Goal: Task Accomplishment & Management: Manage account settings

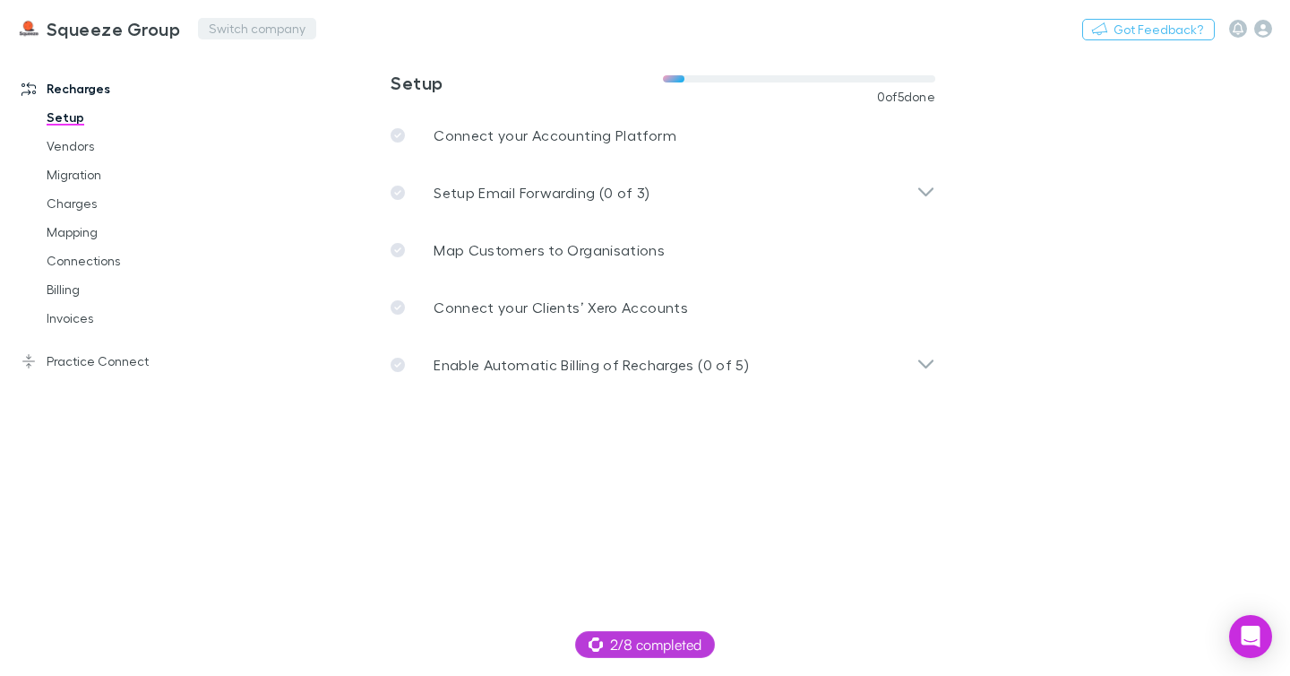
click at [232, 31] on button "Switch company" at bounding box center [257, 29] width 118 height 22
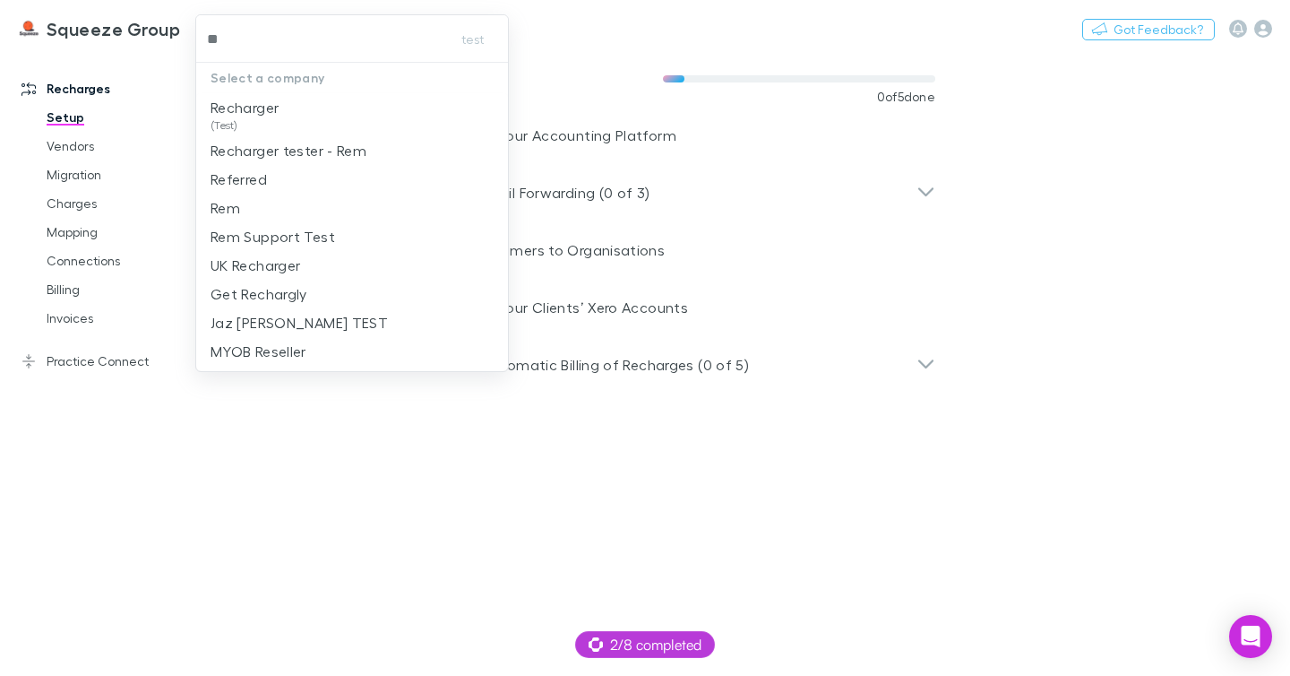
type input "***"
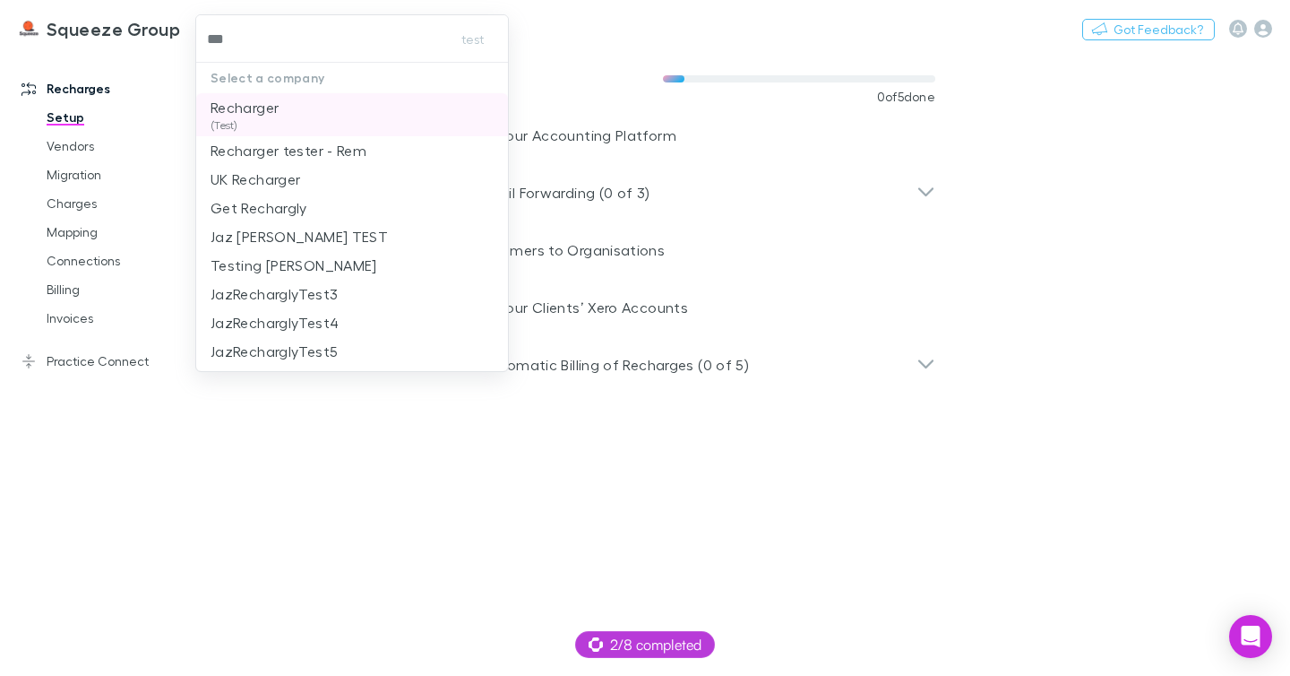
click at [269, 119] on span "(Test)" at bounding box center [245, 125] width 68 height 14
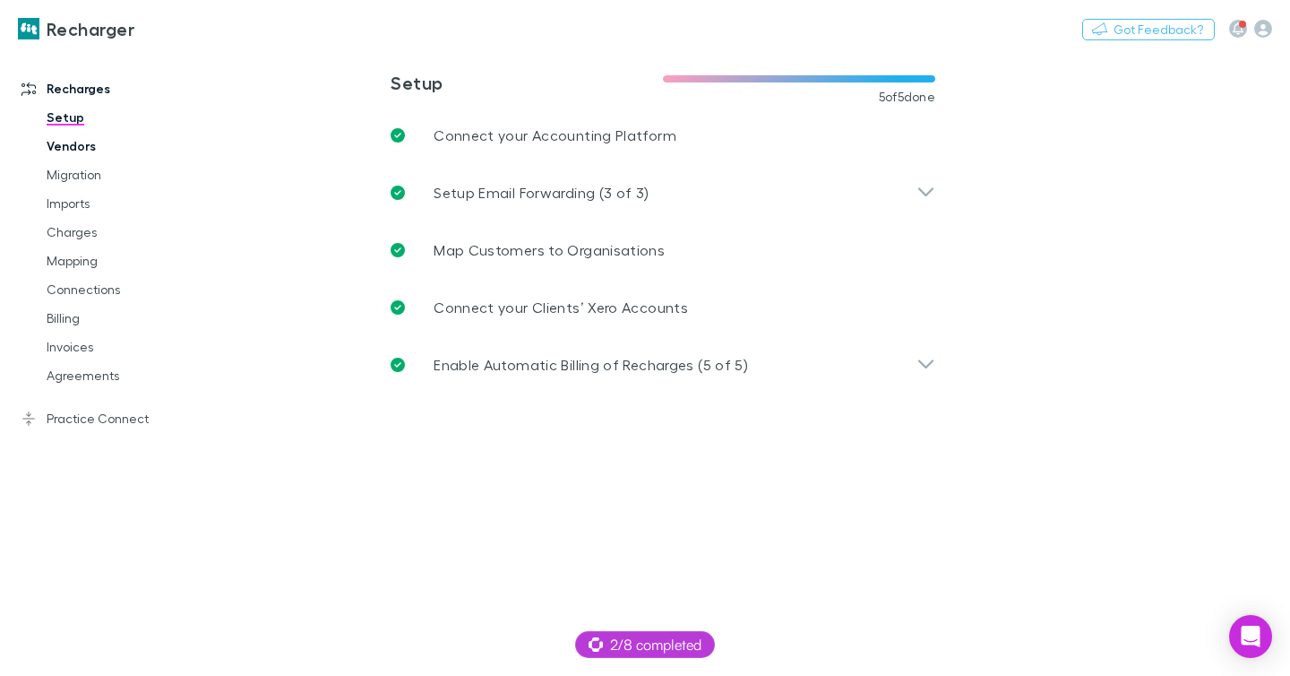
click at [97, 147] on link "Vendors" at bounding box center [124, 146] width 190 height 29
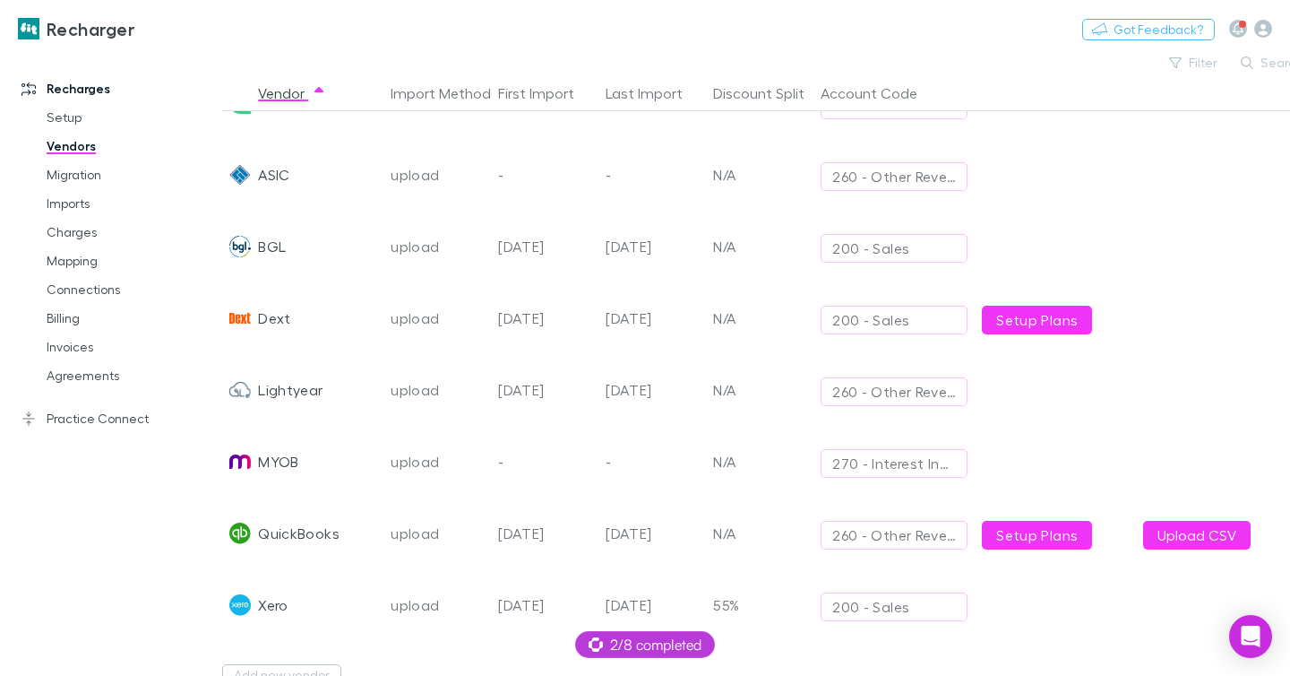
scroll to position [161, 0]
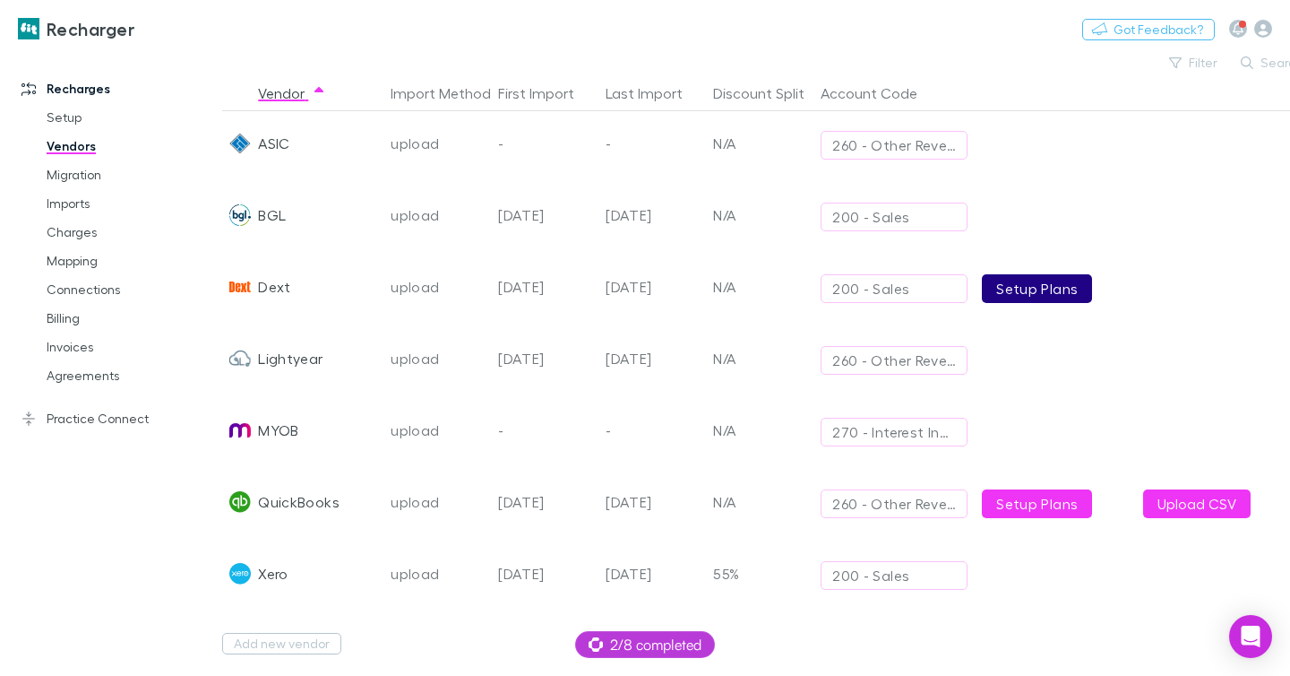
click at [1034, 274] on link "Setup Plans" at bounding box center [1037, 288] width 110 height 29
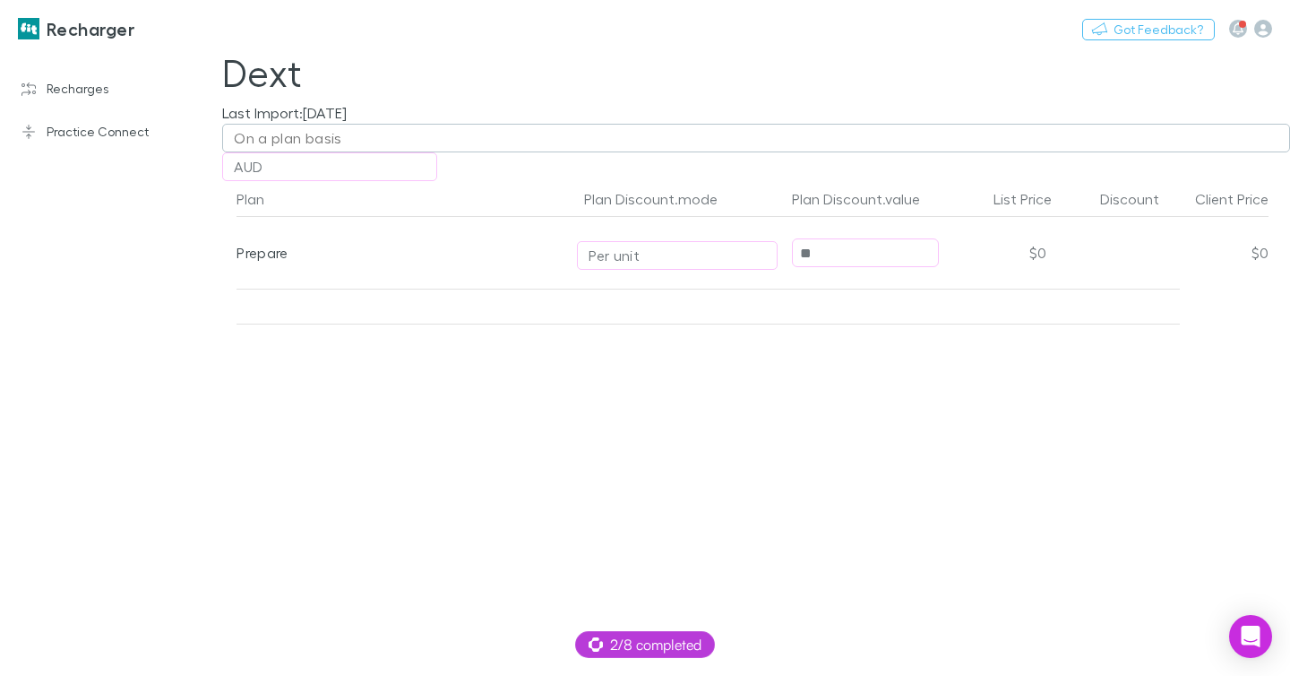
click at [334, 149] on div "On a plan basis" at bounding box center [288, 138] width 108 height 22
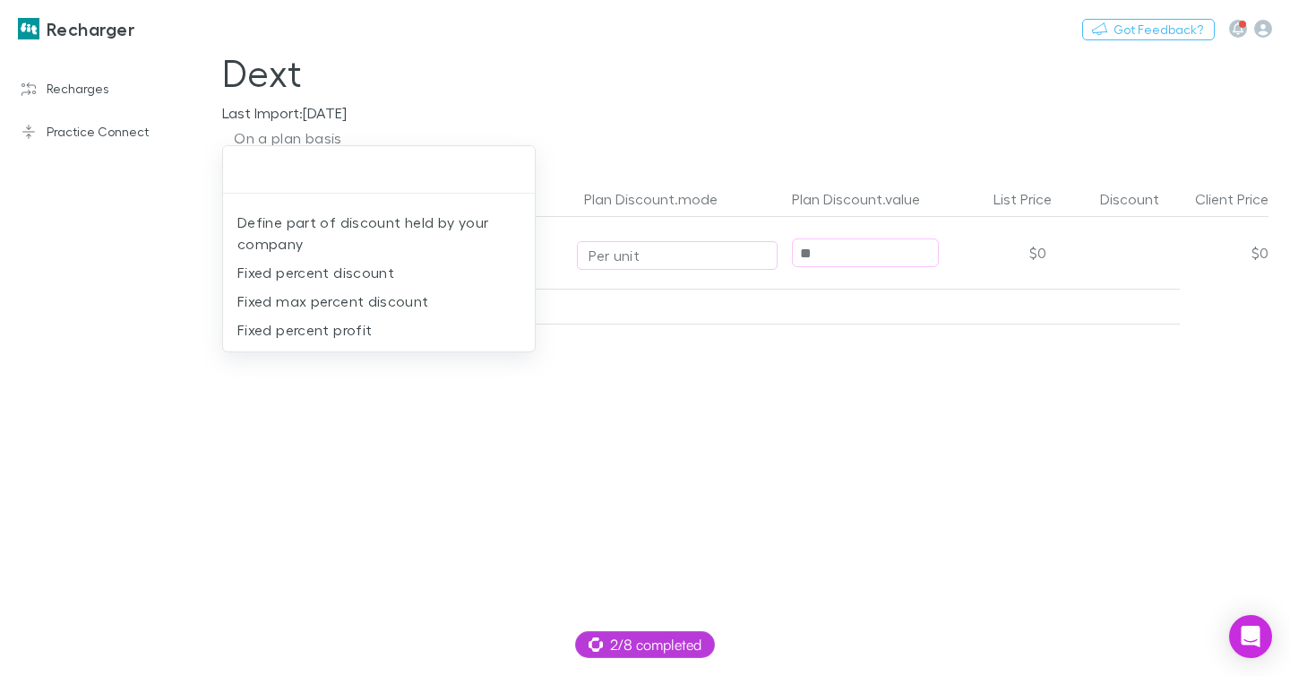
click at [452, 111] on div at bounding box center [645, 338] width 1290 height 676
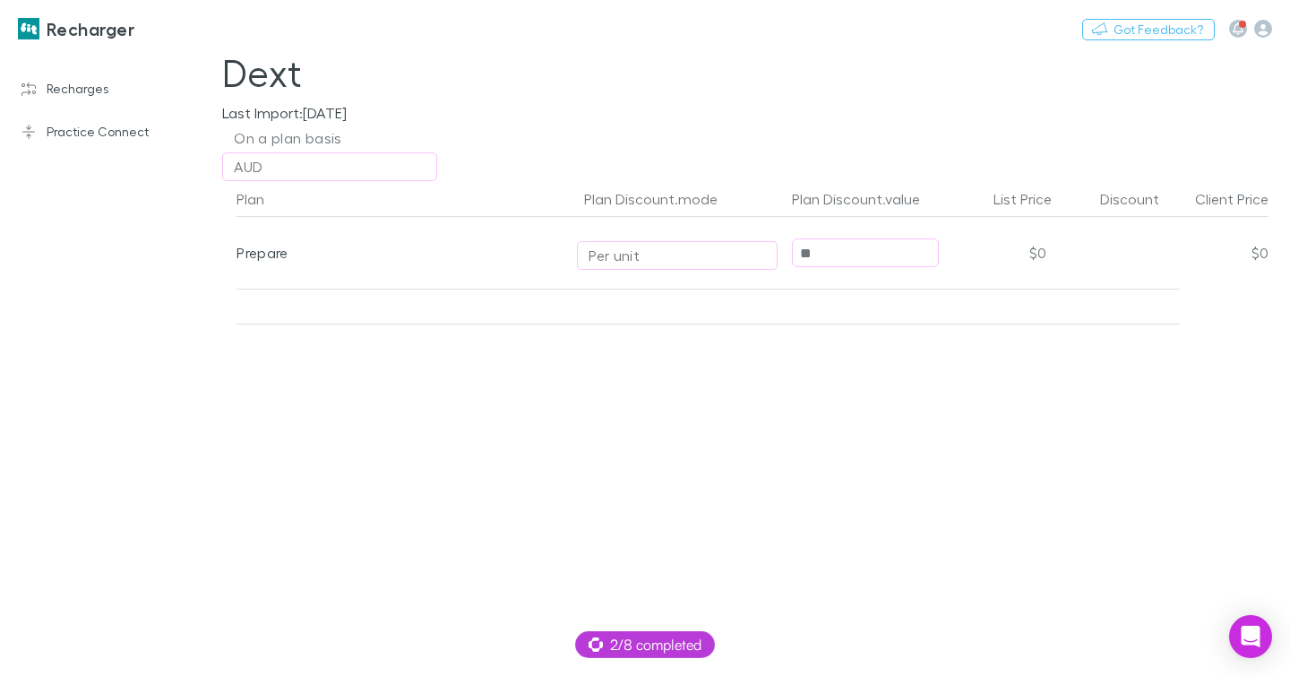
click at [670, 265] on button "Per unit" at bounding box center [677, 255] width 201 height 29
click at [493, 374] on div at bounding box center [645, 338] width 1290 height 676
click at [105, 30] on h3 "Recharger" at bounding box center [91, 29] width 88 height 22
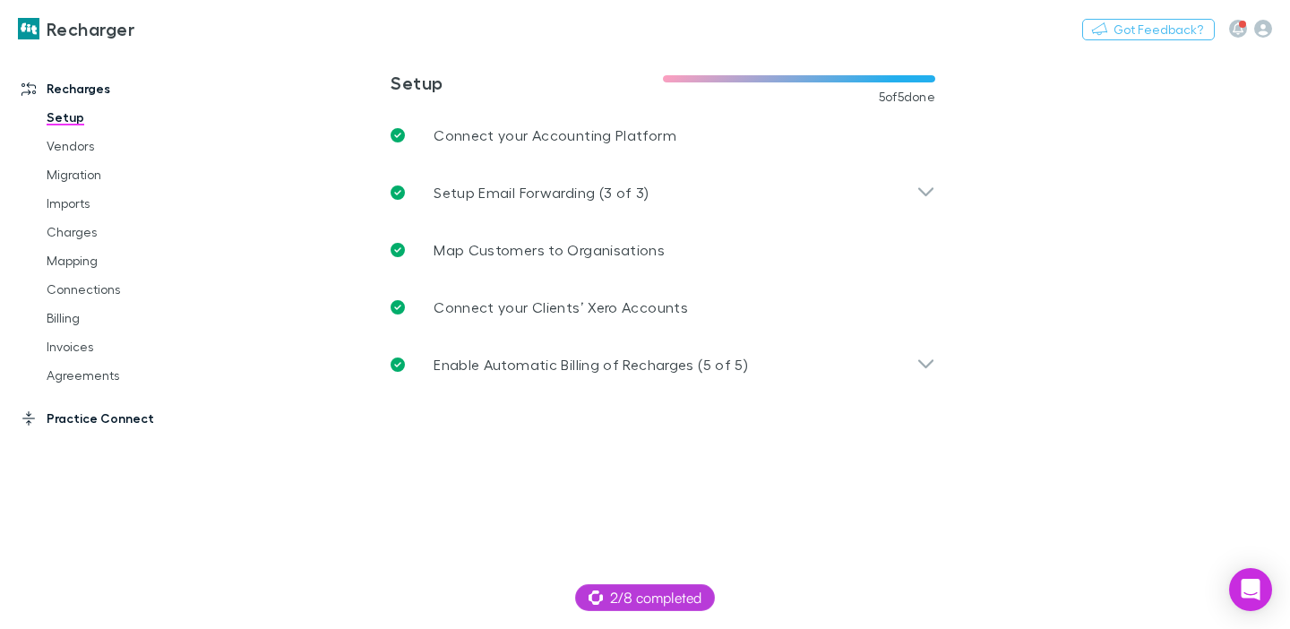
click at [75, 418] on link "Practice Connect" at bounding box center [111, 418] width 215 height 29
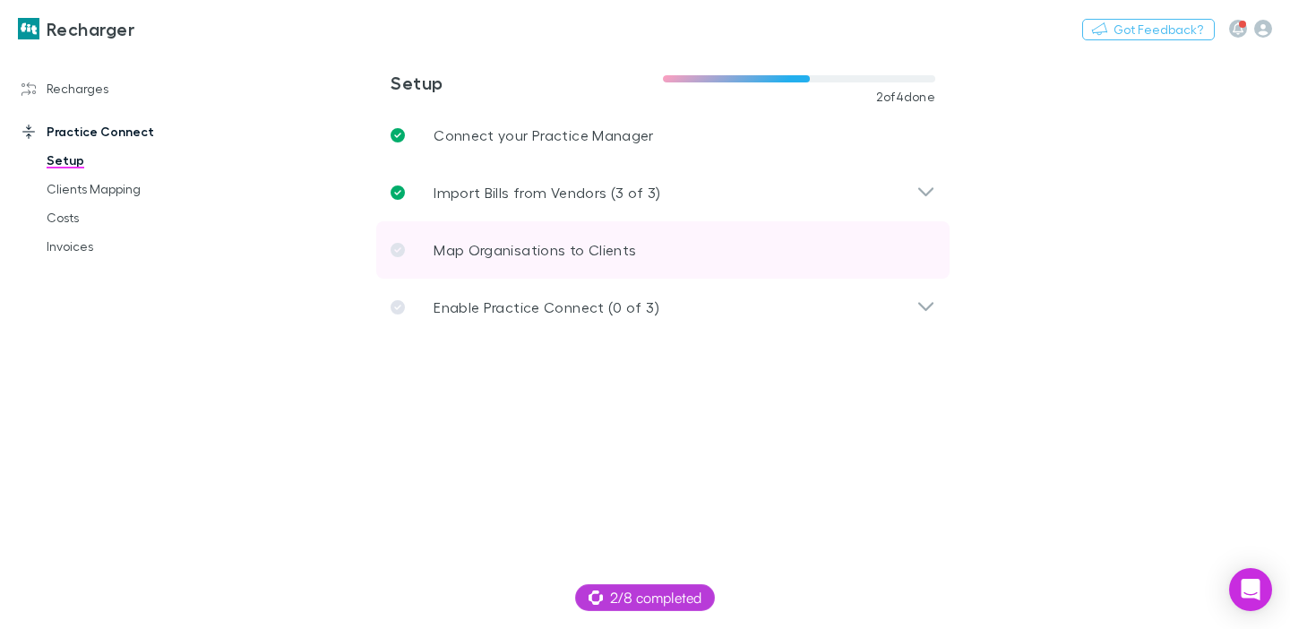
click at [501, 236] on link "Map Organisations to Clients" at bounding box center [662, 249] width 573 height 57
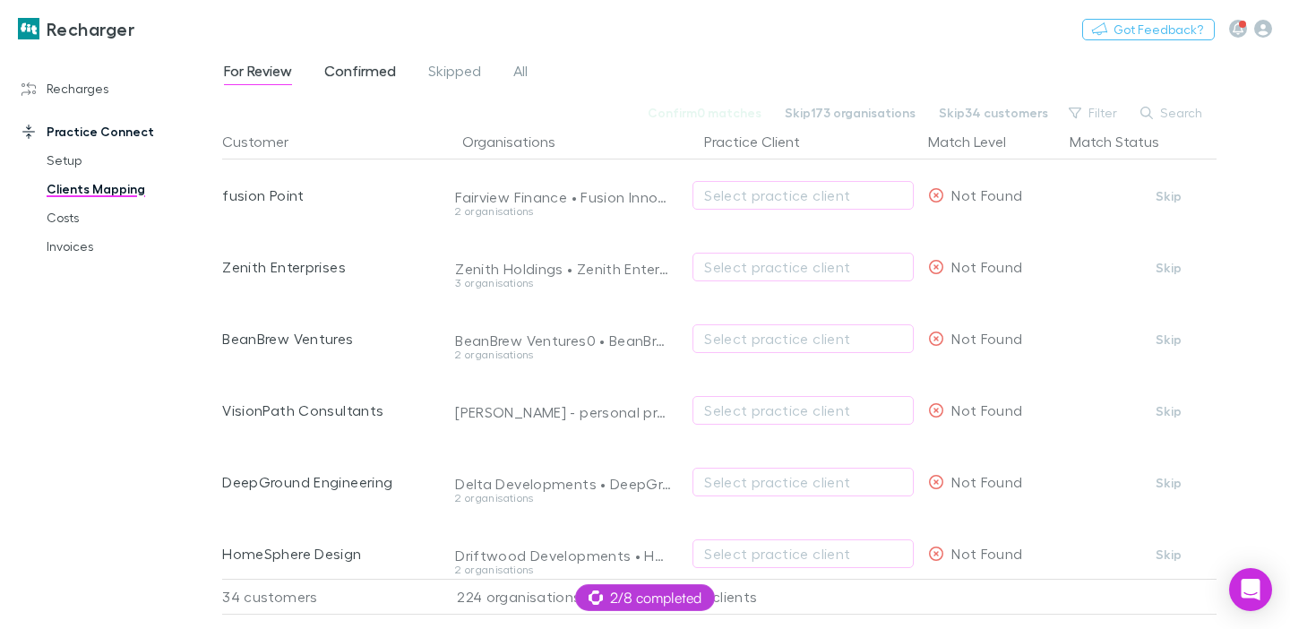
click at [382, 70] on span "Confirmed" at bounding box center [360, 73] width 72 height 23
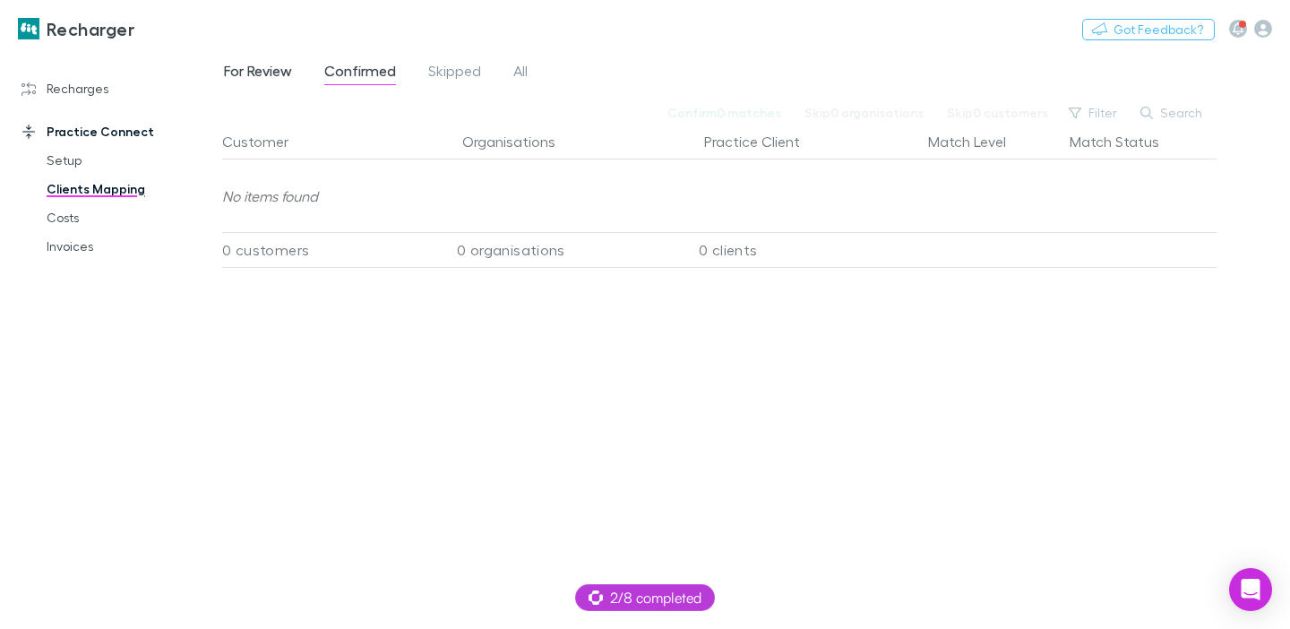
click at [257, 70] on span "For Review" at bounding box center [258, 73] width 68 height 23
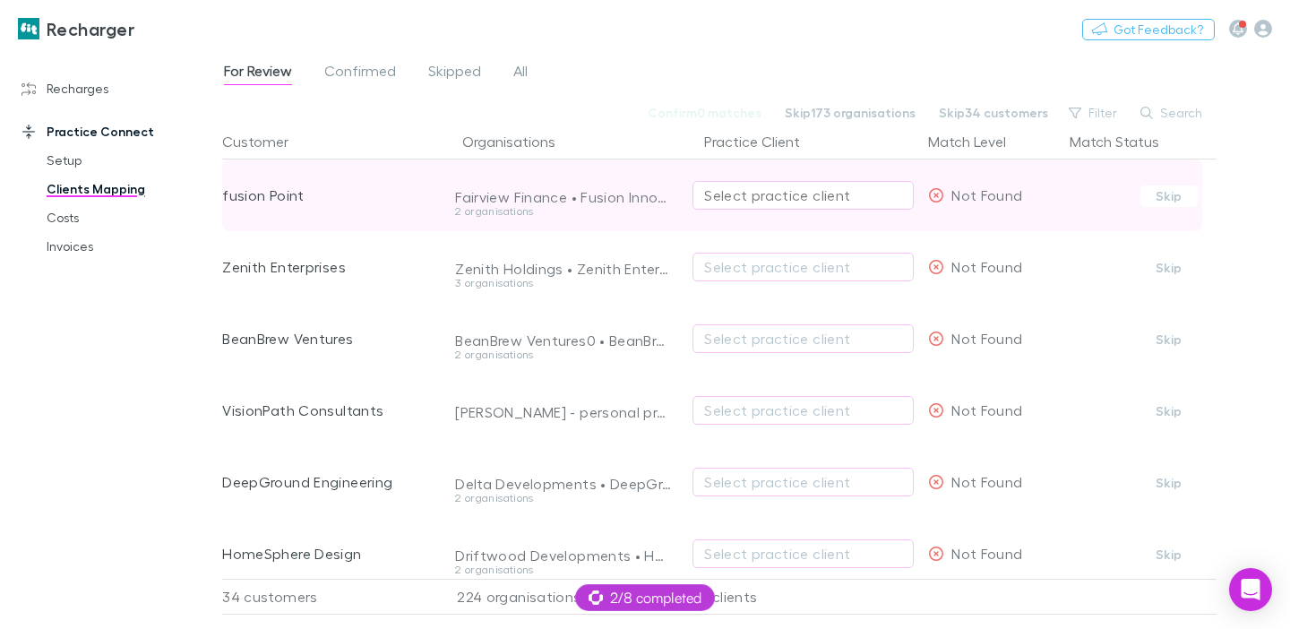
click at [760, 192] on div "Select practice client" at bounding box center [803, 196] width 198 height 22
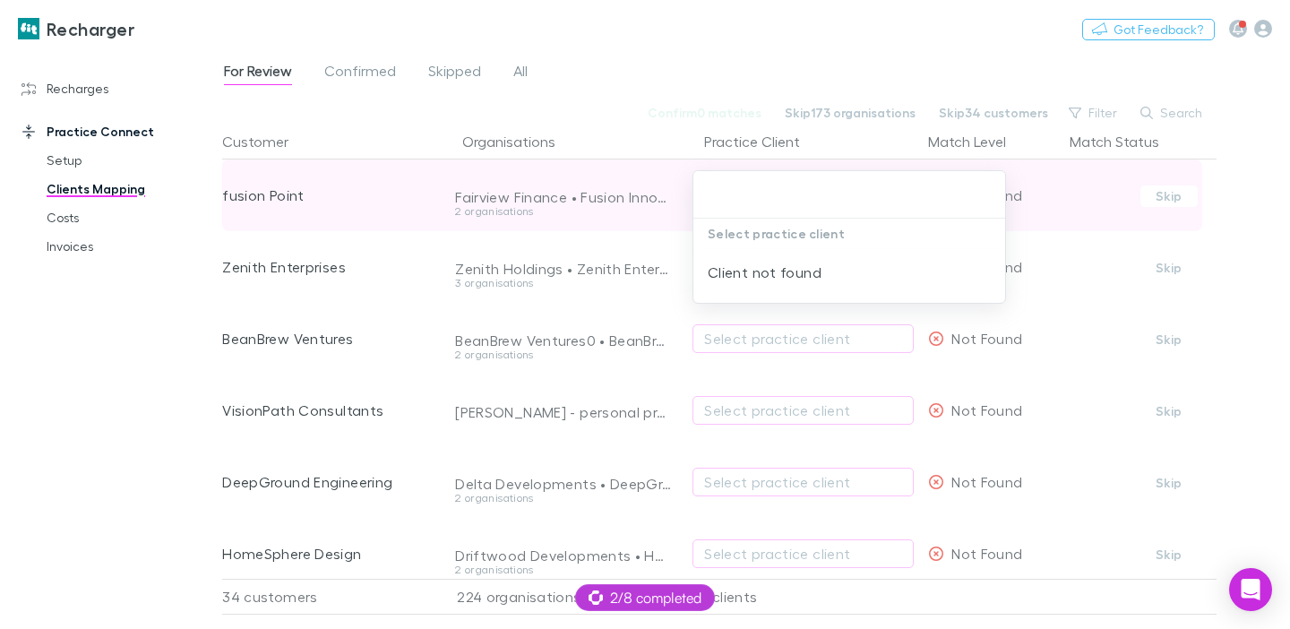
click at [760, 192] on input "text" at bounding box center [849, 194] width 297 height 33
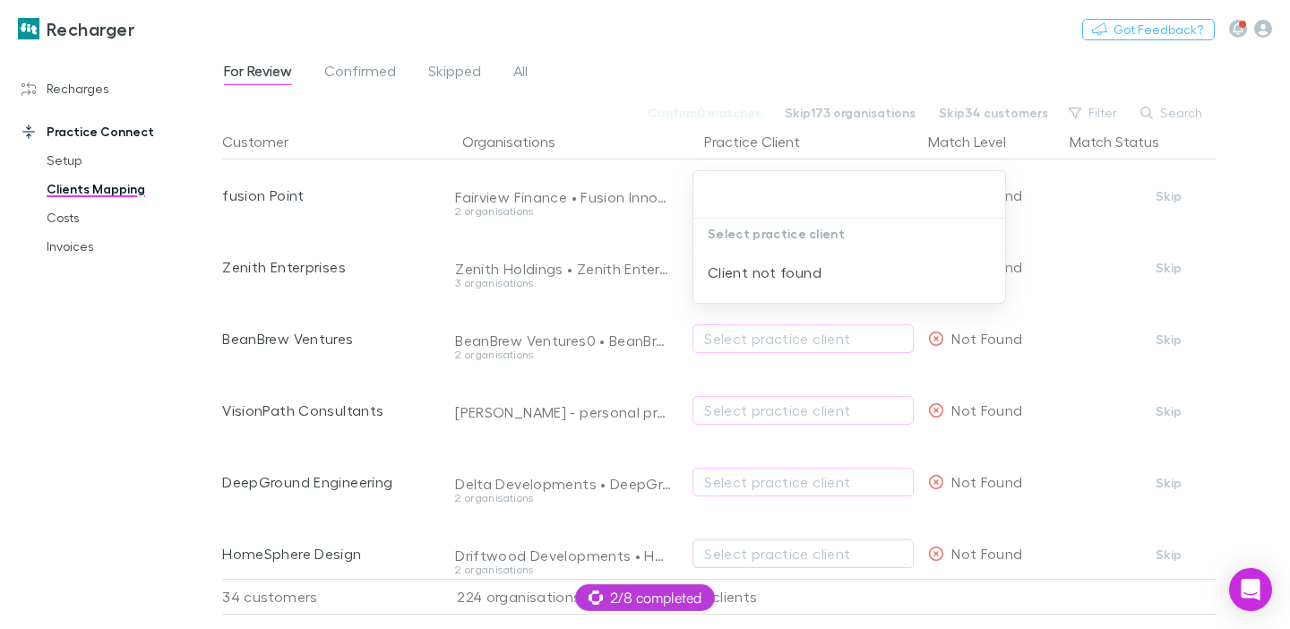
click at [707, 75] on div at bounding box center [645, 314] width 1290 height 629
click at [87, 76] on link "Recharges" at bounding box center [111, 88] width 215 height 29
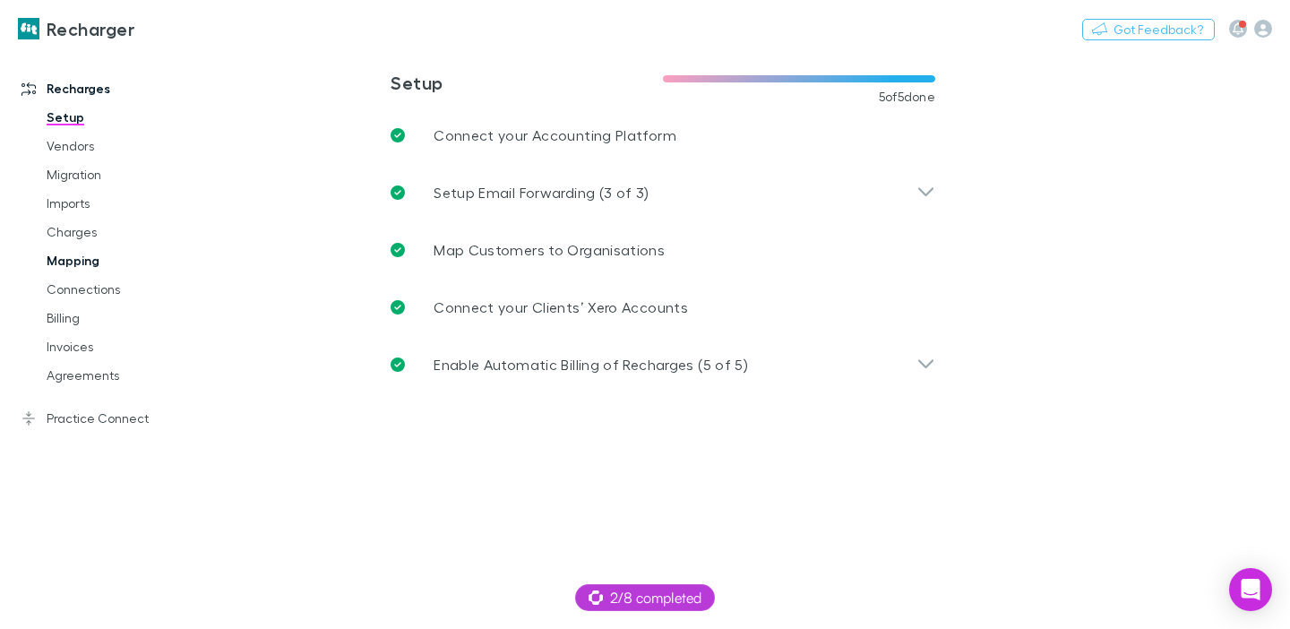
click at [92, 274] on link "Mapping" at bounding box center [124, 260] width 190 height 29
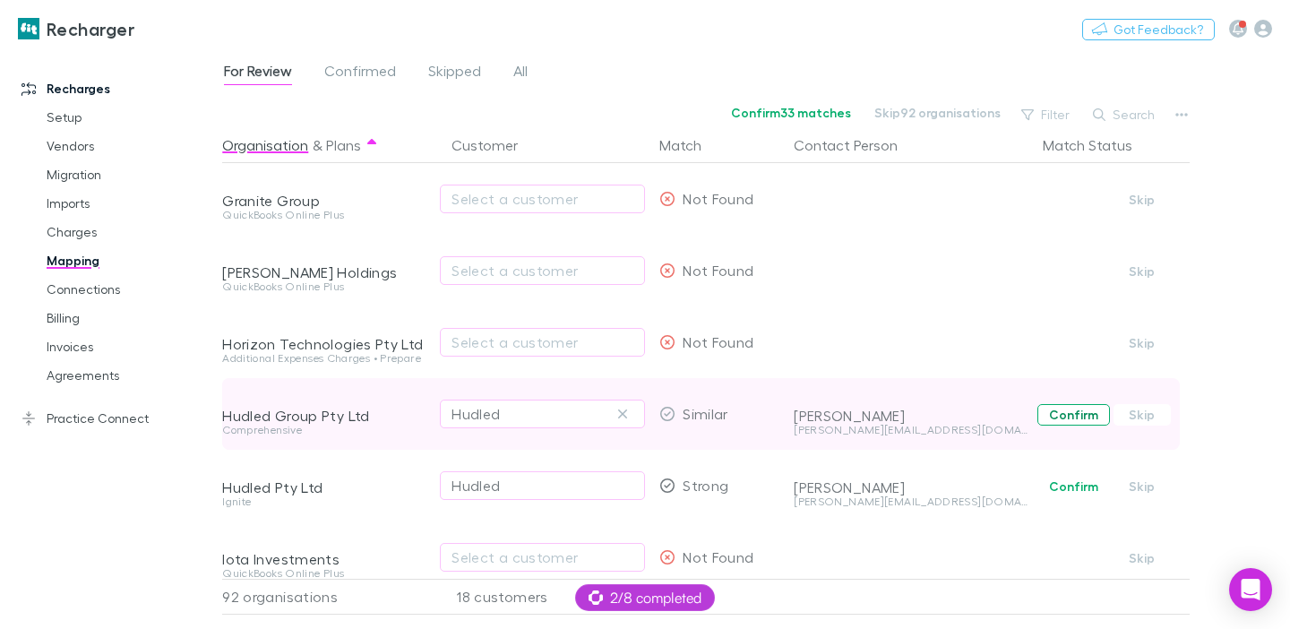
click at [1071, 418] on button "Confirm" at bounding box center [1073, 415] width 73 height 22
drag, startPoint x: 99, startPoint y: 412, endPoint x: 110, endPoint y: 414, distance: 10.9
click at [99, 412] on link "Practice Connect" at bounding box center [111, 418] width 215 height 29
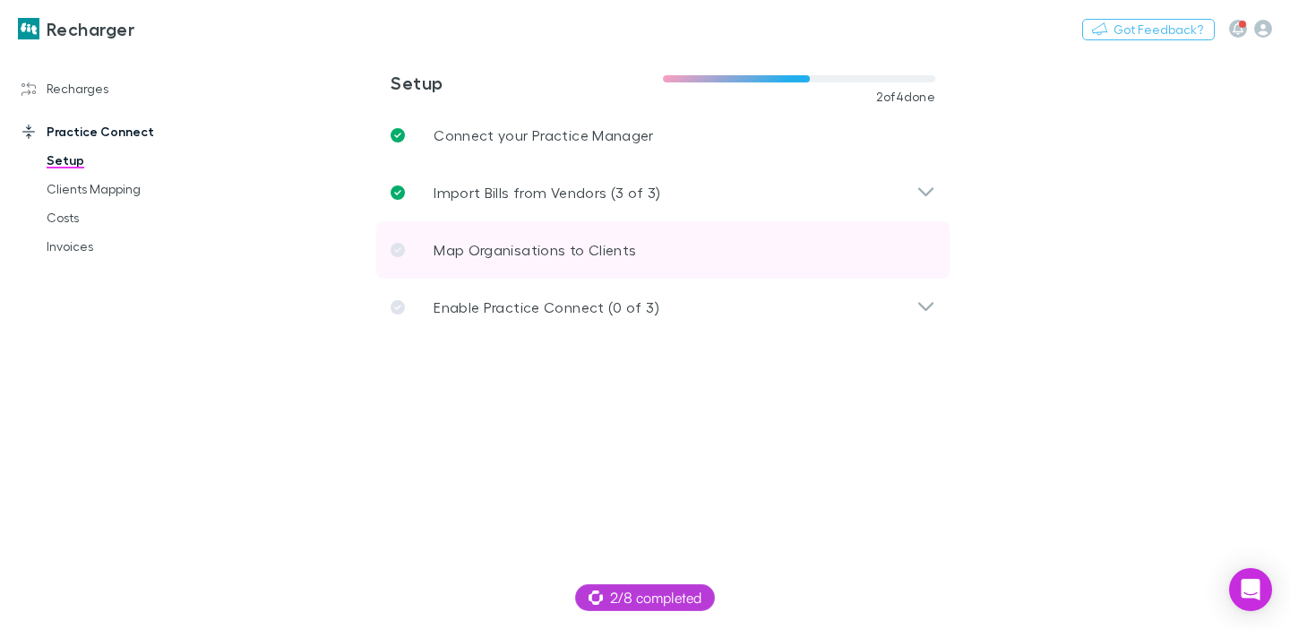
click at [462, 243] on p "Map Organisations to Clients" at bounding box center [535, 250] width 202 height 22
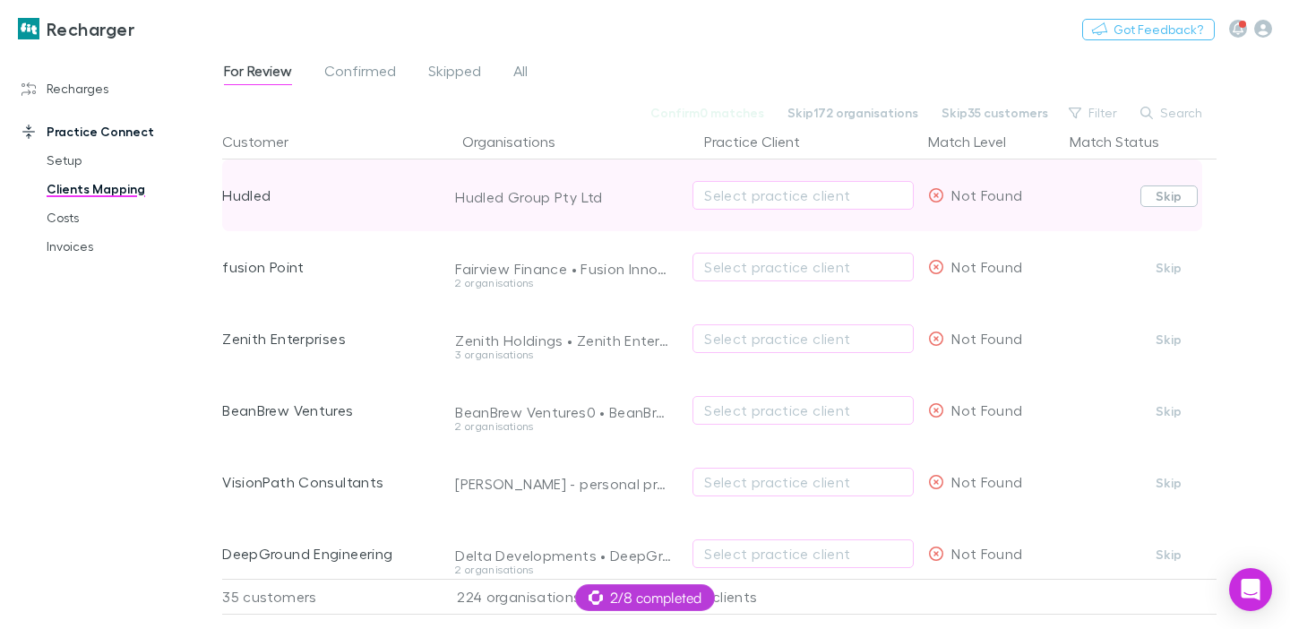
click at [1147, 193] on button "Skip" at bounding box center [1168, 196] width 57 height 22
drag, startPoint x: 1148, startPoint y: 193, endPoint x: 947, endPoint y: 198, distance: 200.8
click at [1148, 193] on button "Undo" at bounding box center [1153, 194] width 57 height 22
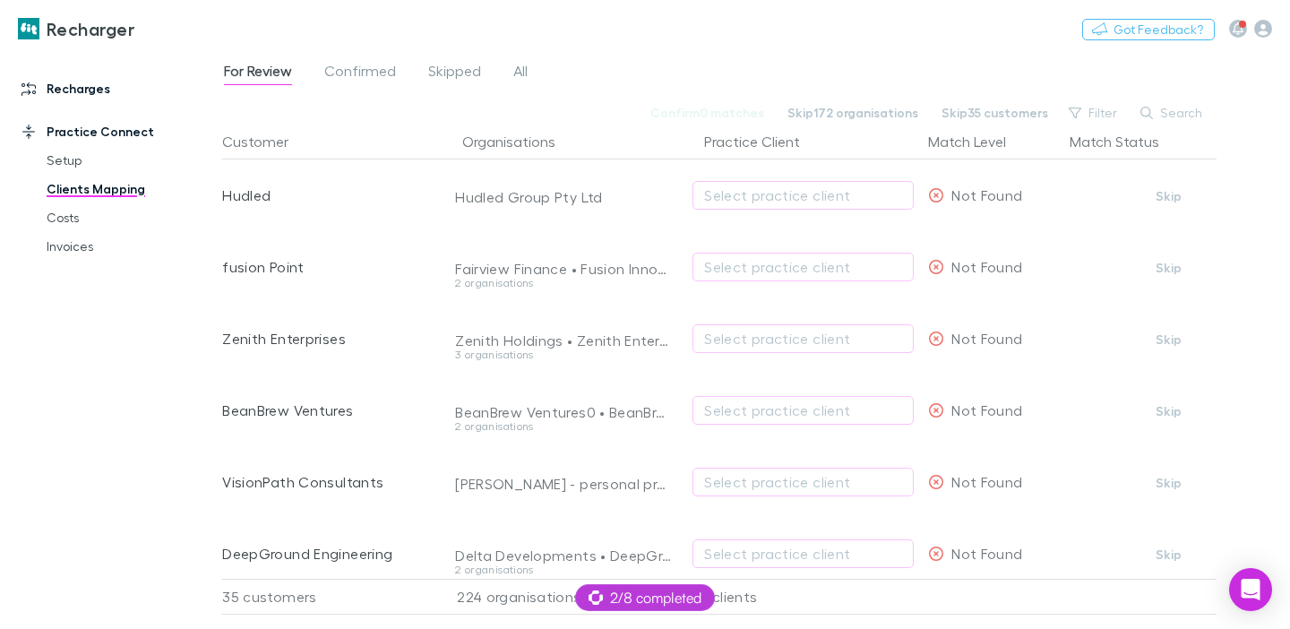
click at [87, 94] on link "Recharges" at bounding box center [111, 88] width 215 height 29
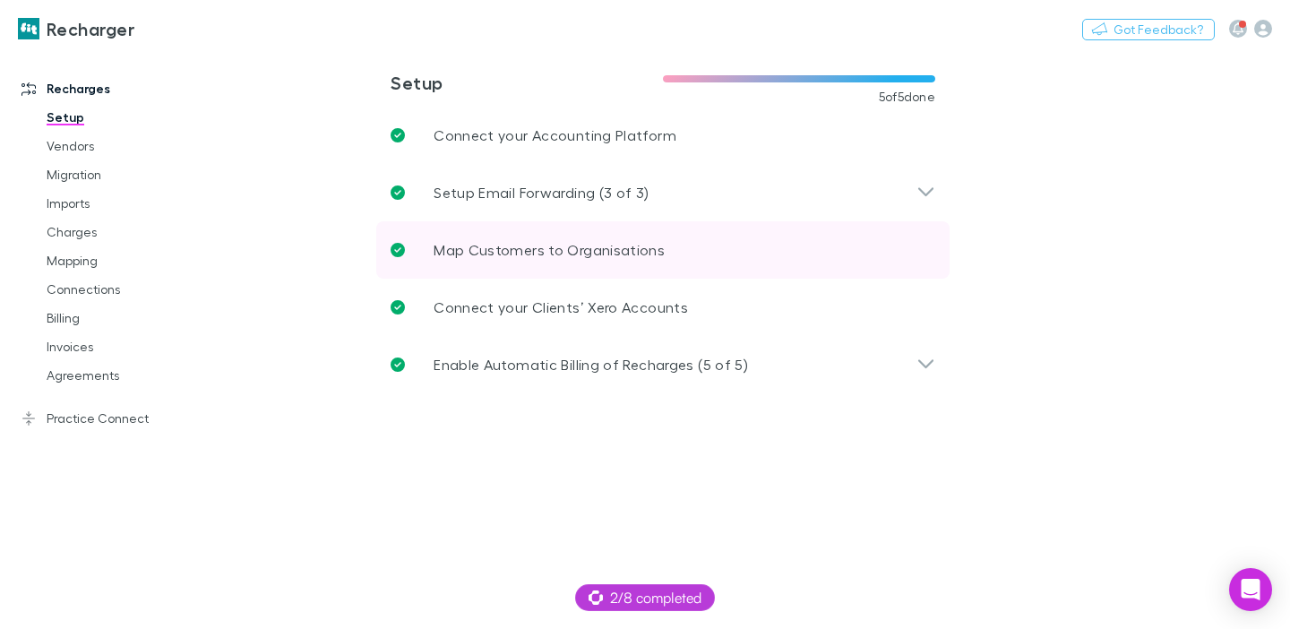
click at [518, 254] on p "Map Customers to Organisations" at bounding box center [549, 250] width 231 height 22
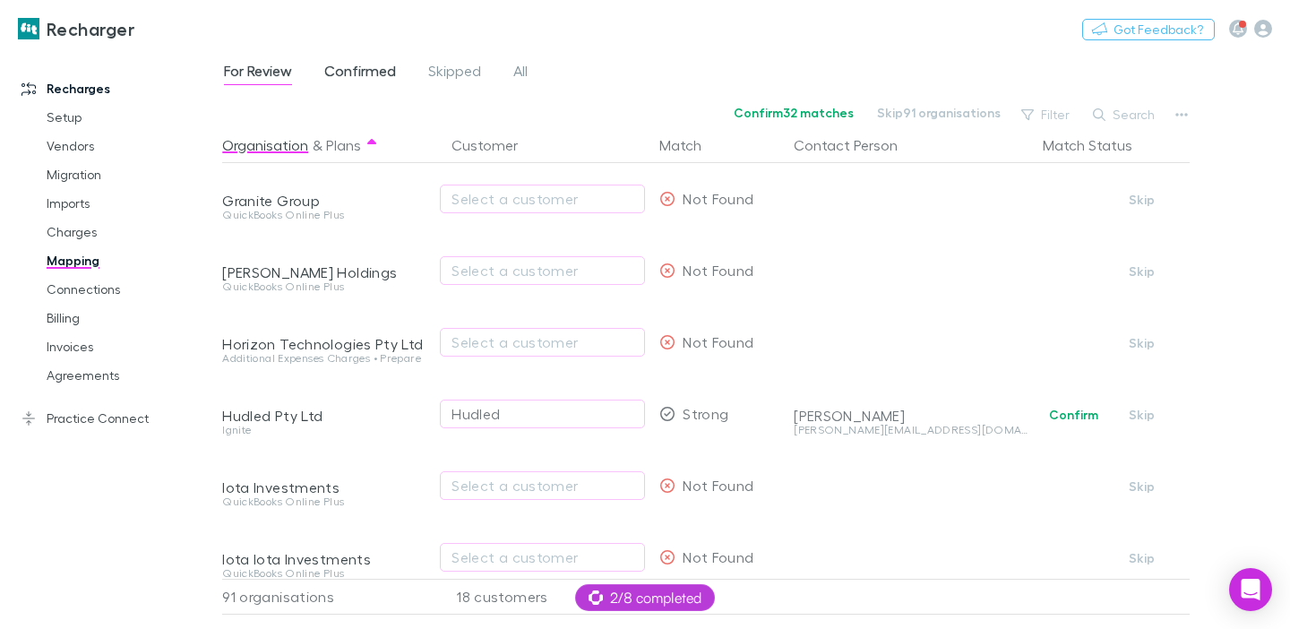
click at [366, 77] on span "Confirmed" at bounding box center [360, 73] width 72 height 23
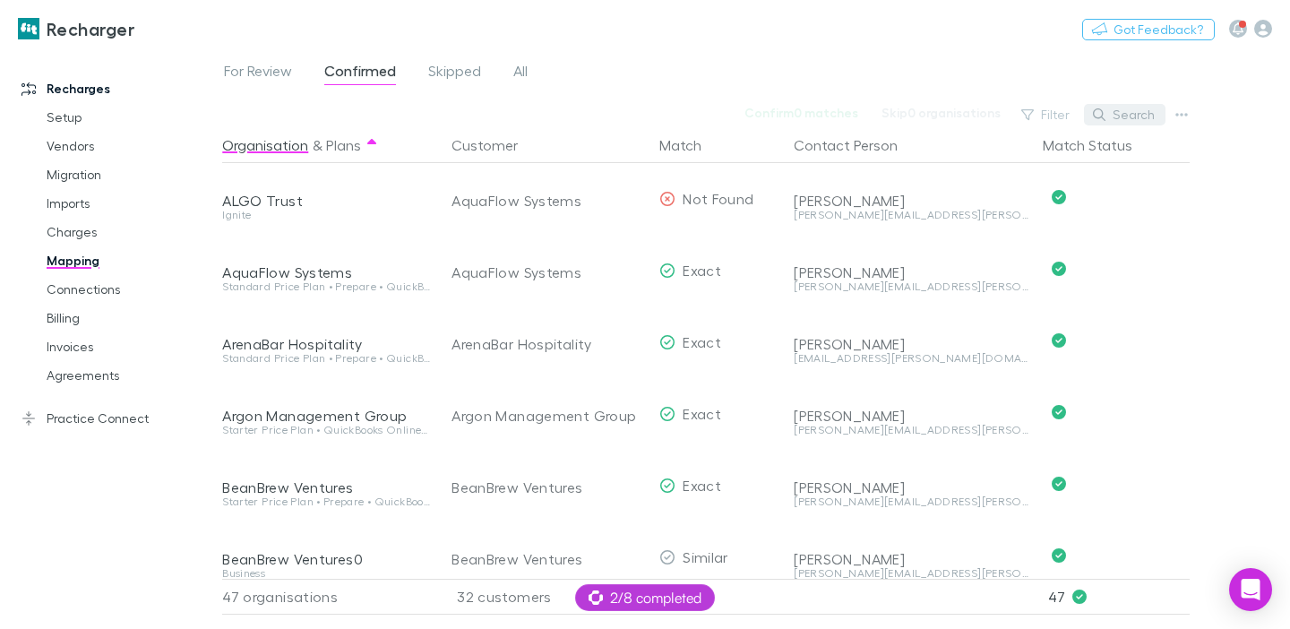
click at [1132, 119] on button "Search" at bounding box center [1125, 115] width 82 height 22
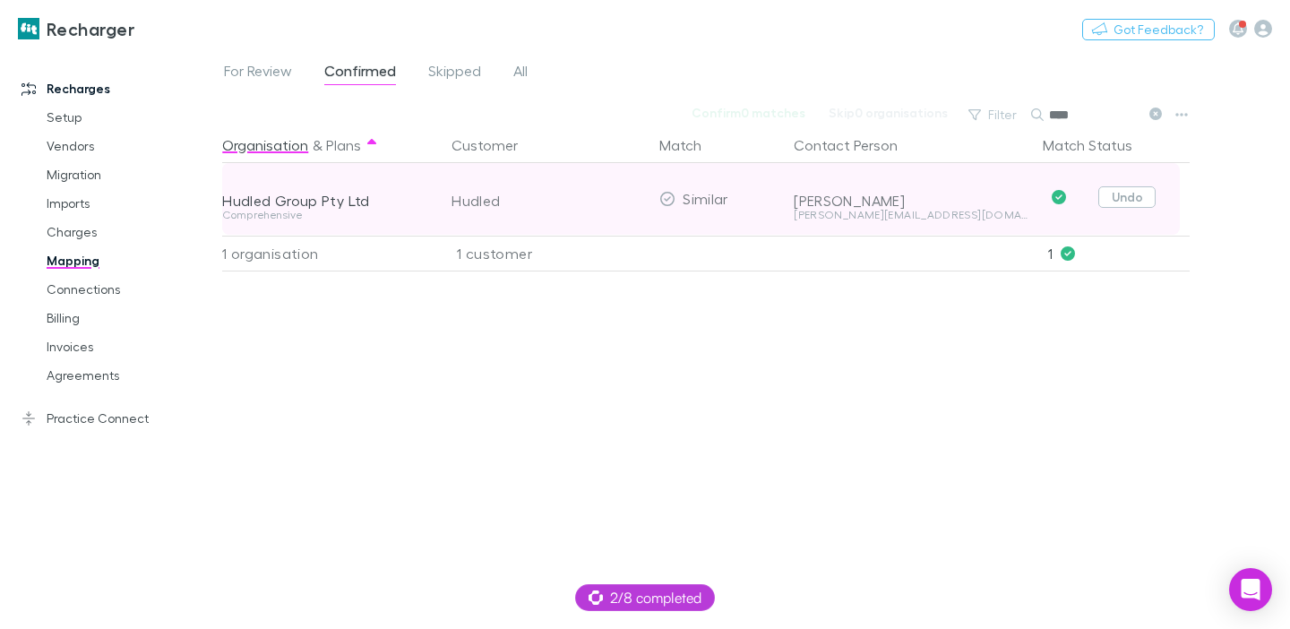
type input "****"
click at [1109, 202] on button "Undo" at bounding box center [1126, 197] width 57 height 22
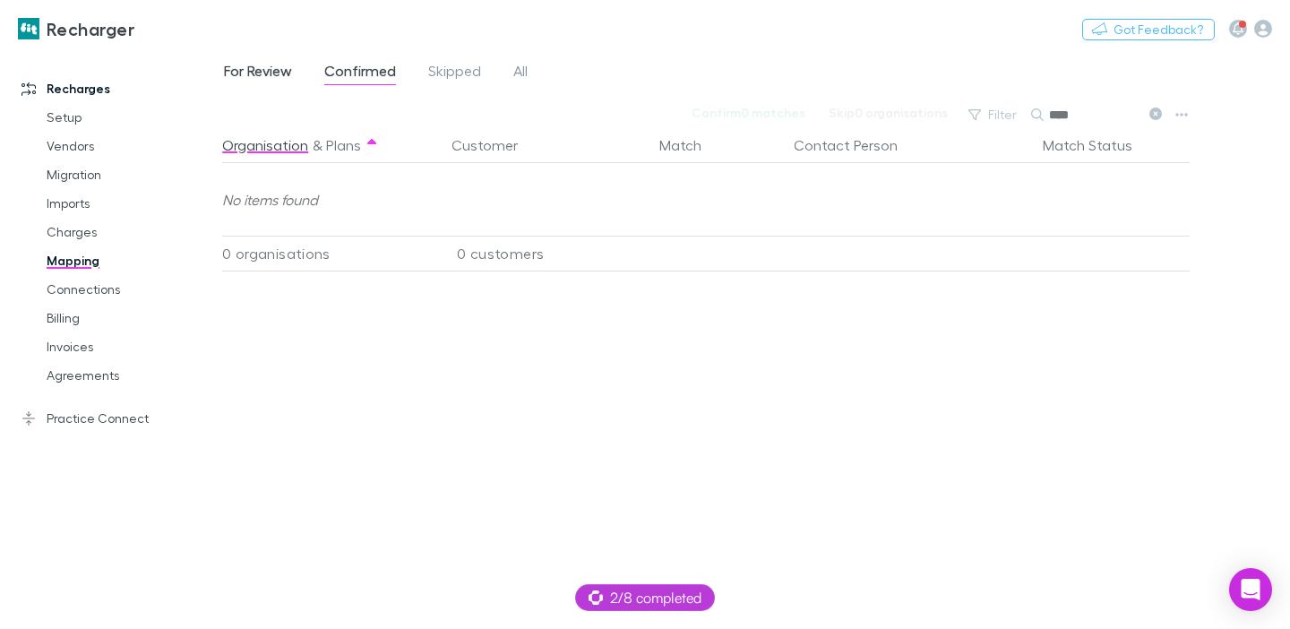
click at [252, 77] on span "For Review" at bounding box center [258, 73] width 68 height 23
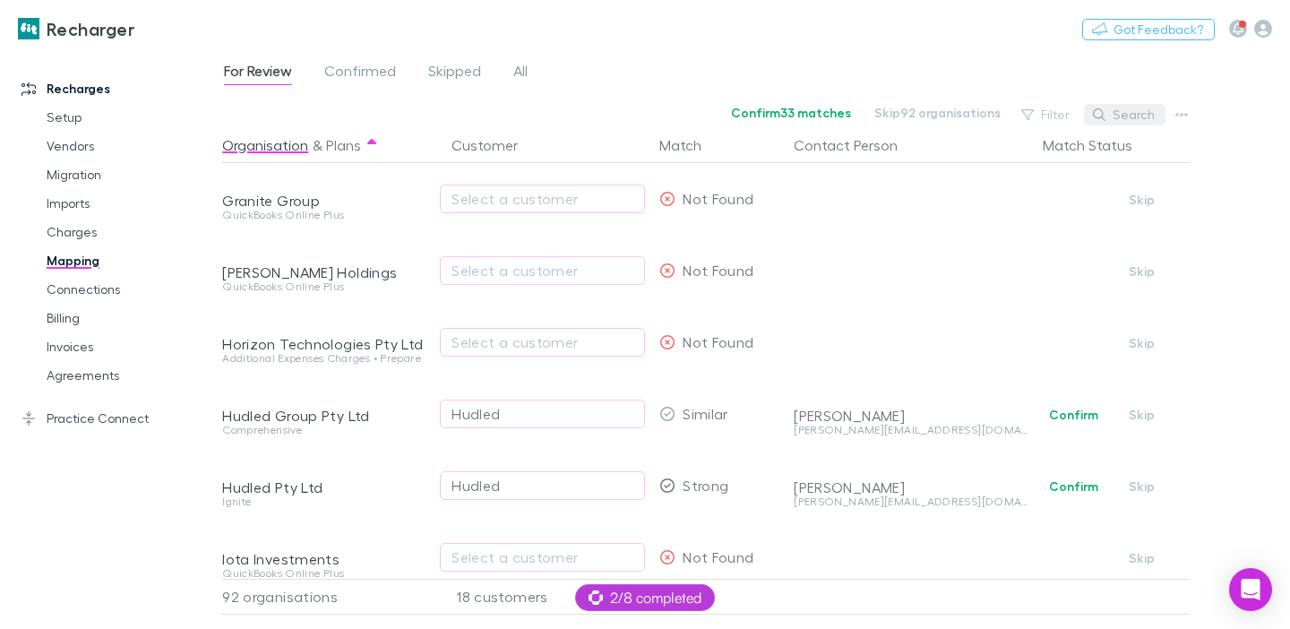
drag, startPoint x: 1111, startPoint y: 113, endPoint x: 1122, endPoint y: 113, distance: 10.8
click at [1113, 112] on button "Search" at bounding box center [1125, 115] width 82 height 22
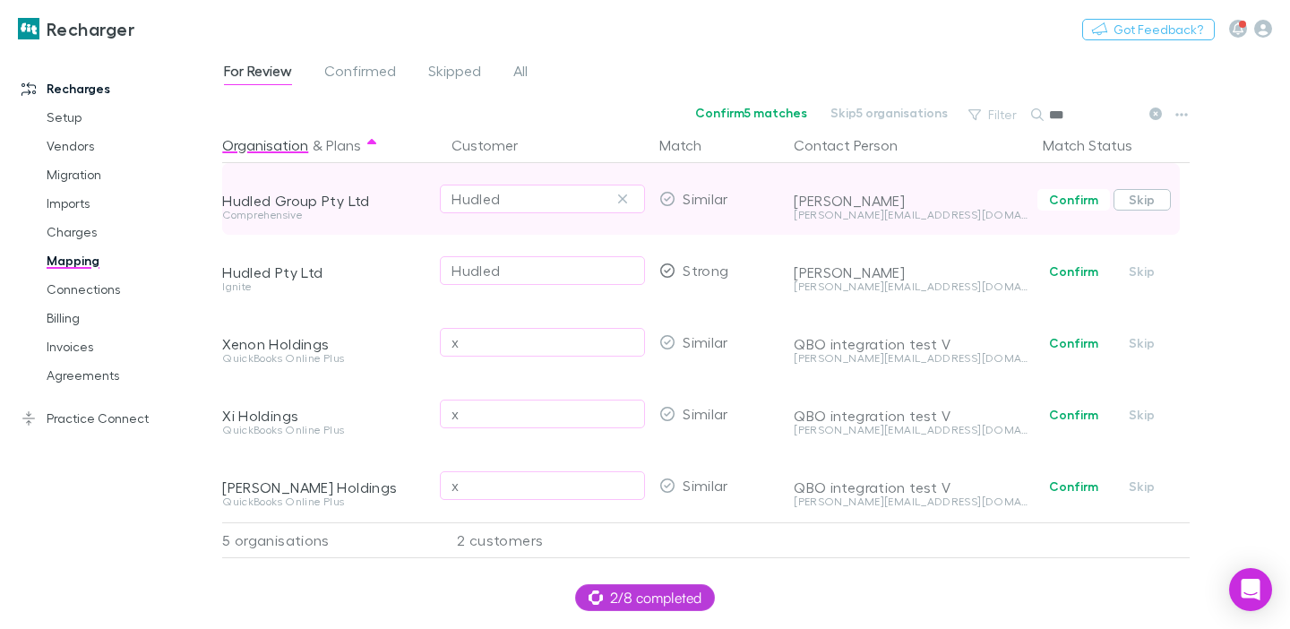
type input "***"
drag, startPoint x: 1130, startPoint y: 195, endPoint x: 1119, endPoint y: 199, distance: 11.3
click at [1131, 195] on button "Skip" at bounding box center [1142, 200] width 57 height 22
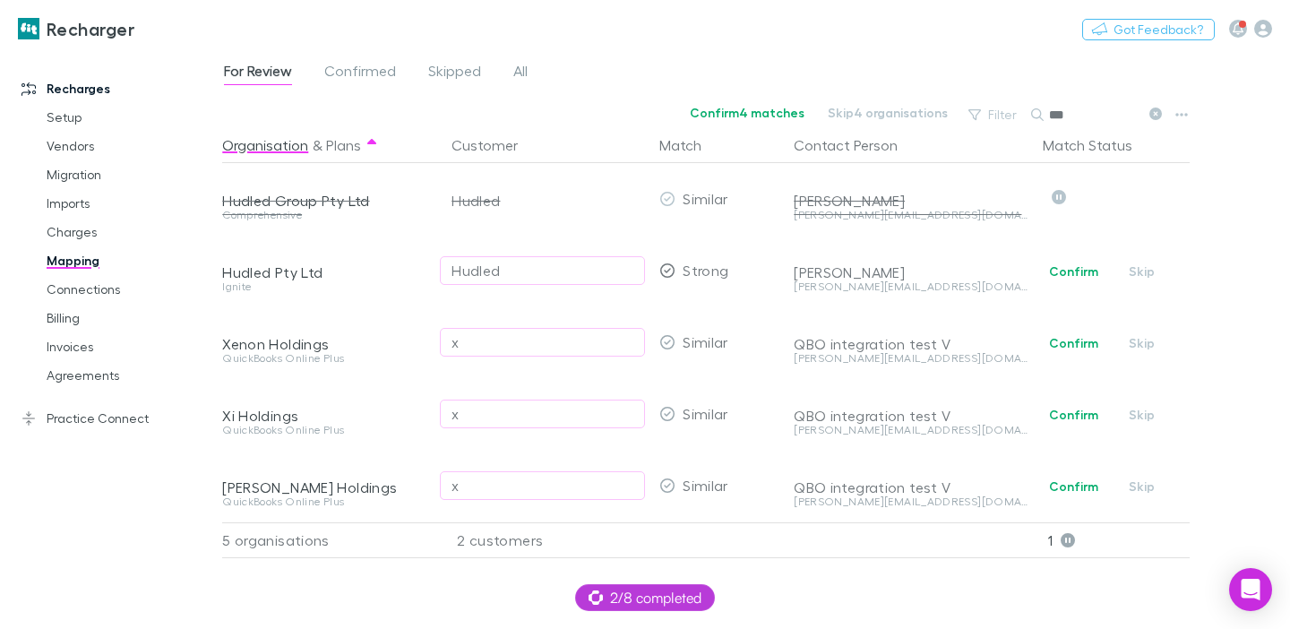
click at [109, 427] on link "Practice Connect" at bounding box center [111, 418] width 215 height 29
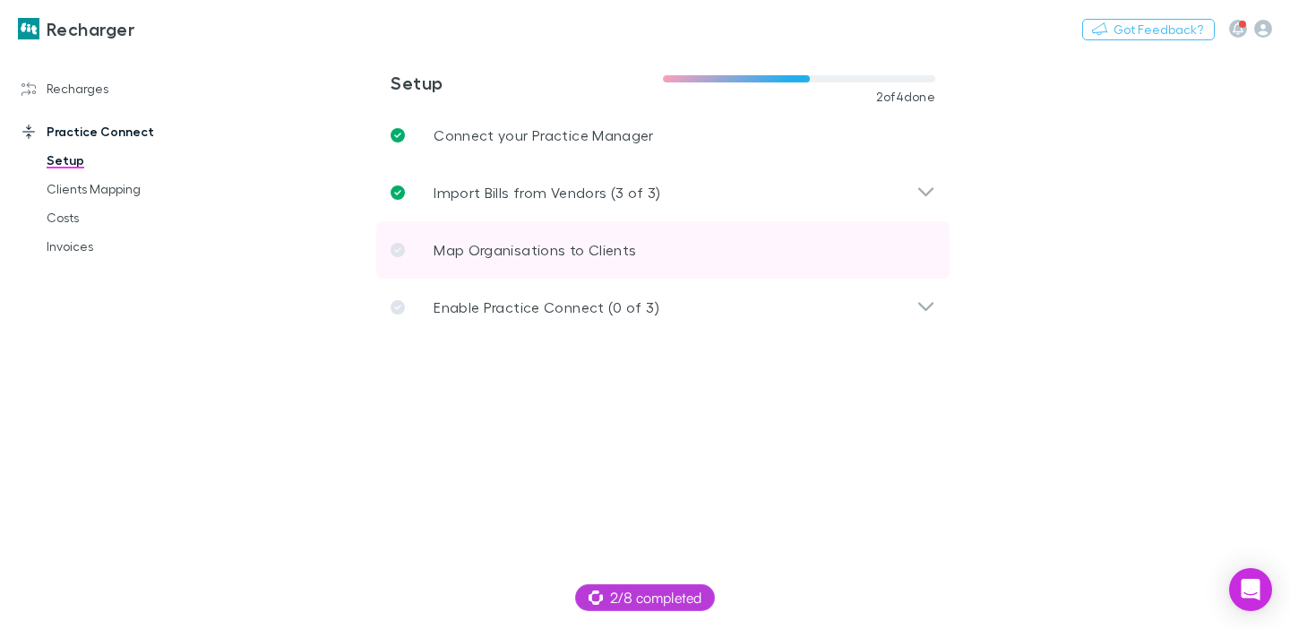
click at [450, 260] on p "Map Organisations to Clients" at bounding box center [535, 250] width 202 height 22
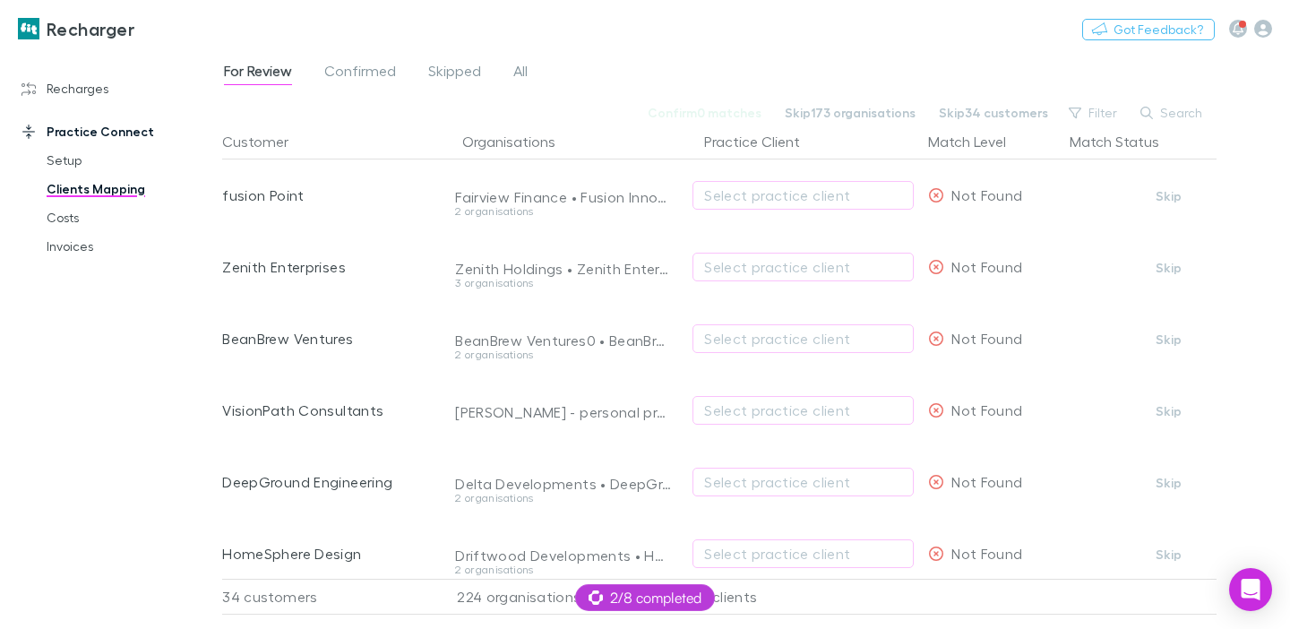
drag, startPoint x: 1148, startPoint y: 112, endPoint x: 1191, endPoint y: 113, distance: 43.0
click at [1153, 111] on icon "button" at bounding box center [1146, 113] width 13 height 13
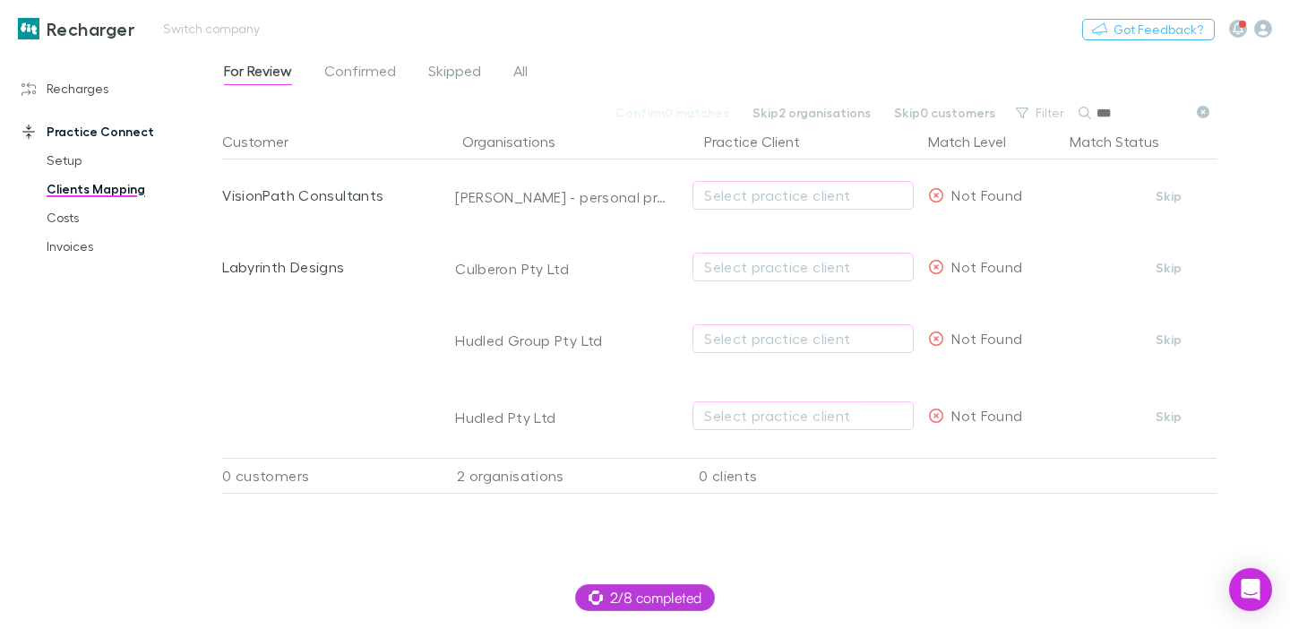
type input "***"
click at [83, 86] on link "Recharges" at bounding box center [111, 88] width 215 height 29
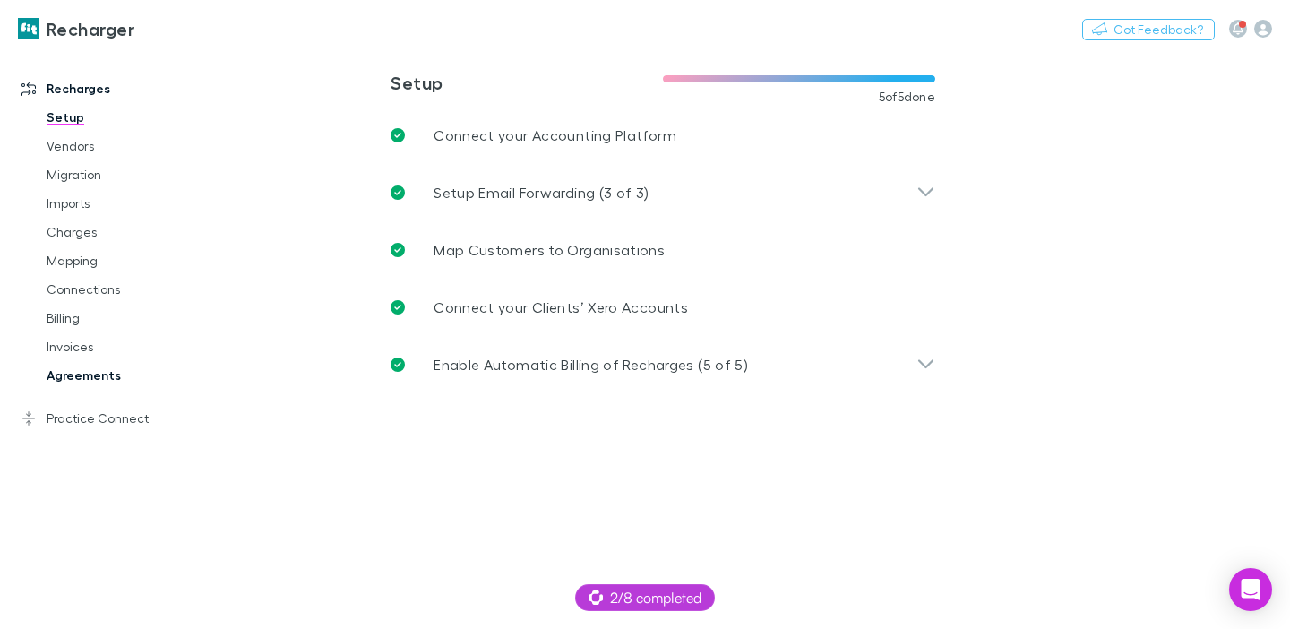
click at [78, 372] on link "Agreements" at bounding box center [124, 375] width 190 height 29
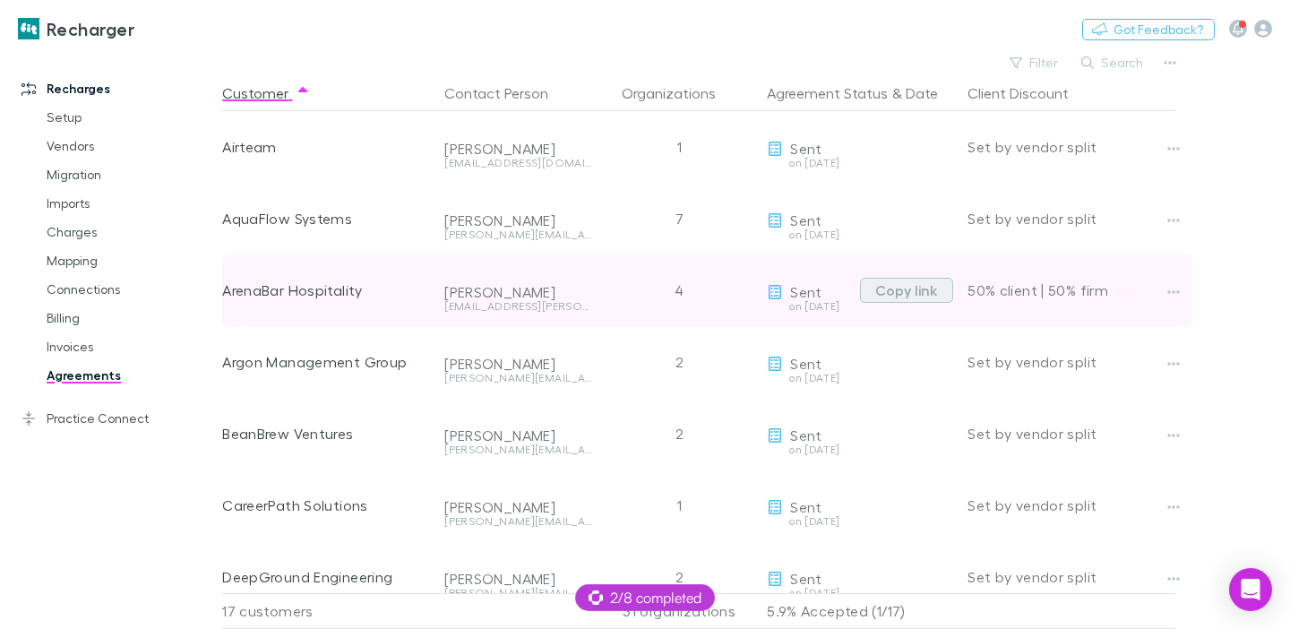
click at [891, 283] on button "Copy link" at bounding box center [906, 290] width 93 height 25
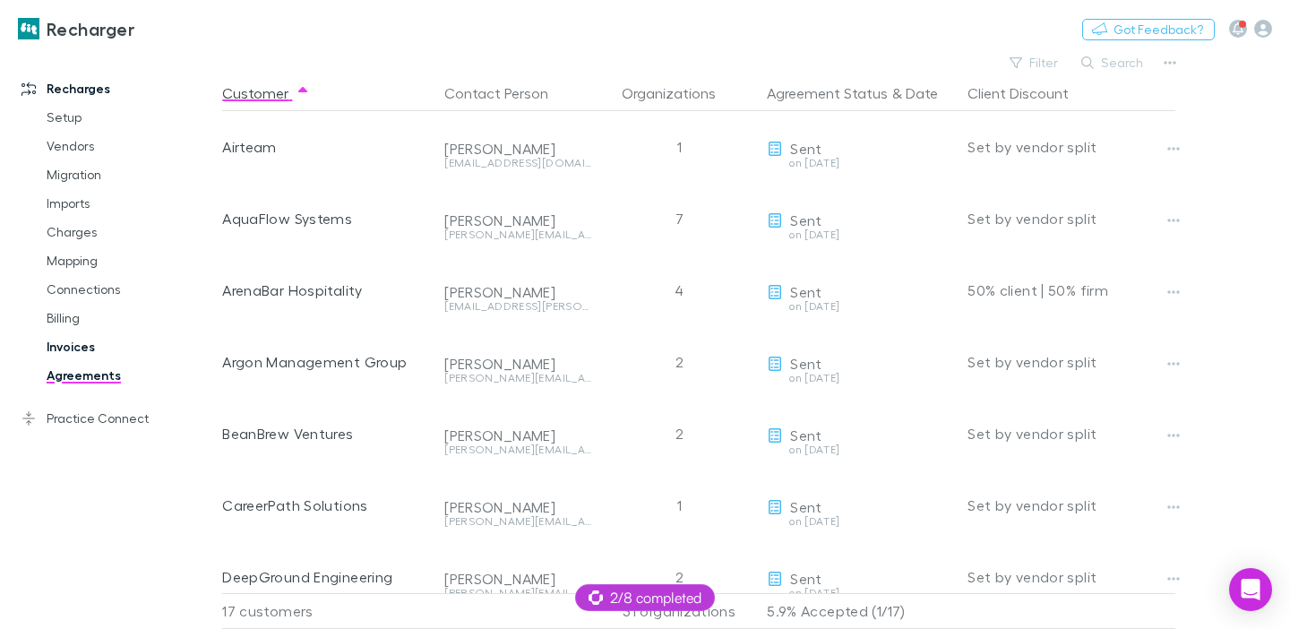
drag, startPoint x: 69, startPoint y: 349, endPoint x: 87, endPoint y: 348, distance: 17.9
click at [69, 349] on link "Invoices" at bounding box center [124, 346] width 190 height 29
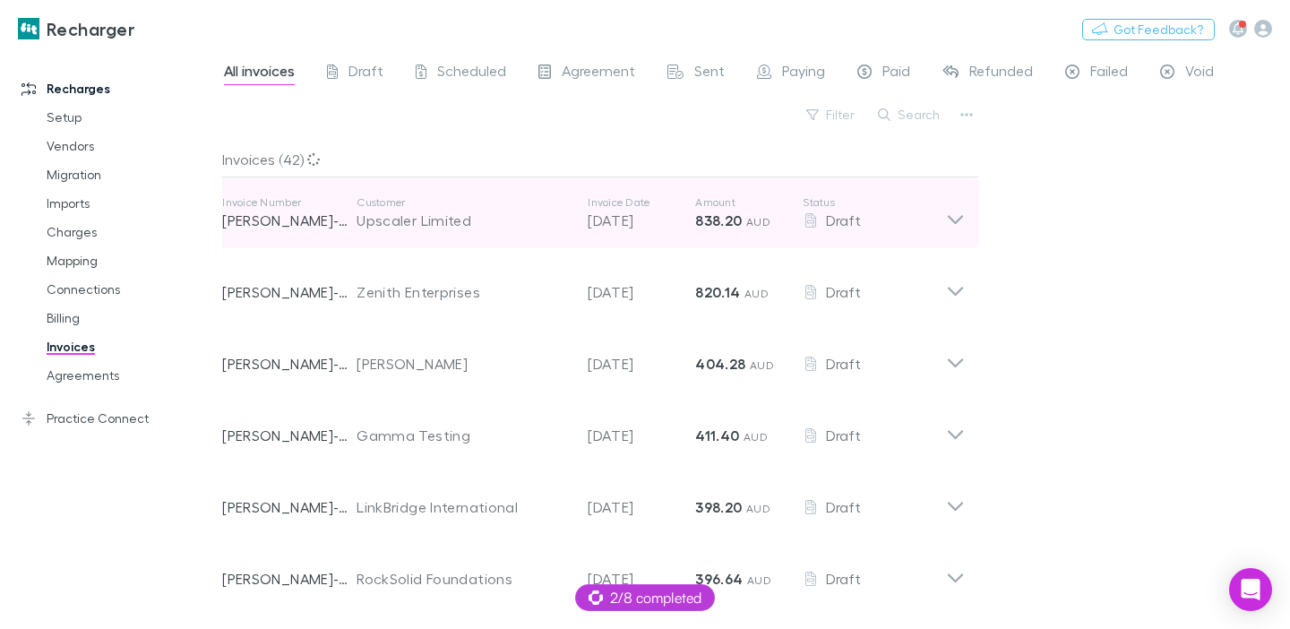
click at [564, 209] on p "Customer" at bounding box center [463, 202] width 213 height 14
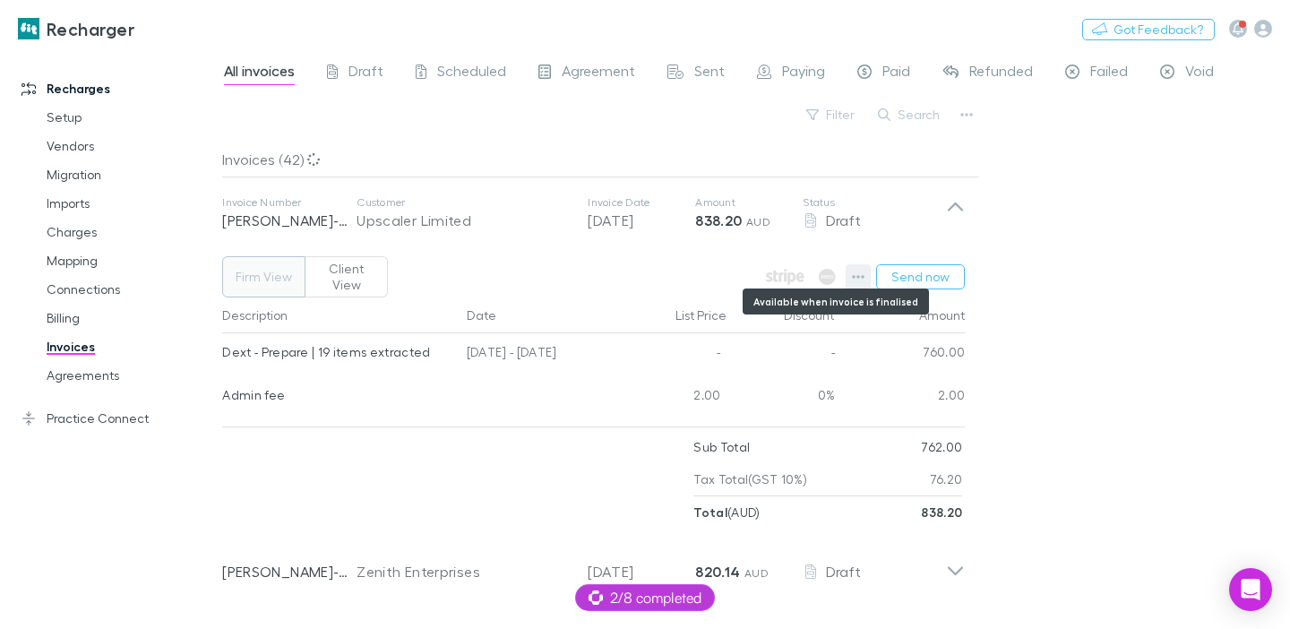
click at [855, 275] on icon "button" at bounding box center [859, 277] width 13 height 4
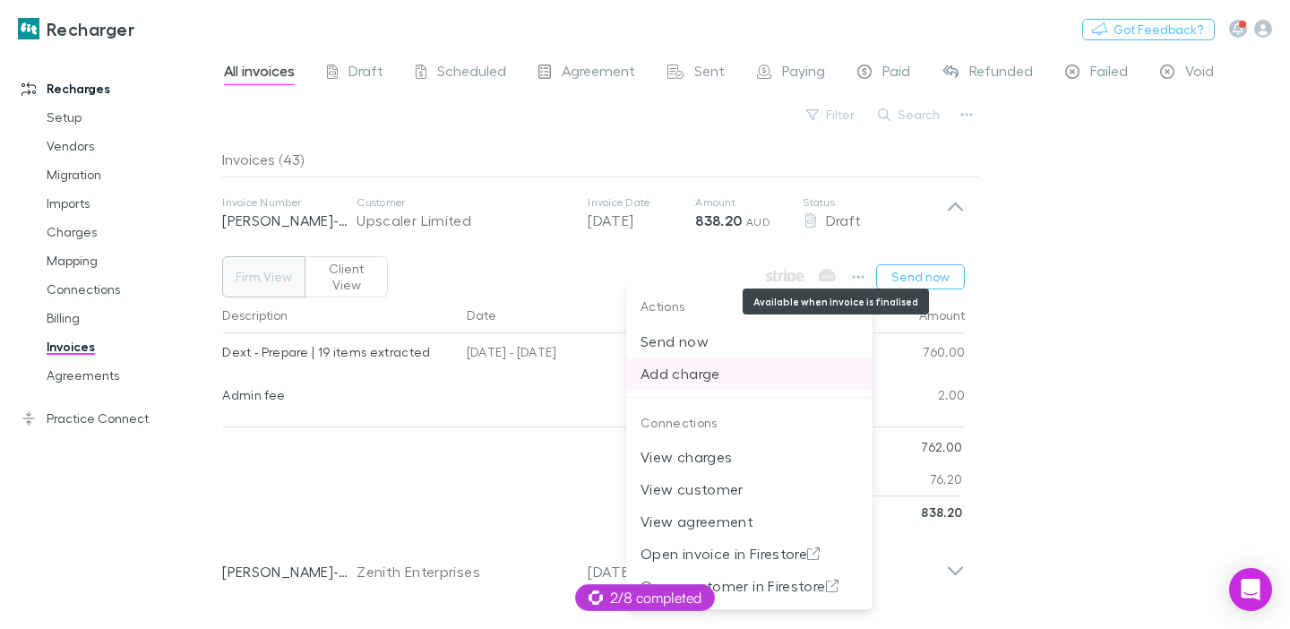
click at [691, 376] on p "Add charge" at bounding box center [750, 374] width 218 height 22
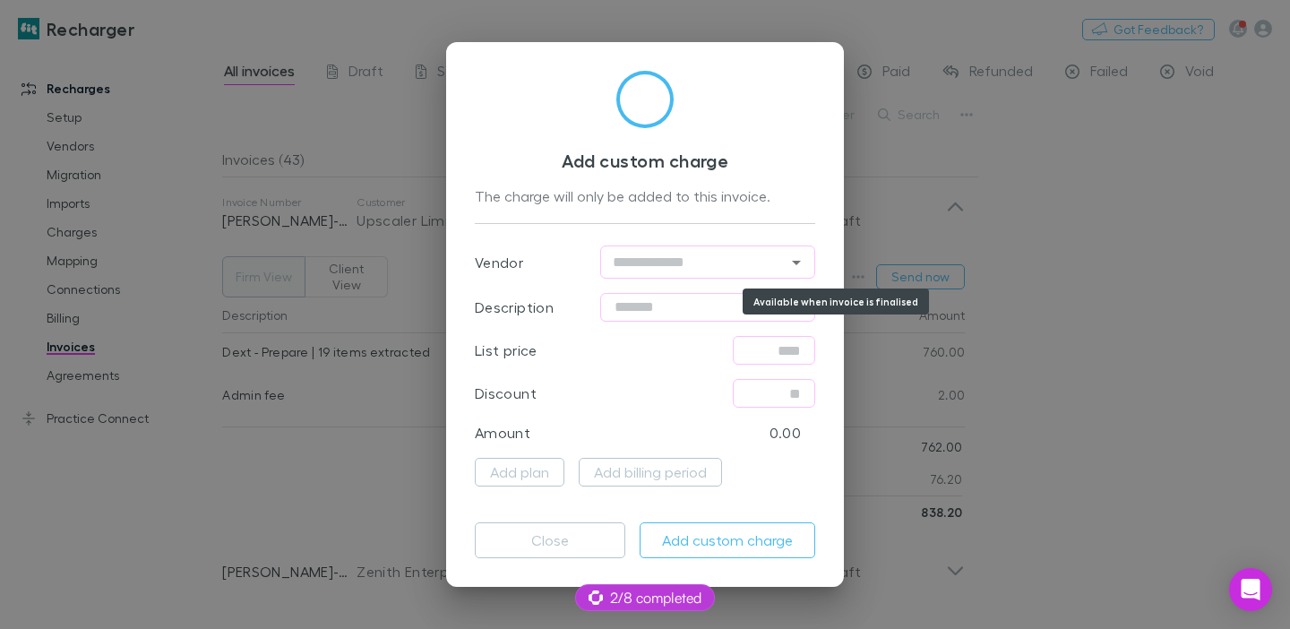
click at [935, 169] on div "Add custom charge The charge will only be added to this invoice. Vendor ​ Descr…" at bounding box center [645, 314] width 1290 height 629
click at [521, 551] on button "Close" at bounding box center [550, 540] width 151 height 36
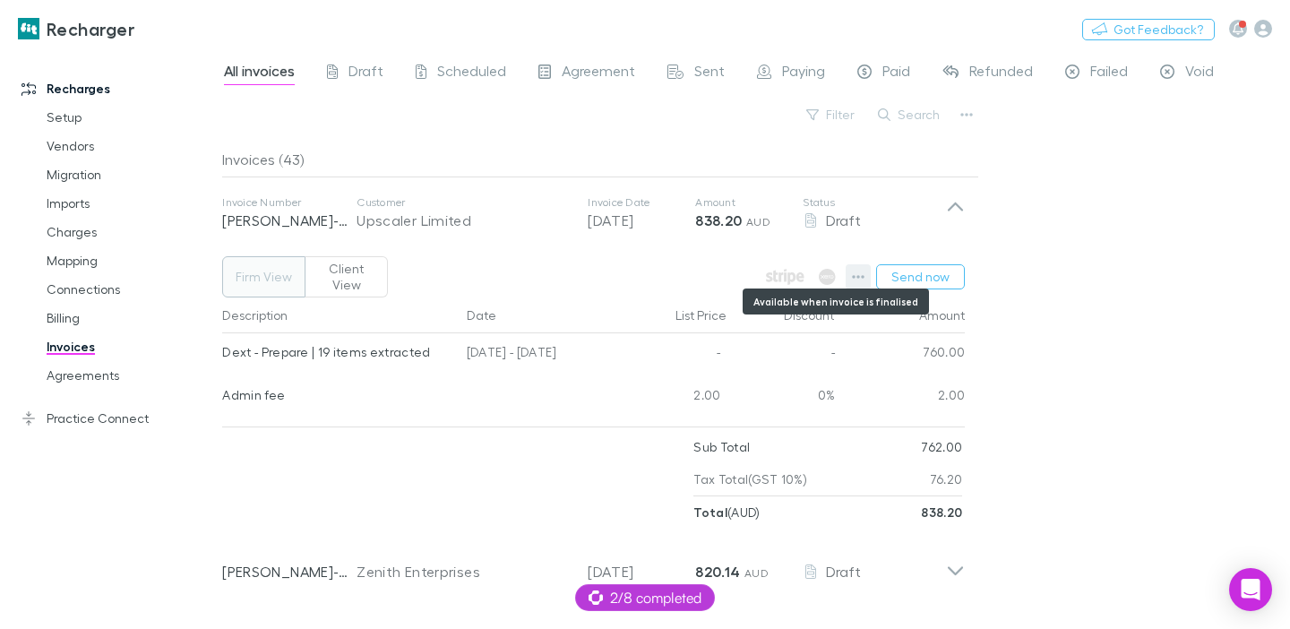
click at [858, 264] on button "button" at bounding box center [858, 276] width 25 height 25
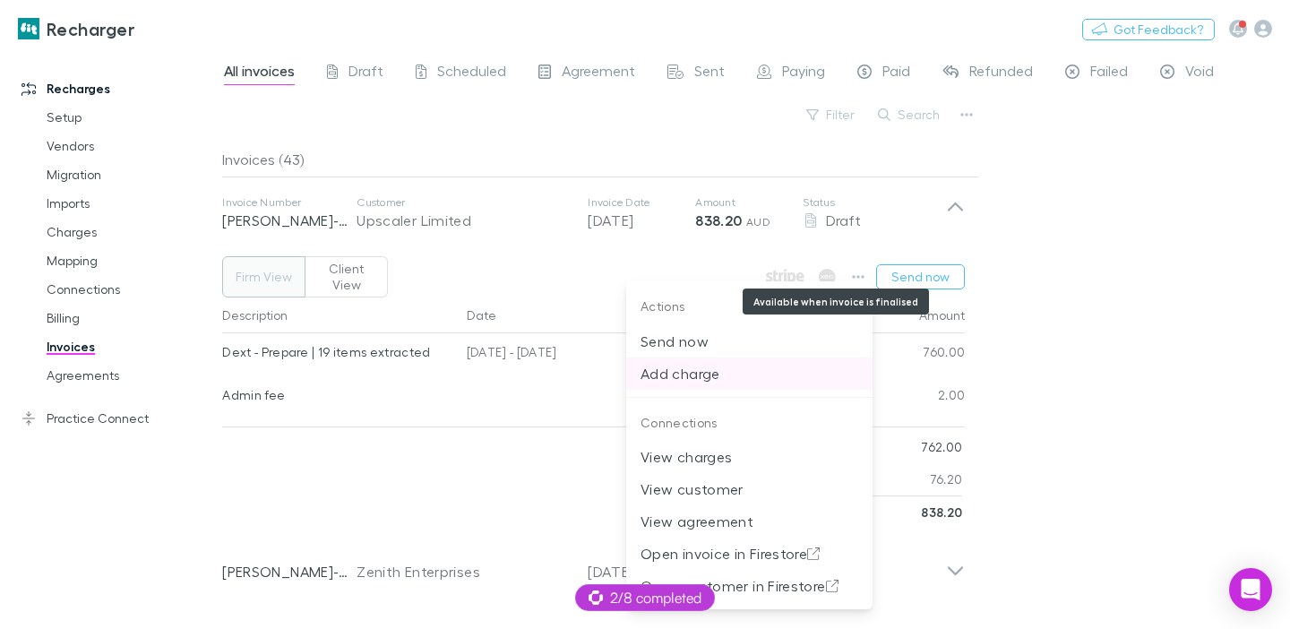
click at [722, 374] on p "Add charge" at bounding box center [750, 374] width 218 height 22
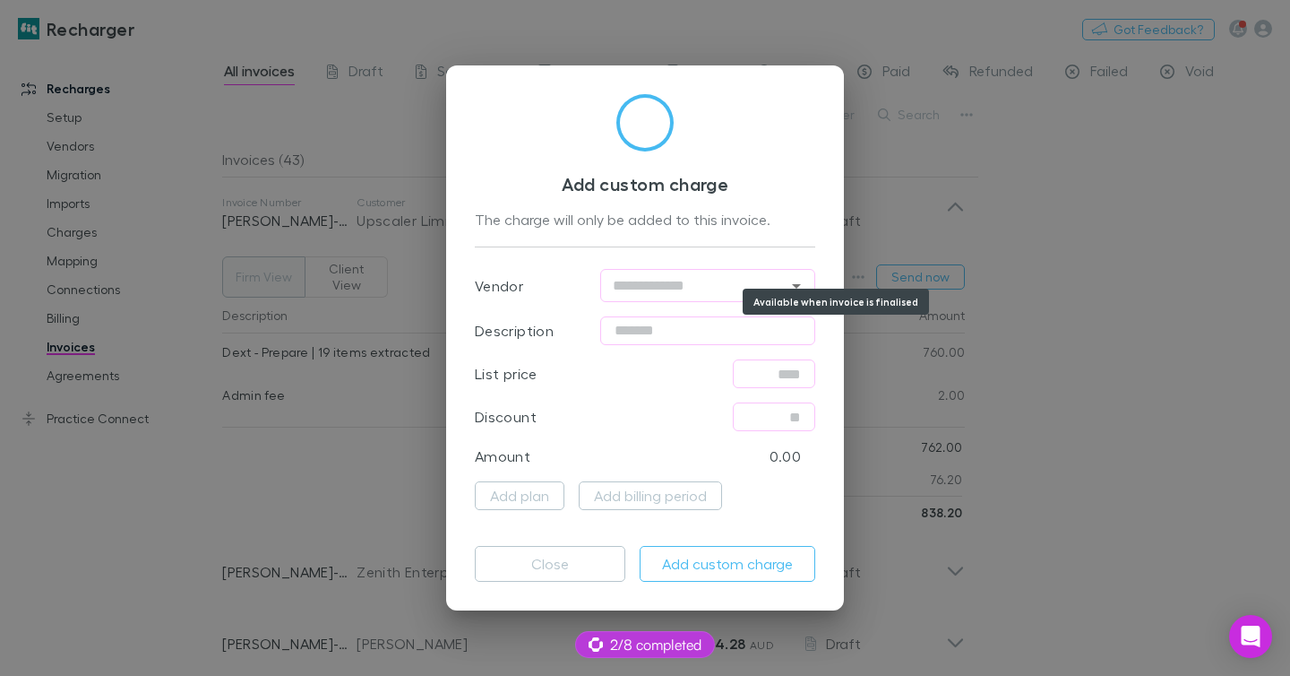
drag, startPoint x: 1073, startPoint y: 194, endPoint x: 1183, endPoint y: 128, distance: 127.8
click at [1077, 194] on div "Add custom charge The charge will only be added to this invoice. Vendor ​ Descr…" at bounding box center [645, 338] width 1290 height 676
click at [1264, 35] on div "Add custom charge The charge will only be added to this invoice. Vendor ​ Descr…" at bounding box center [645, 338] width 1290 height 676
drag, startPoint x: 564, startPoint y: 568, endPoint x: 1181, endPoint y: 108, distance: 768.9
click at [564, 568] on button "Close" at bounding box center [550, 564] width 151 height 36
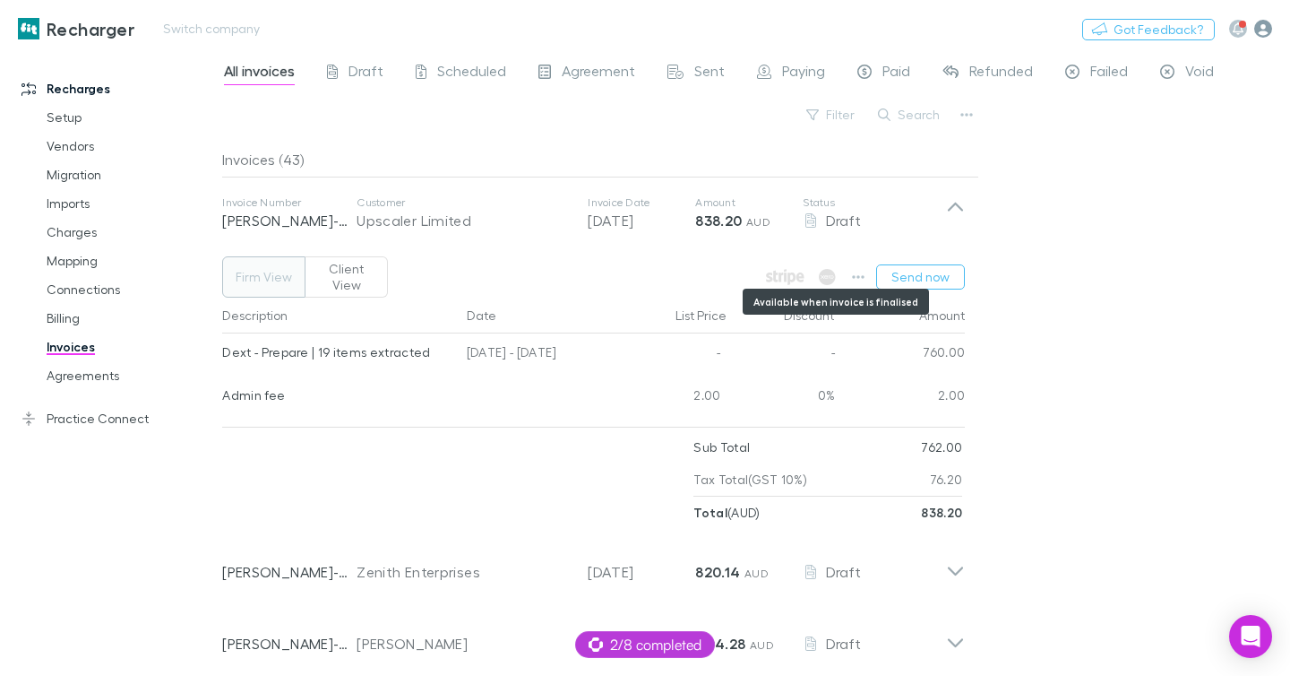
click at [1255, 30] on icon "button" at bounding box center [1263, 29] width 18 height 18
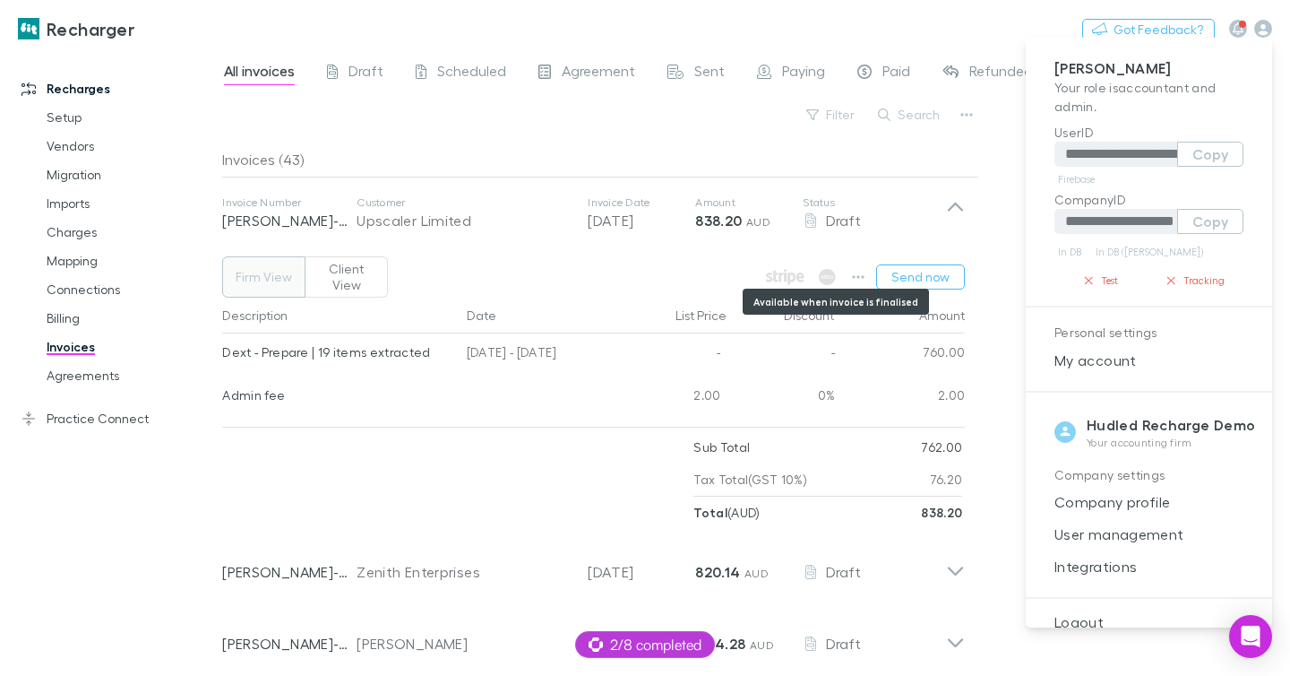
click at [372, 27] on div at bounding box center [645, 338] width 1290 height 676
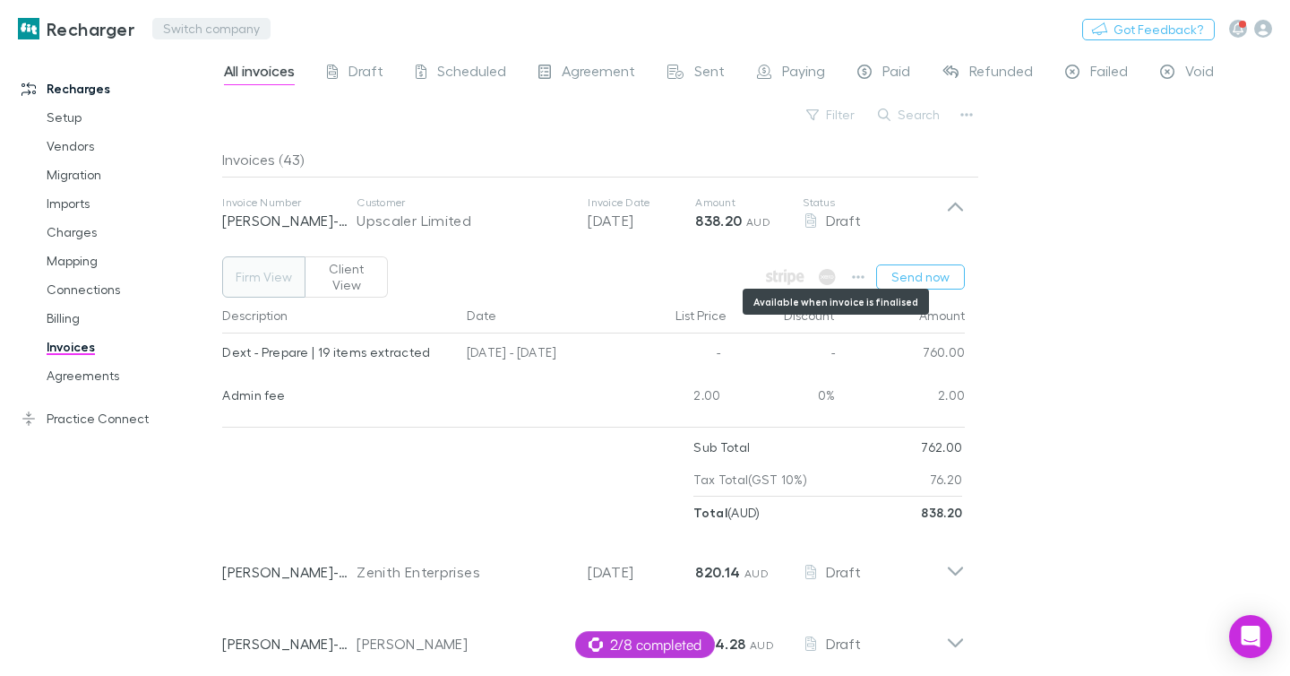
click at [186, 30] on button "Switch company" at bounding box center [211, 29] width 118 height 22
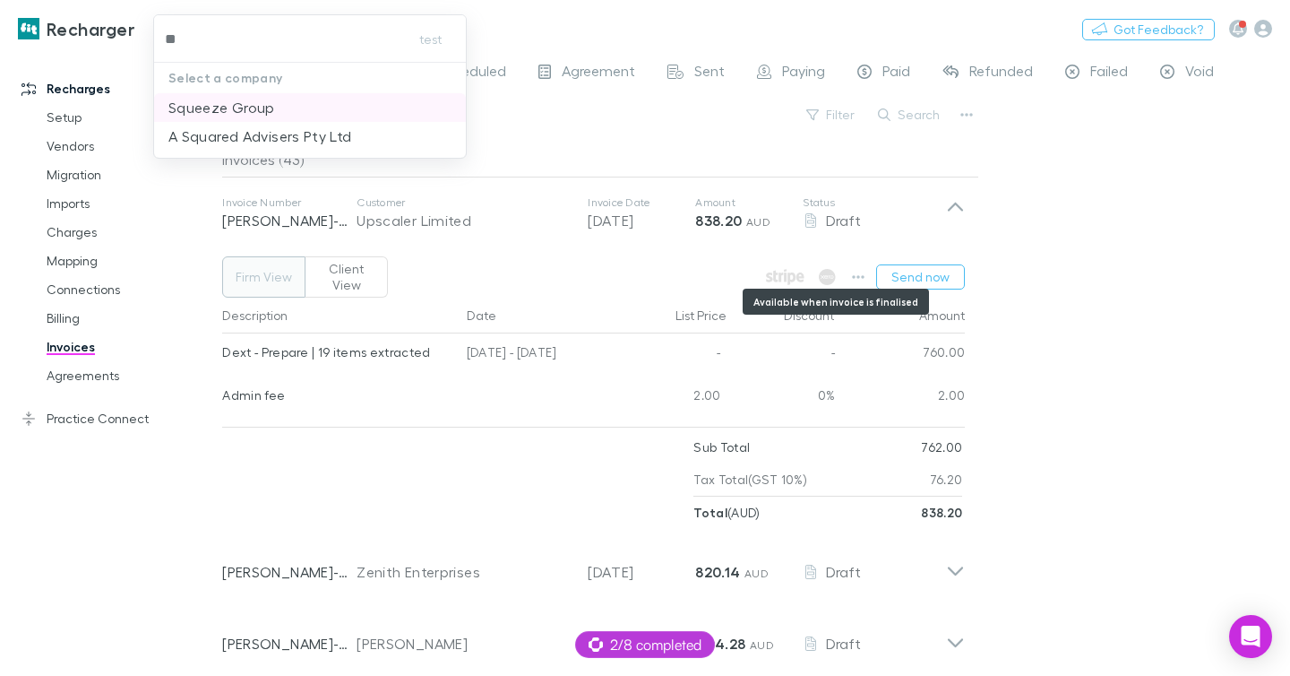
click at [204, 108] on p "Squeeze Group" at bounding box center [221, 108] width 107 height 22
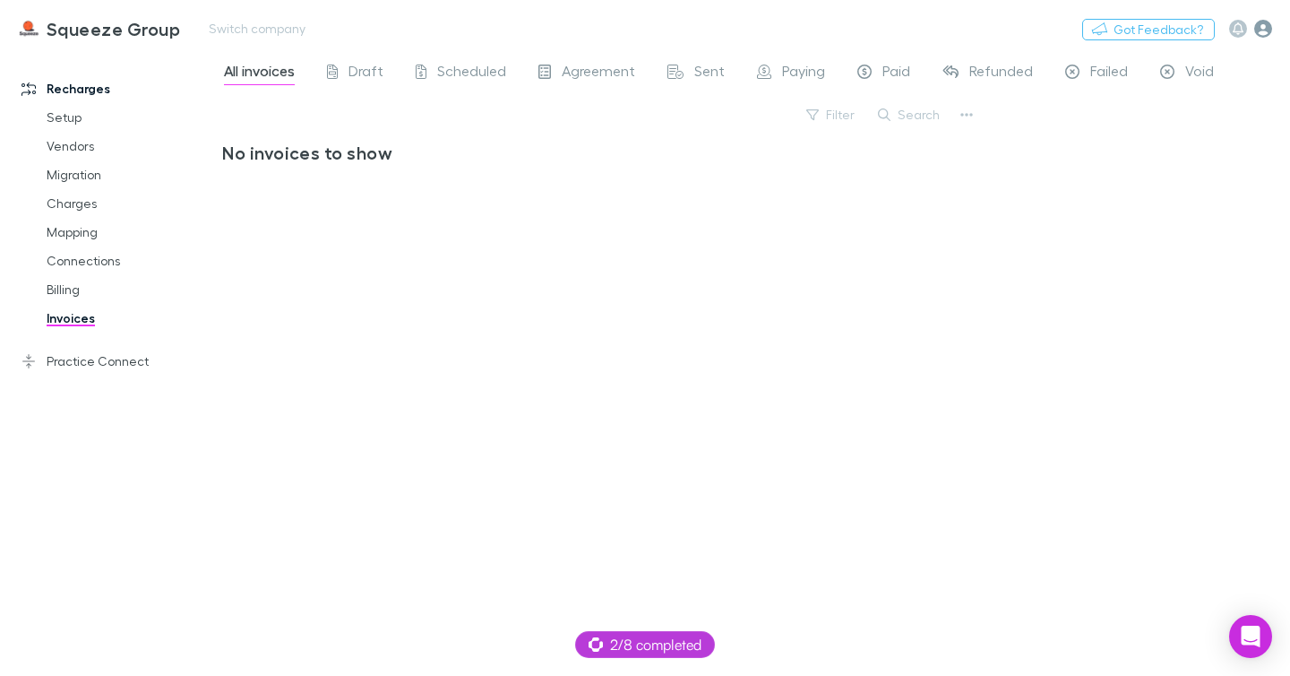
click at [1271, 35] on icon "button" at bounding box center [1263, 29] width 18 height 18
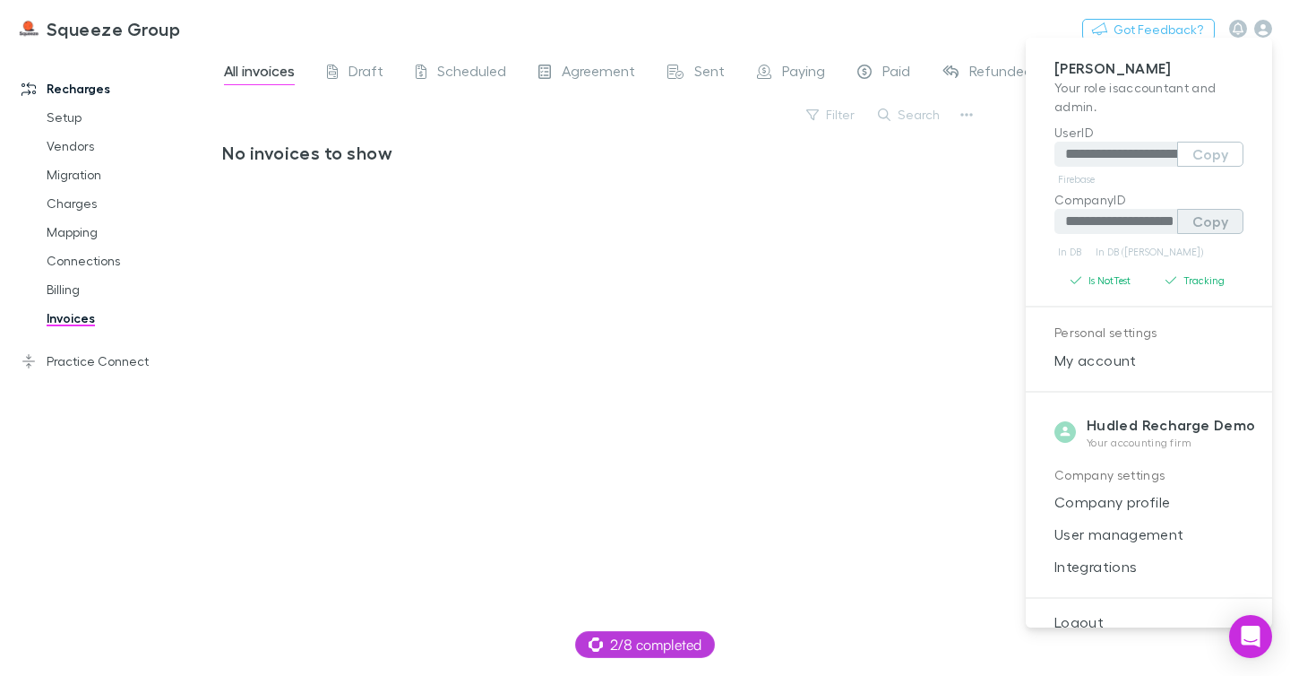
click at [1203, 219] on button "Copy" at bounding box center [1210, 221] width 66 height 25
click at [1202, 217] on button "Copy" at bounding box center [1210, 221] width 66 height 25
click at [235, 39] on div at bounding box center [645, 338] width 1290 height 676
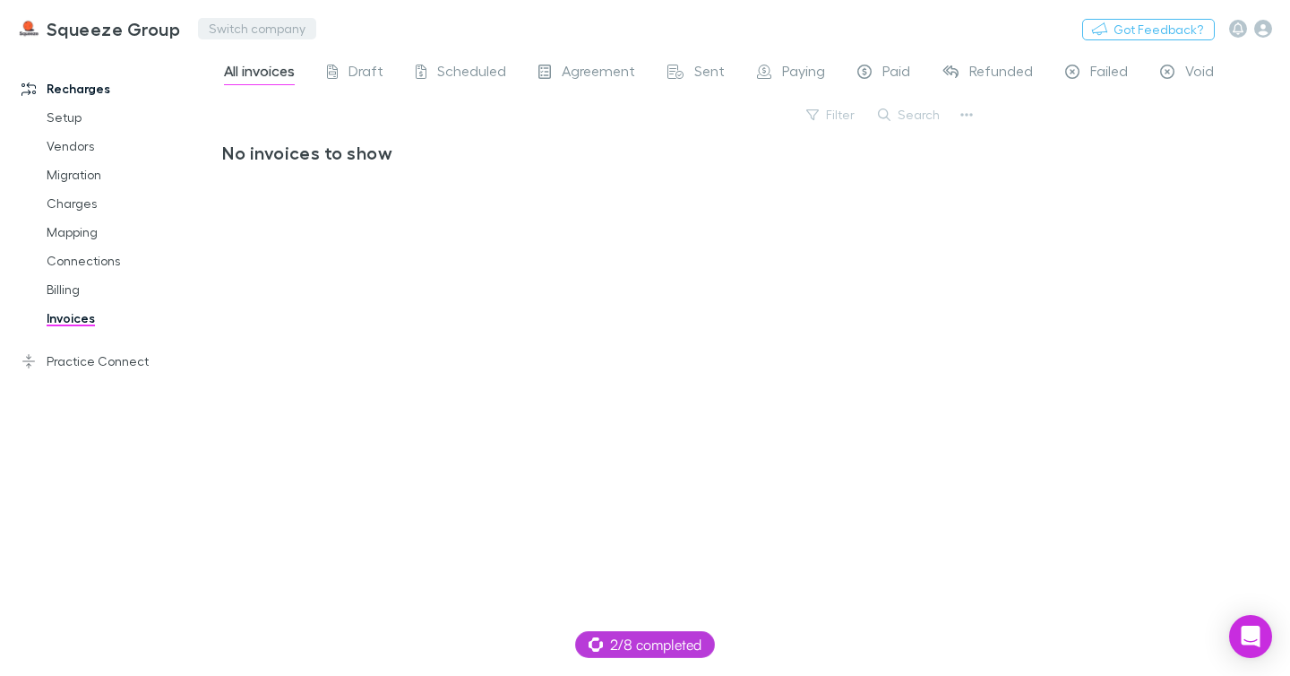
click at [206, 32] on button "Switch company" at bounding box center [257, 29] width 118 height 22
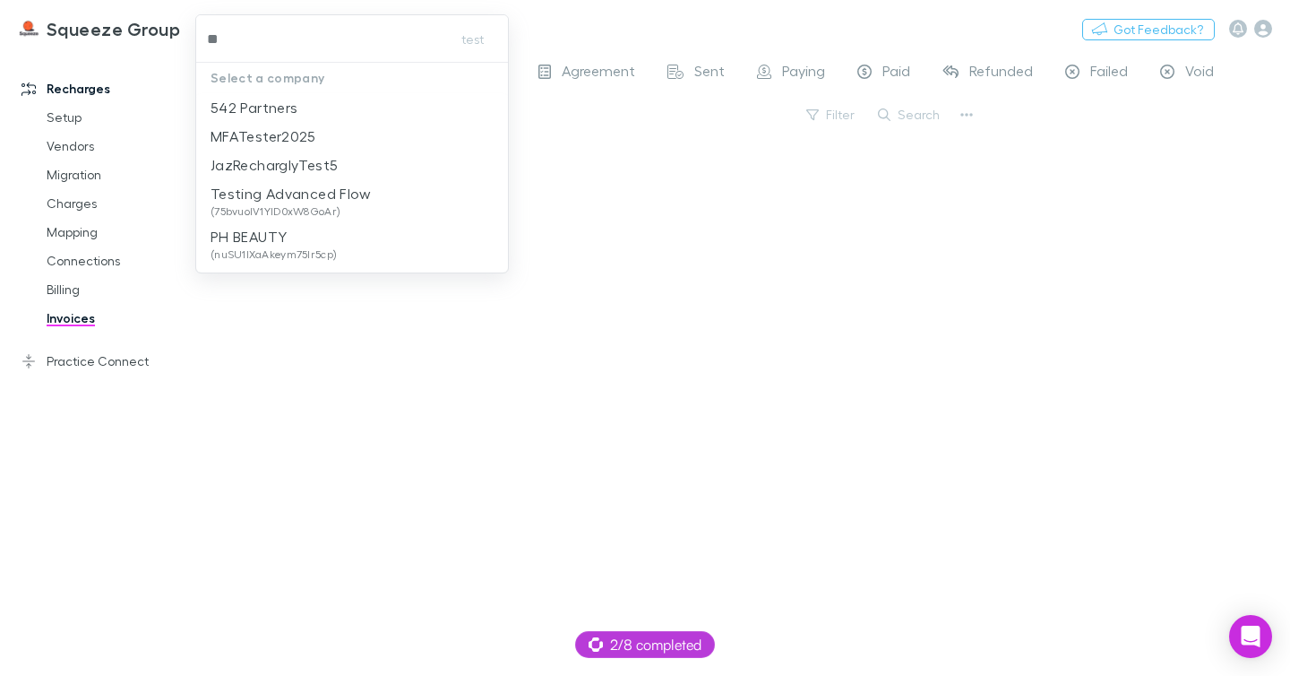
type input "***"
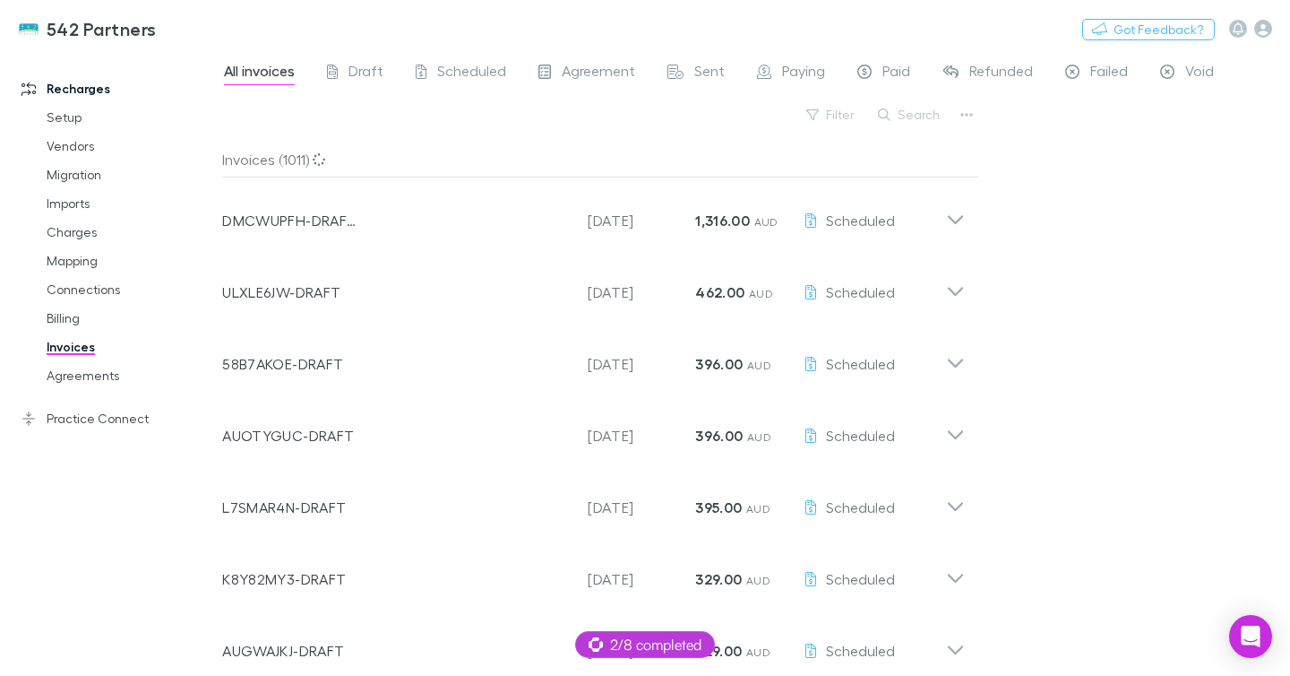
click at [914, 115] on button "Search" at bounding box center [910, 115] width 82 height 22
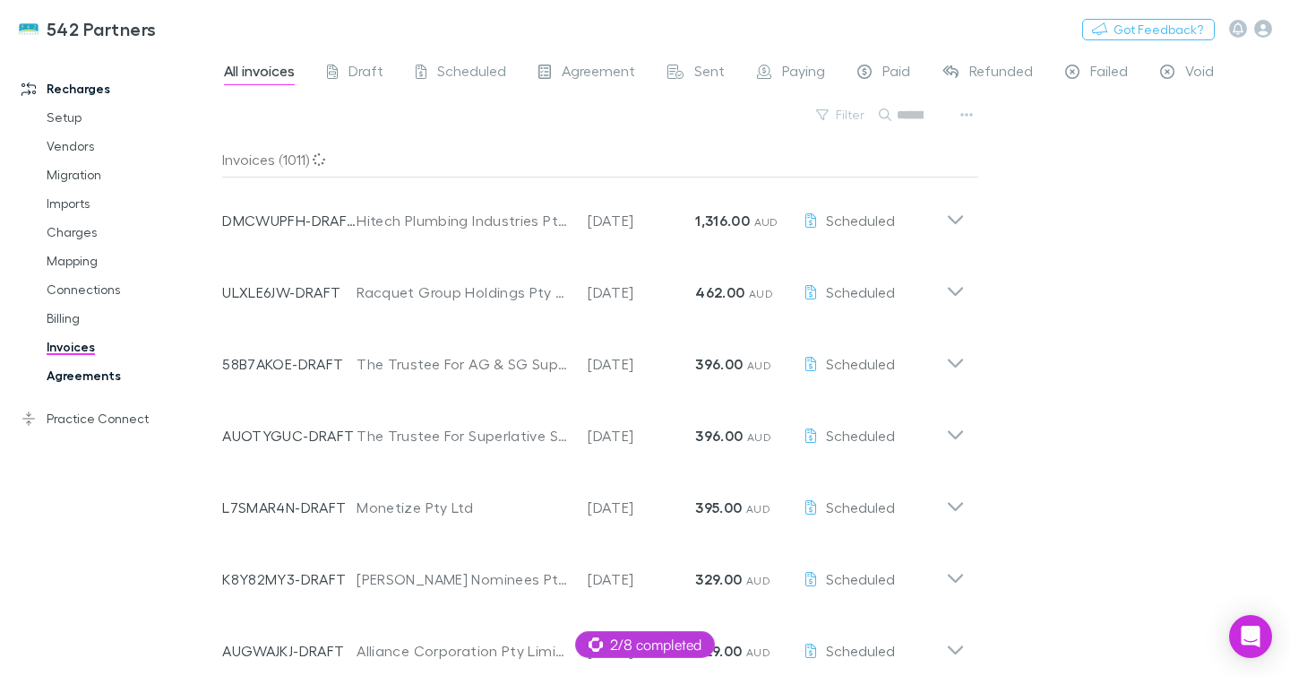
click at [107, 378] on link "Agreements" at bounding box center [124, 375] width 190 height 29
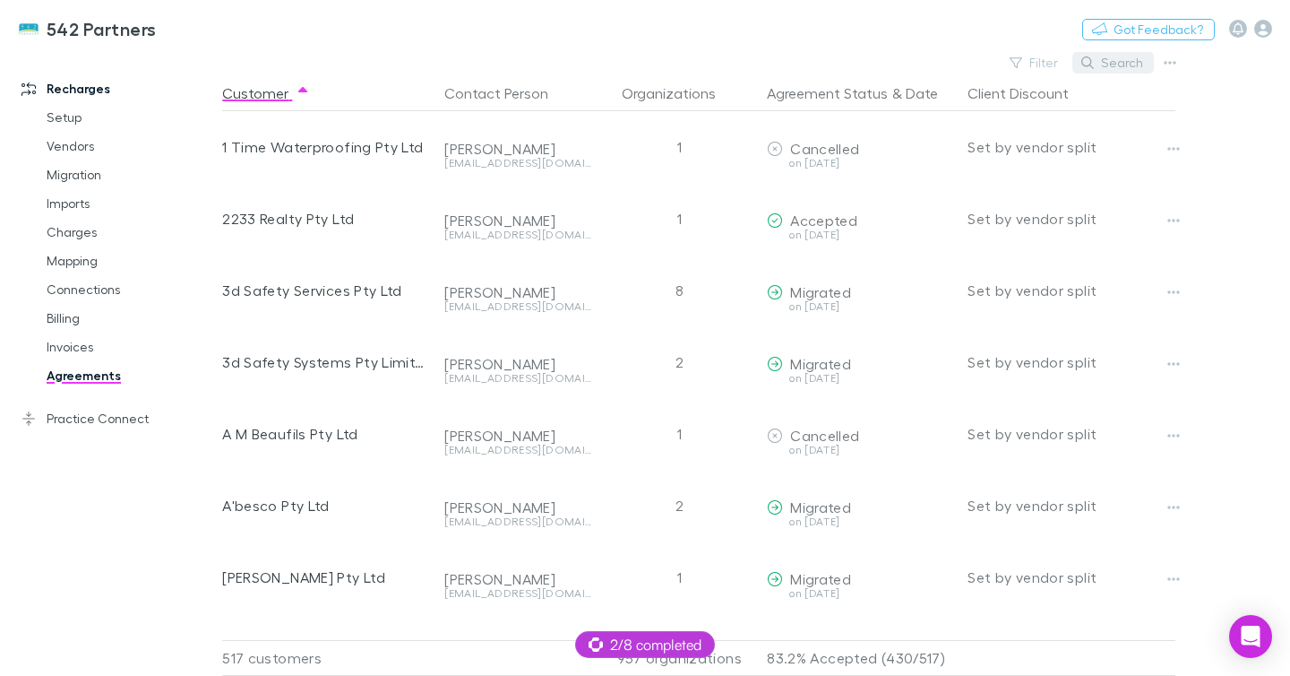
click at [1101, 60] on button "Search" at bounding box center [1113, 63] width 82 height 22
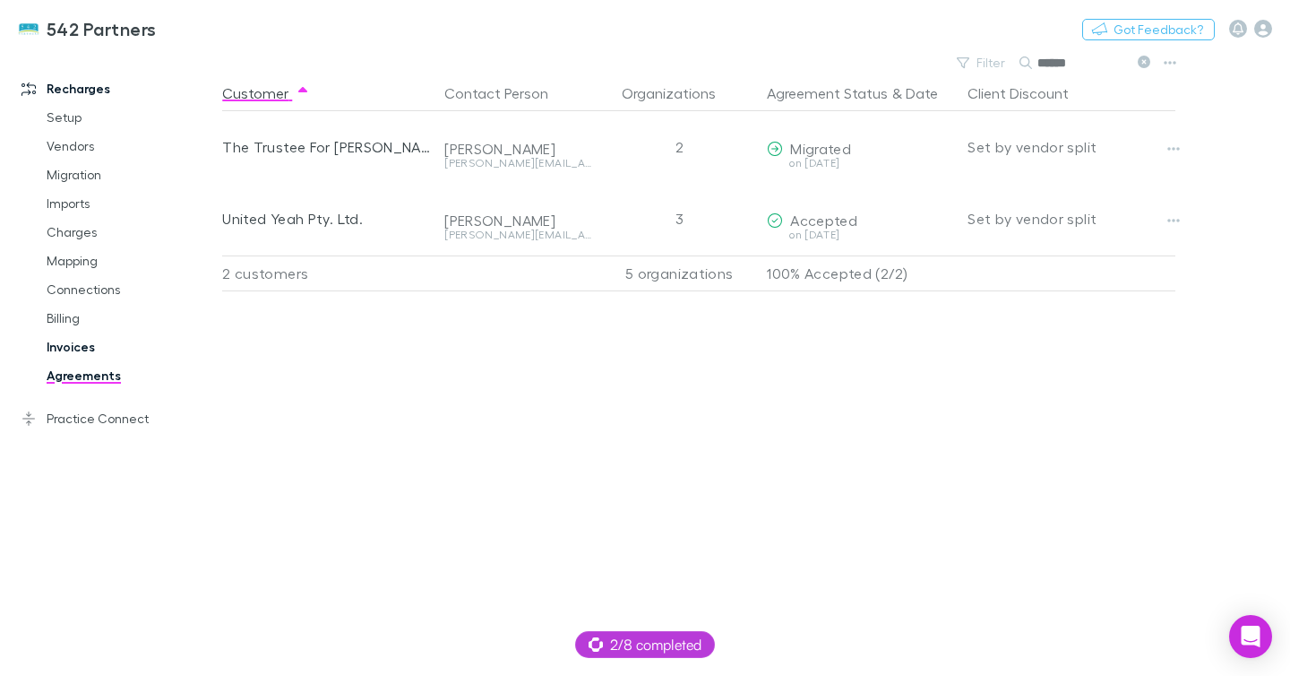
type input "******"
click at [91, 355] on link "Invoices" at bounding box center [124, 346] width 190 height 29
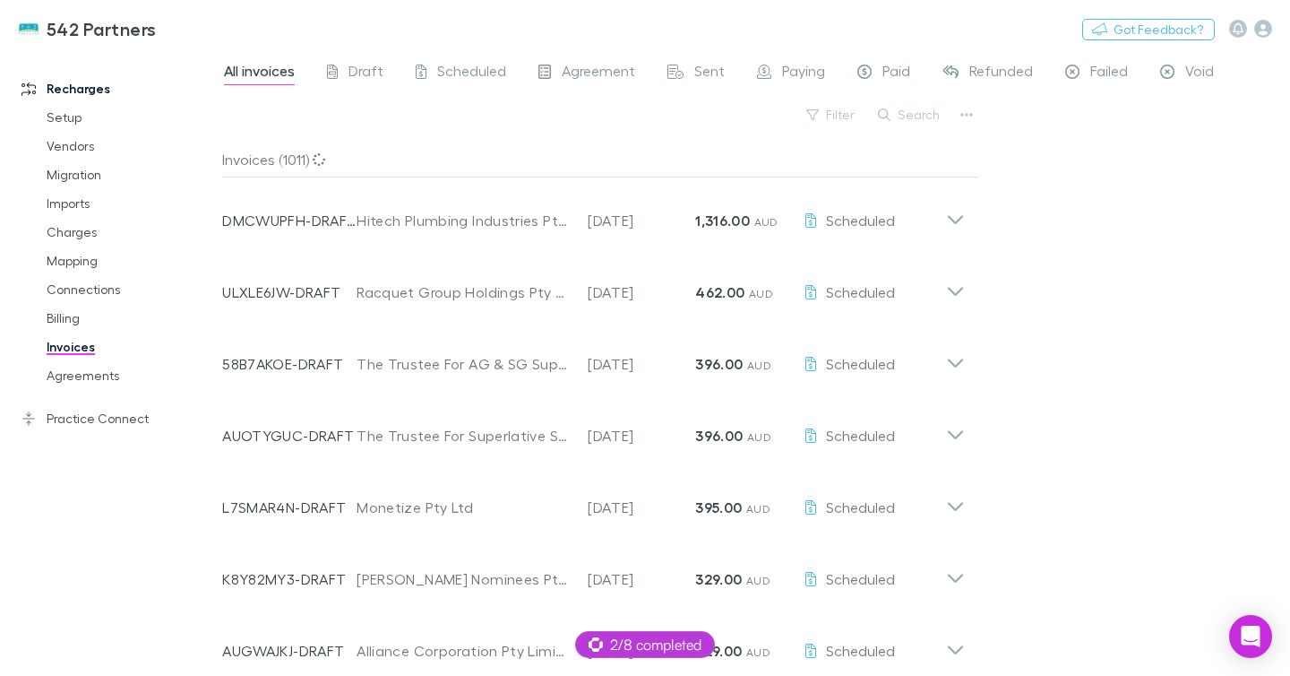
click at [929, 115] on button "Search" at bounding box center [910, 115] width 82 height 22
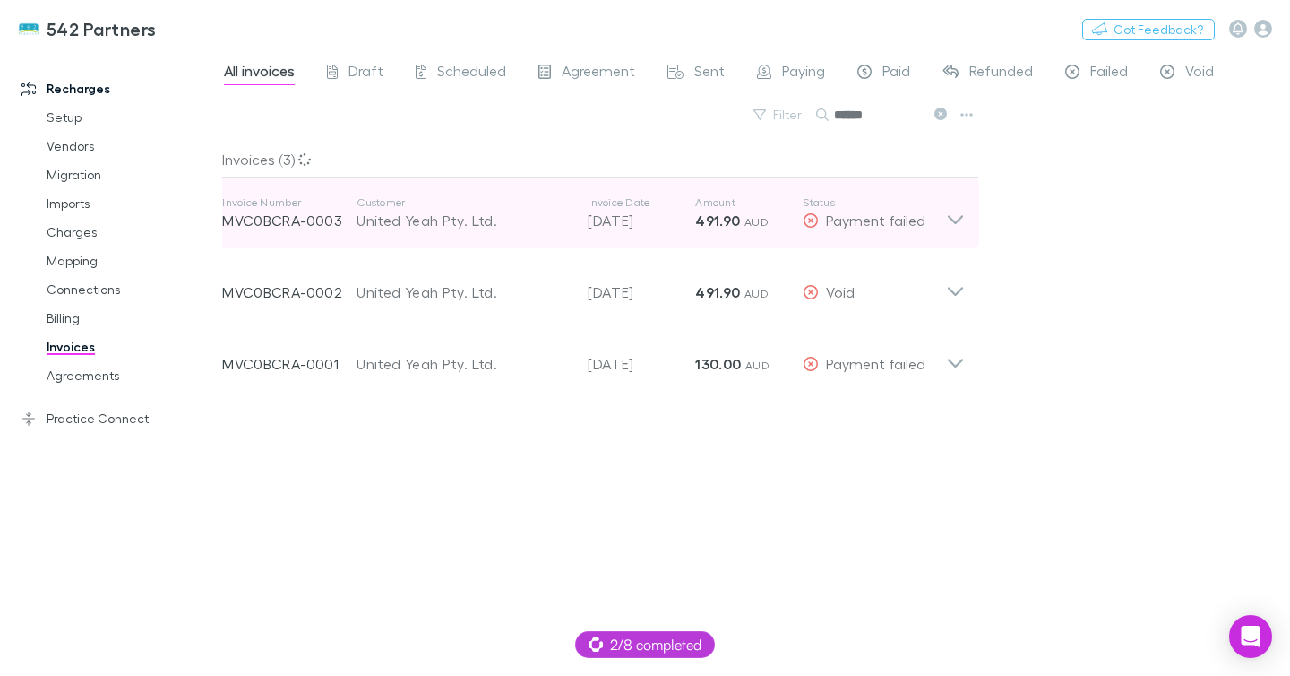
type input "******"
click at [478, 216] on div "United Yeah Pty. Ltd." at bounding box center [463, 221] width 213 height 22
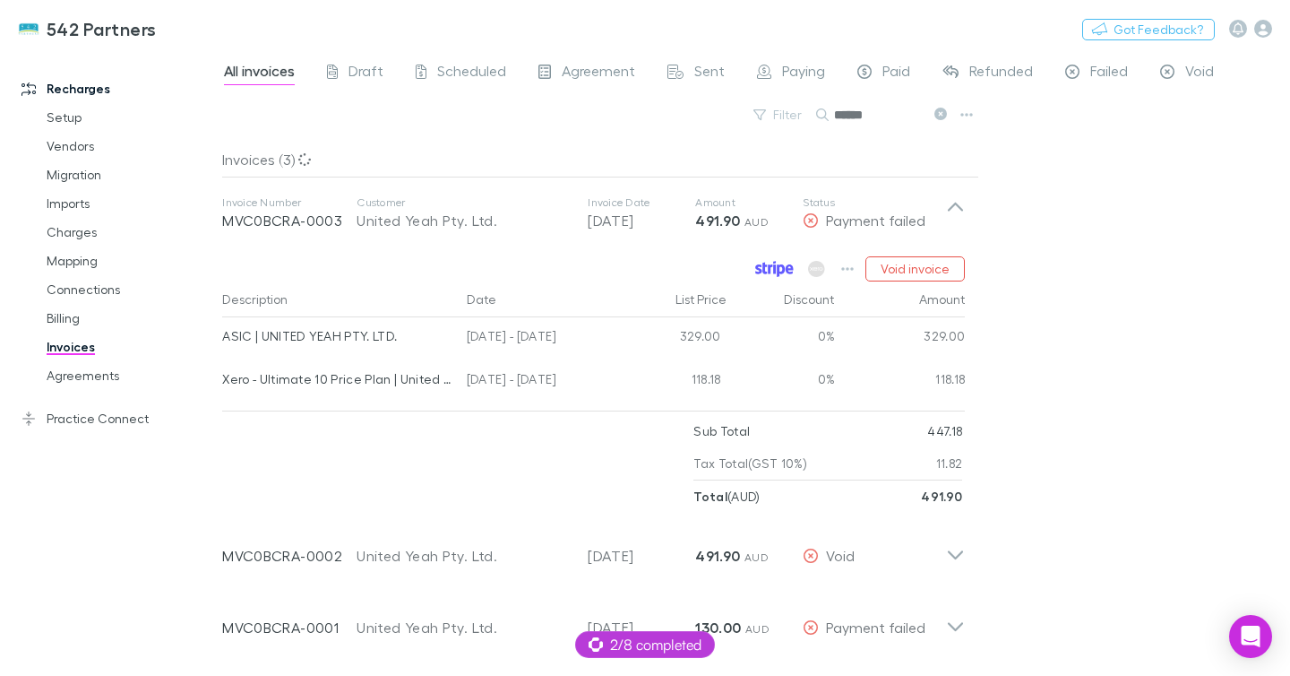
click at [783, 267] on icon at bounding box center [774, 269] width 39 height 16
click at [193, 25] on button "Switch company" at bounding box center [234, 29] width 118 height 22
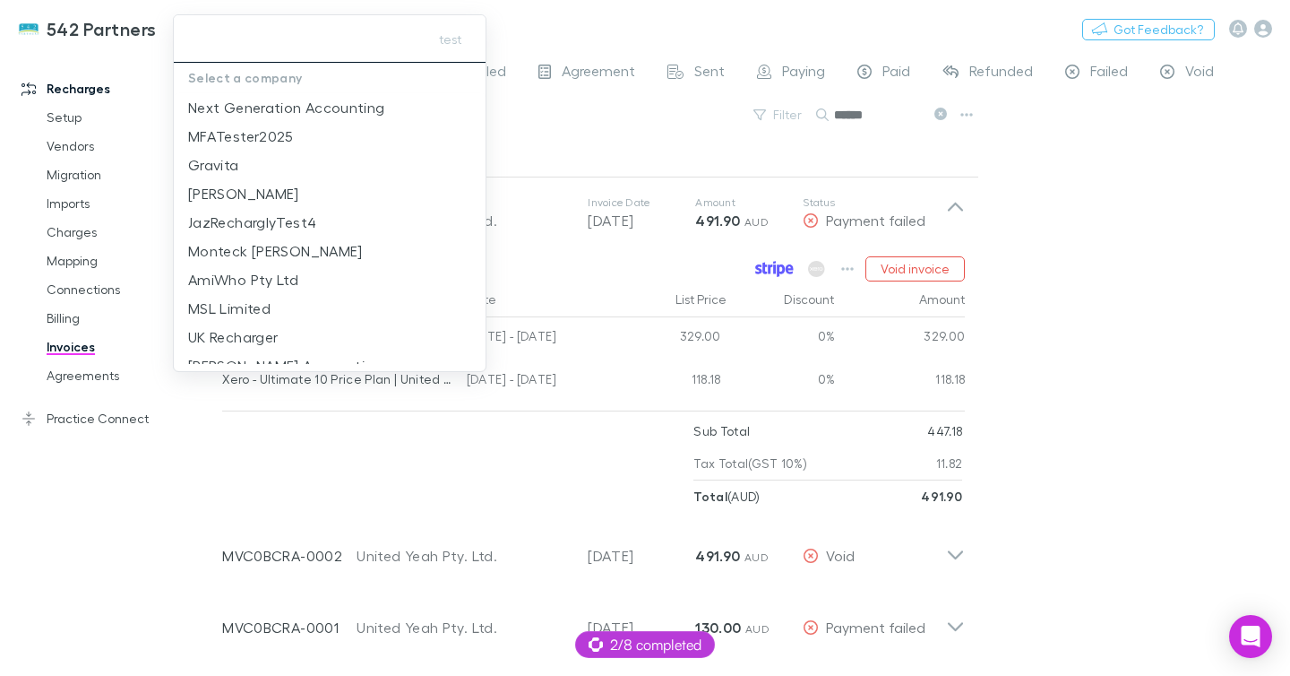
click at [244, 44] on input "text" at bounding box center [297, 38] width 233 height 33
drag, startPoint x: 29, startPoint y: 120, endPoint x: 60, endPoint y: 114, distance: 32.0
click at [29, 120] on div at bounding box center [645, 338] width 1290 height 676
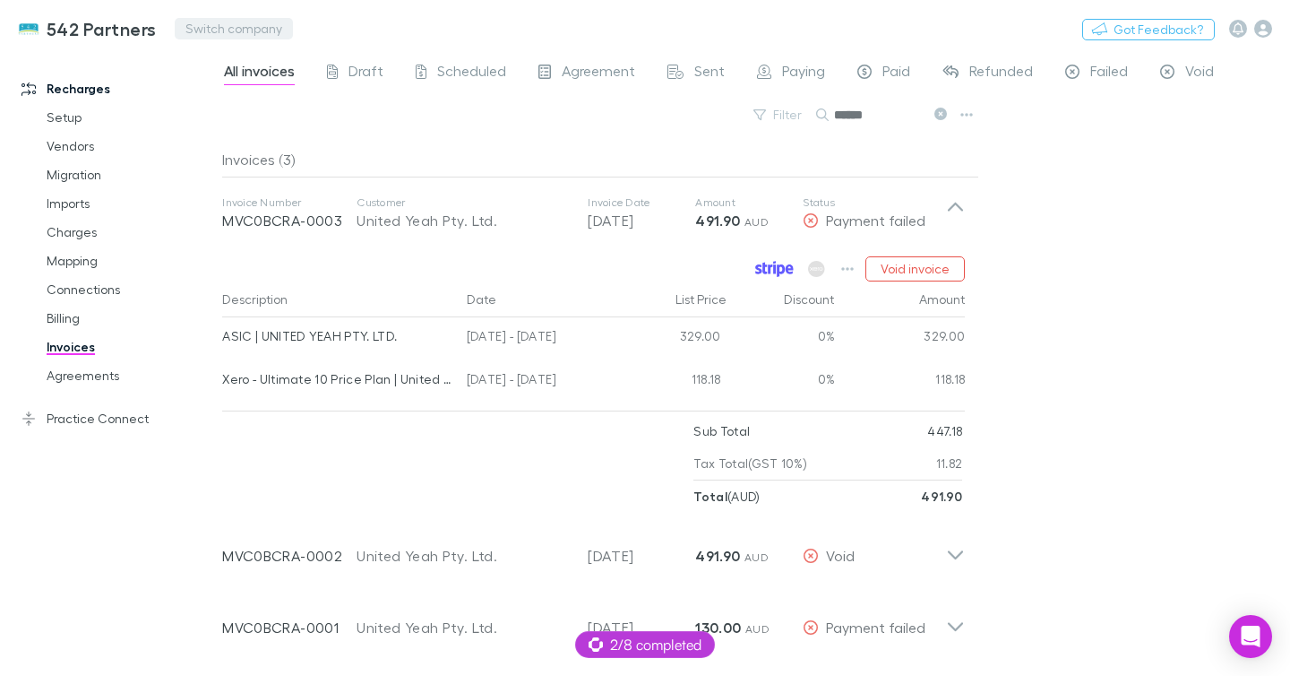
click at [261, 35] on button "Switch company" at bounding box center [234, 29] width 118 height 22
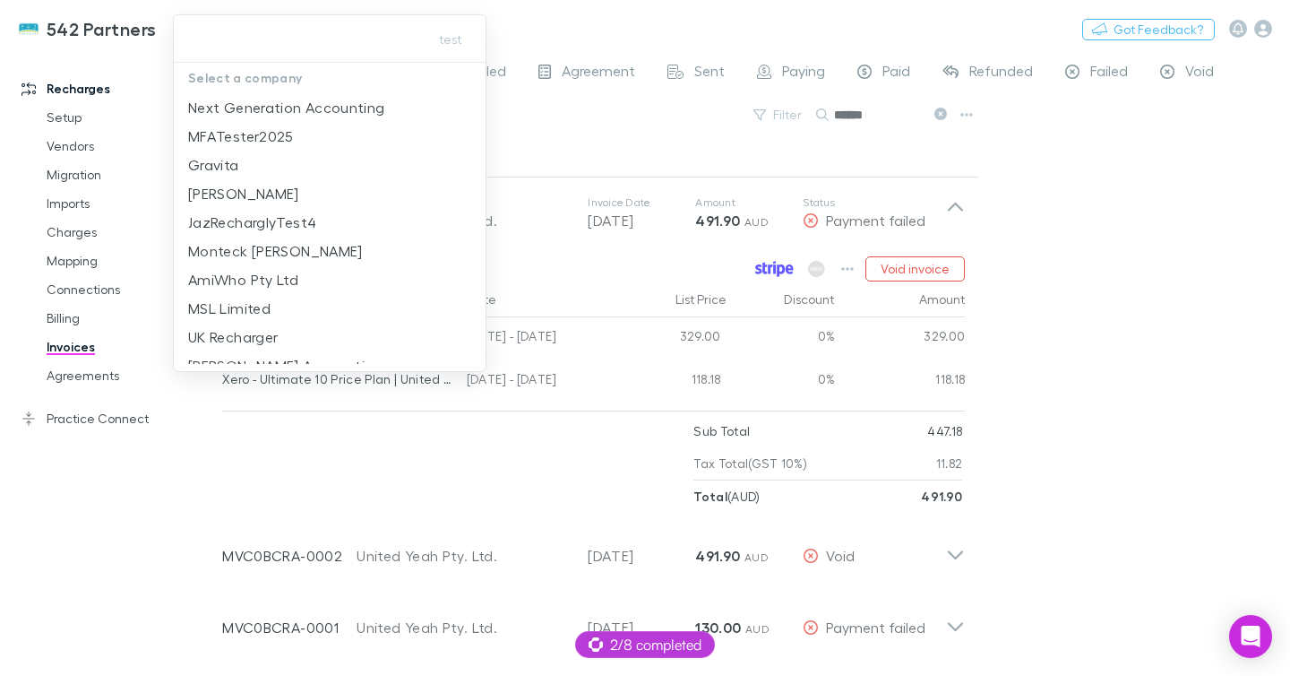
type input "*"
click at [244, 49] on input "text" at bounding box center [297, 38] width 233 height 33
click at [243, 47] on input "text" at bounding box center [297, 38] width 233 height 33
click at [586, 39] on div at bounding box center [645, 338] width 1290 height 676
click at [586, 39] on div "542 Partners Switch company Nothing Got Feedback?" at bounding box center [645, 28] width 1290 height 57
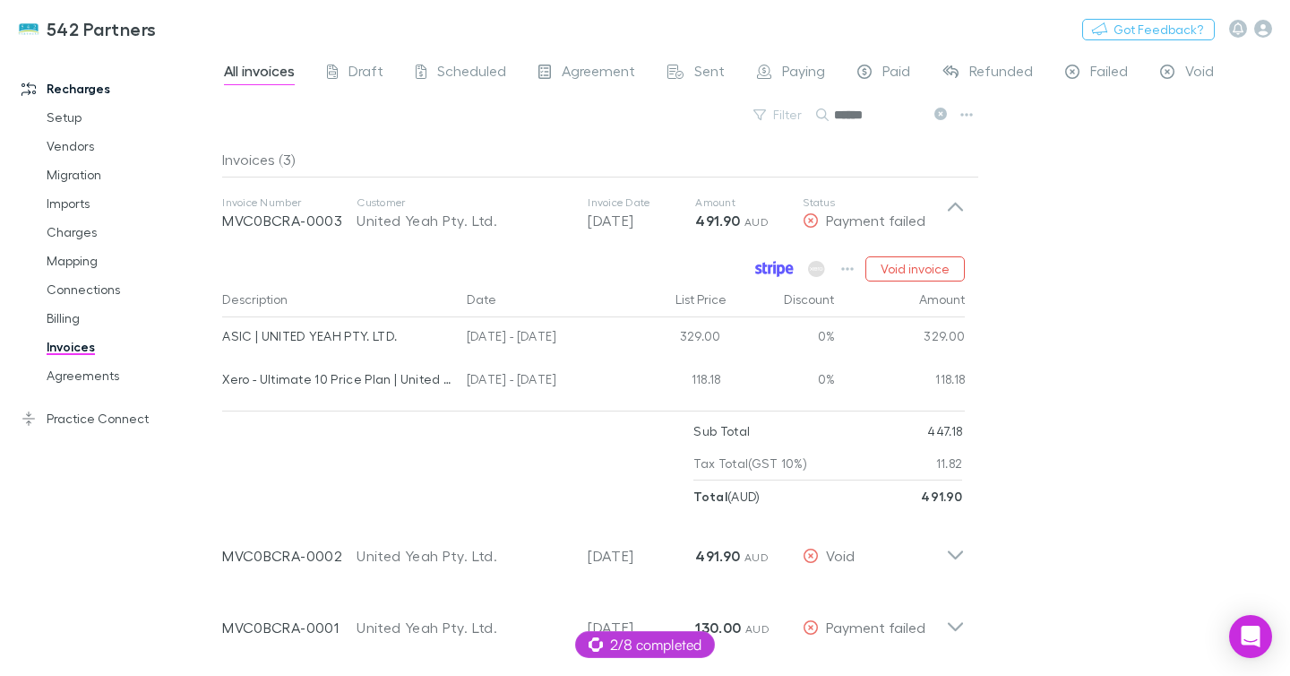
click at [1105, 285] on div "All invoices Draft Scheduled Agreement Sent Paying Paid Refunded Failed Void Fi…" at bounding box center [756, 362] width 1068 height 625
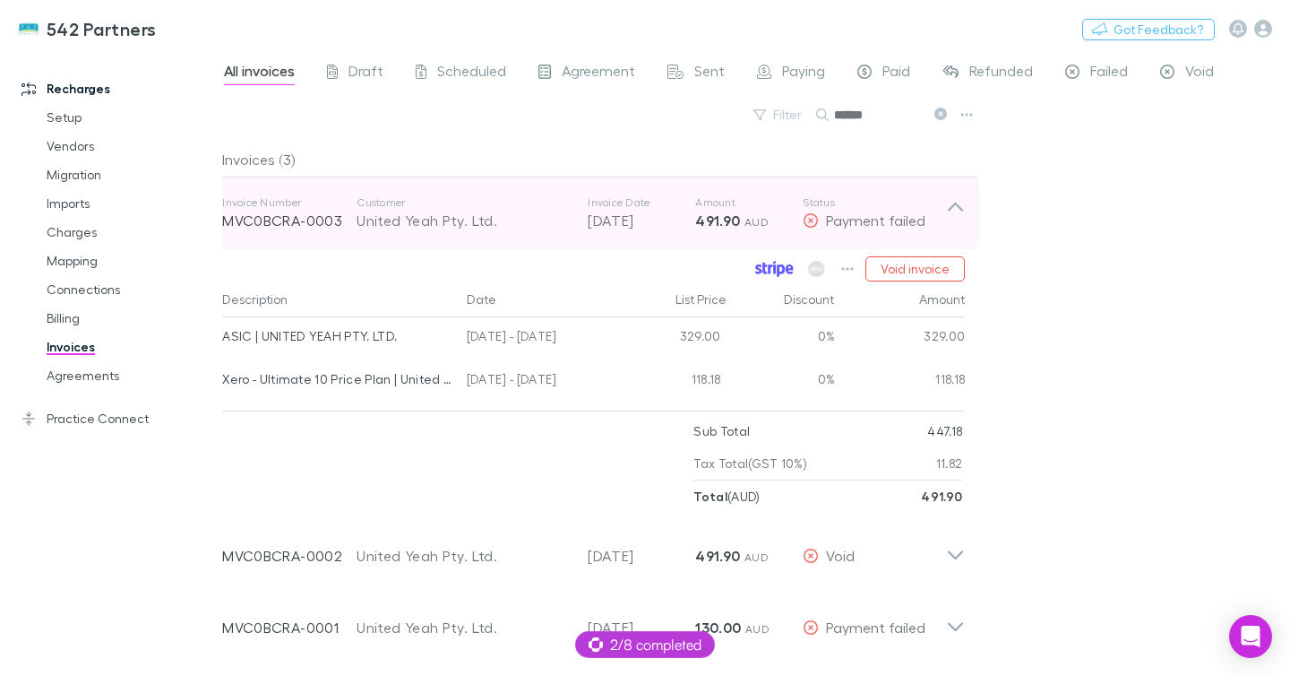
click at [937, 203] on p "Status" at bounding box center [874, 202] width 143 height 14
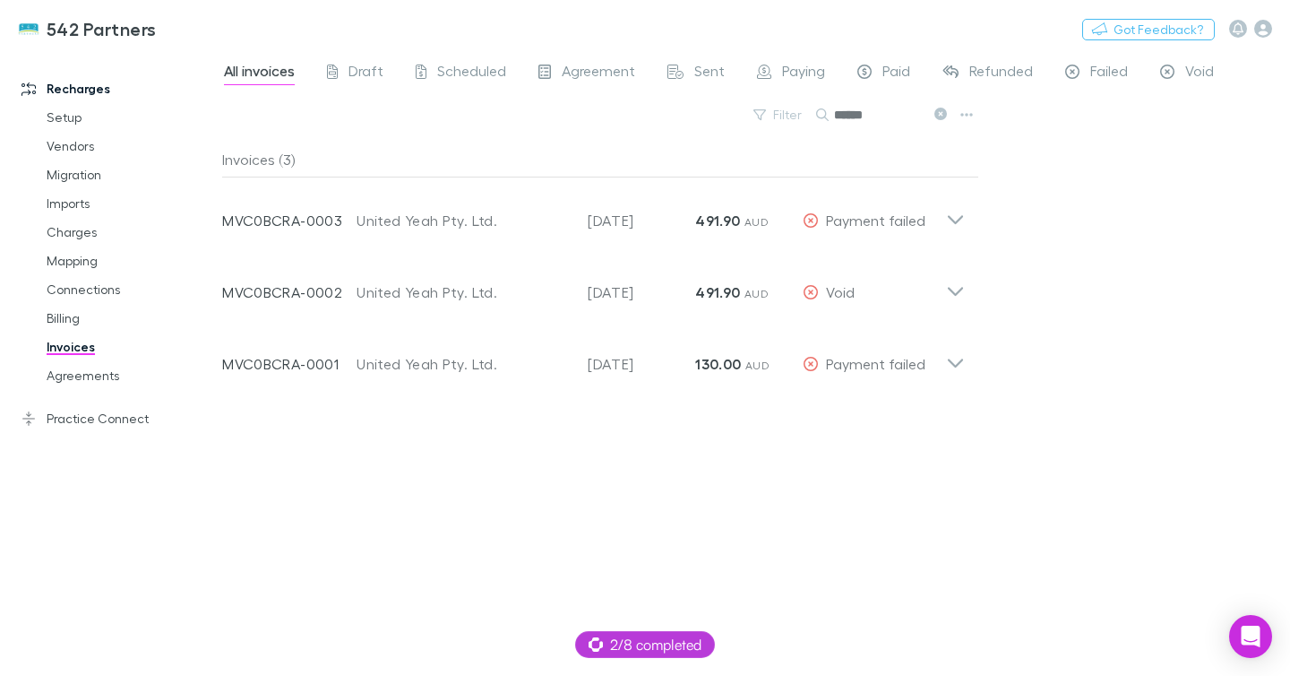
click at [1065, 298] on div "All invoices Draft Scheduled Agreement Sent Paying Paid Refunded Failed Void Fi…" at bounding box center [756, 362] width 1068 height 625
click at [53, 109] on link "Setup" at bounding box center [124, 117] width 190 height 29
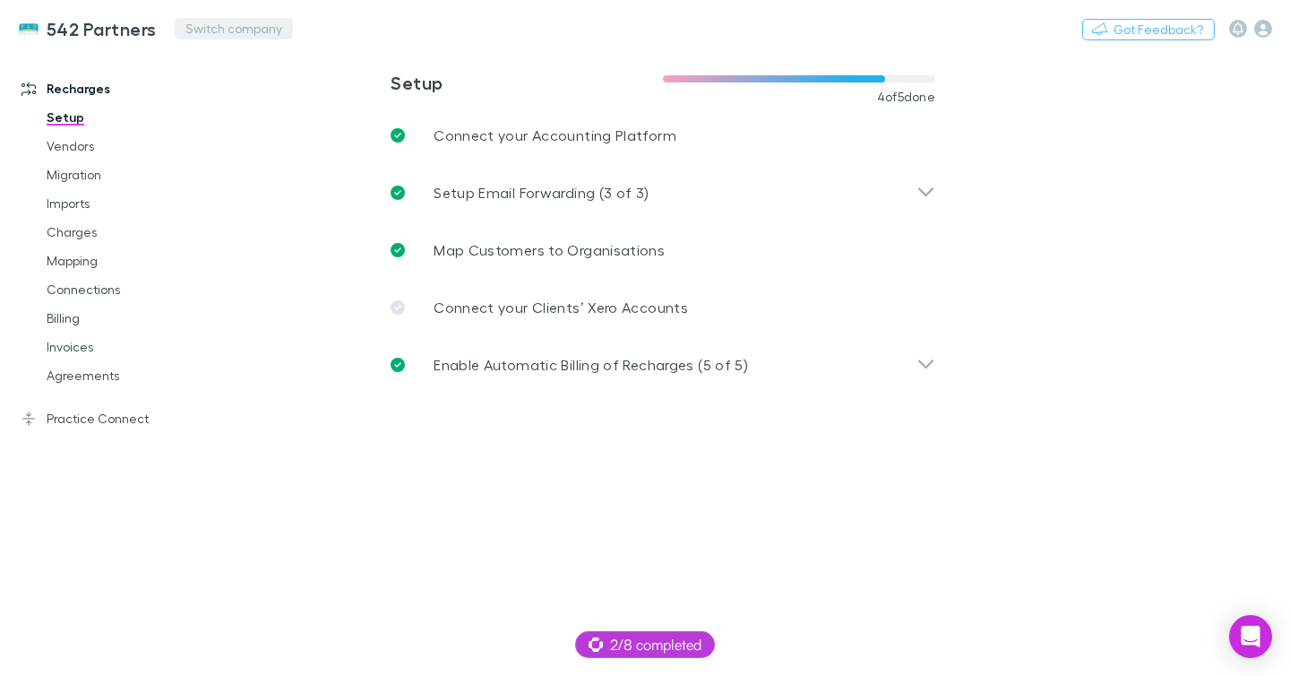
click at [237, 33] on button "Switch company" at bounding box center [234, 29] width 118 height 22
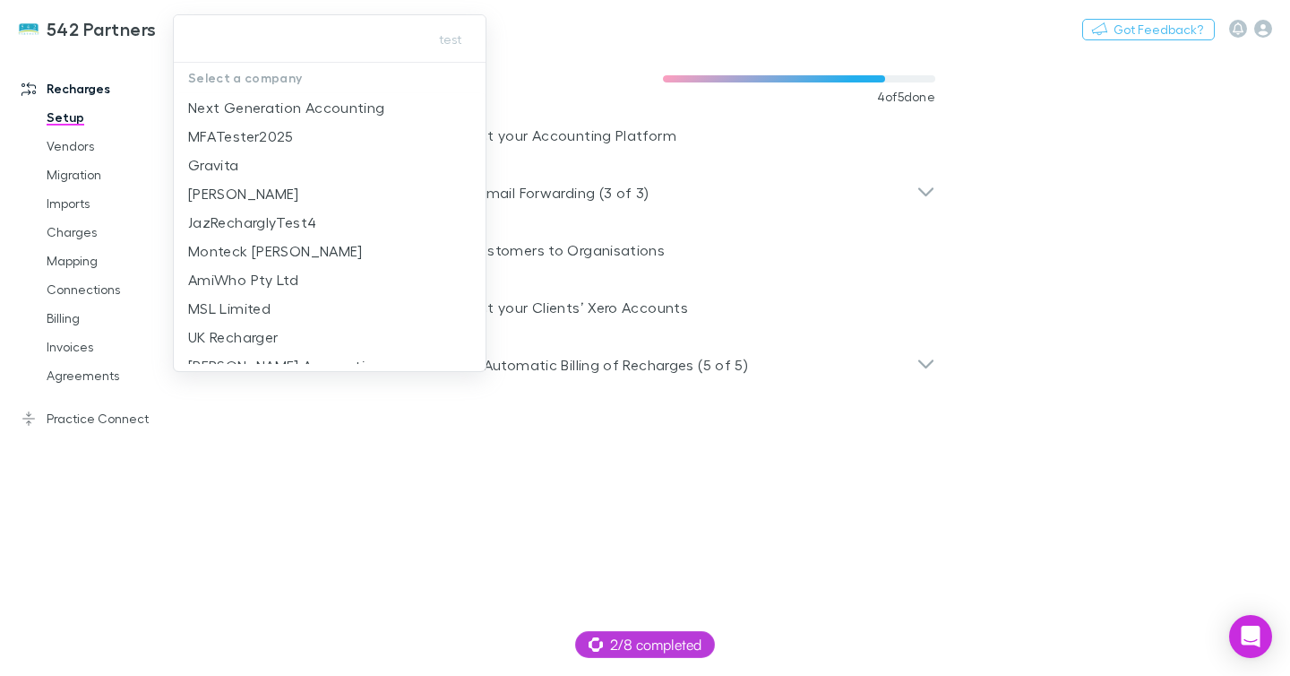
type input "*"
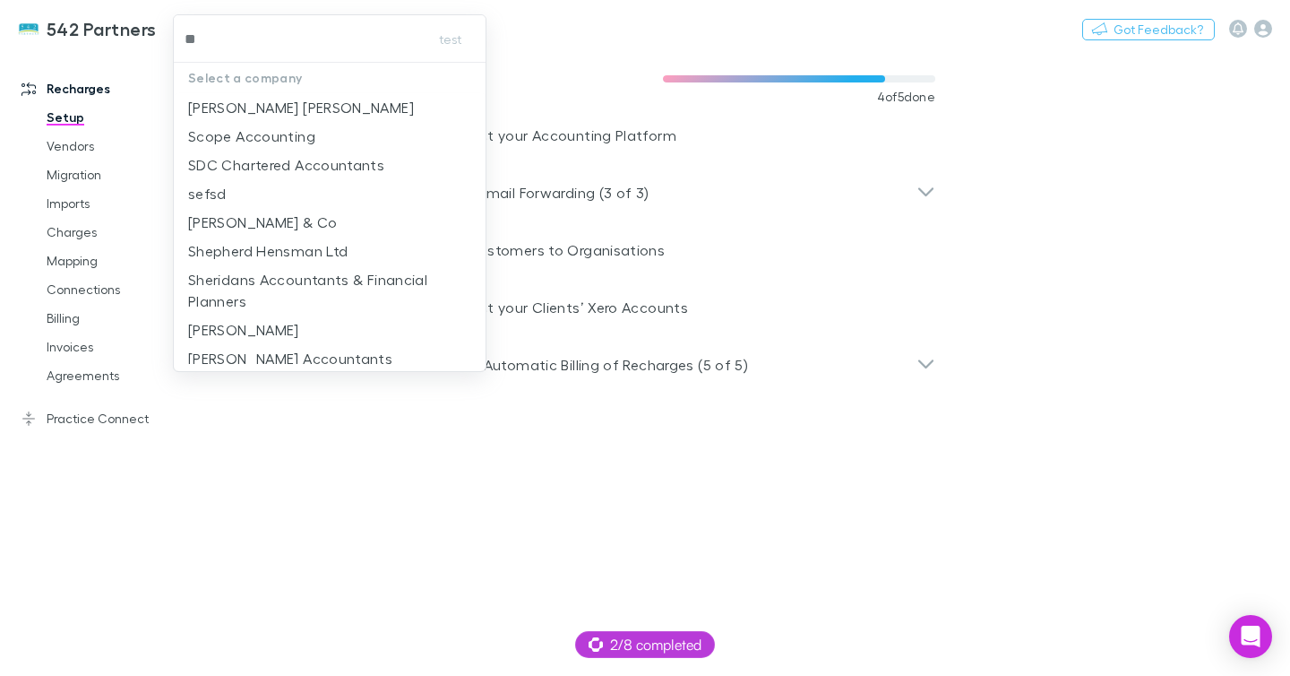
type input "***"
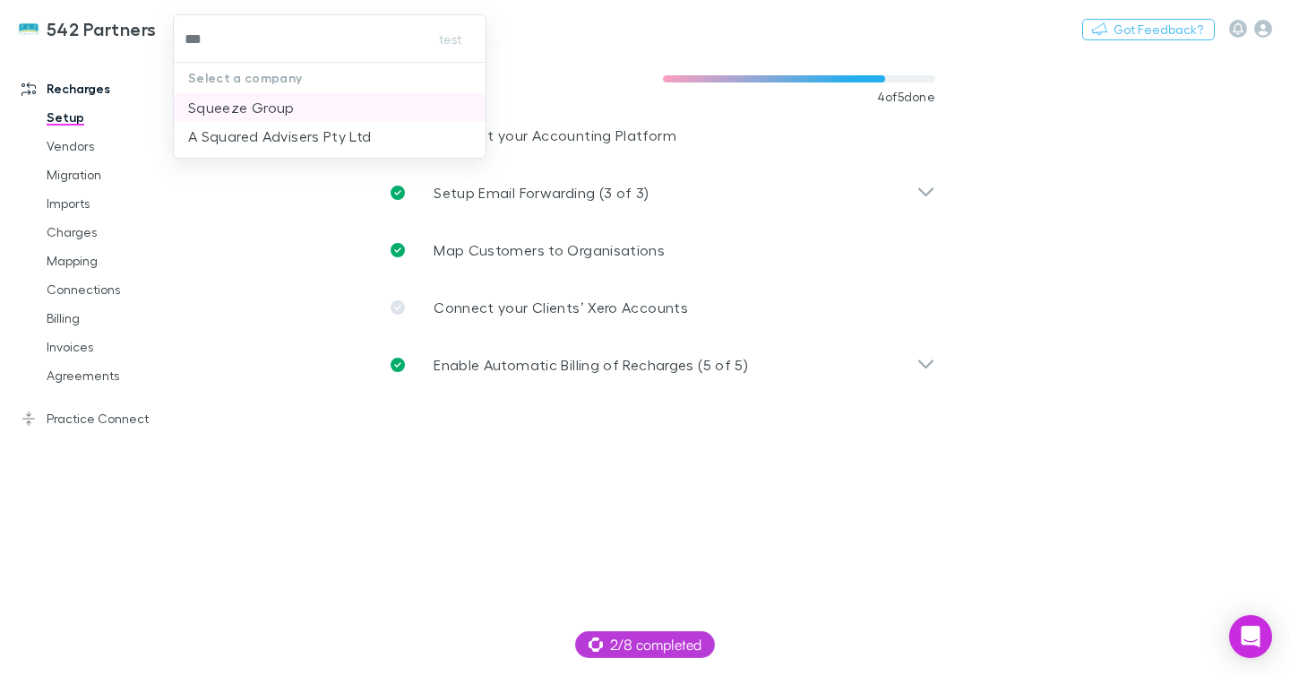
click at [276, 105] on p "Squeeze Group" at bounding box center [241, 108] width 107 height 22
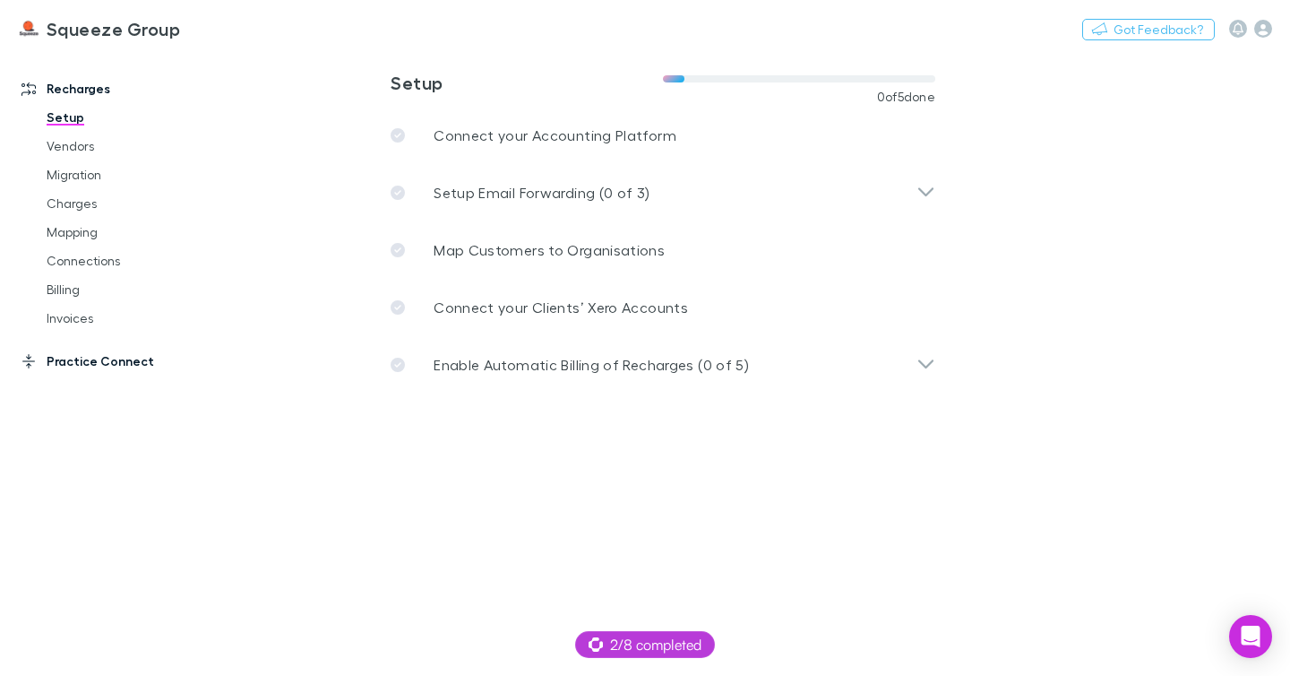
click at [115, 353] on link "Practice Connect" at bounding box center [111, 361] width 215 height 29
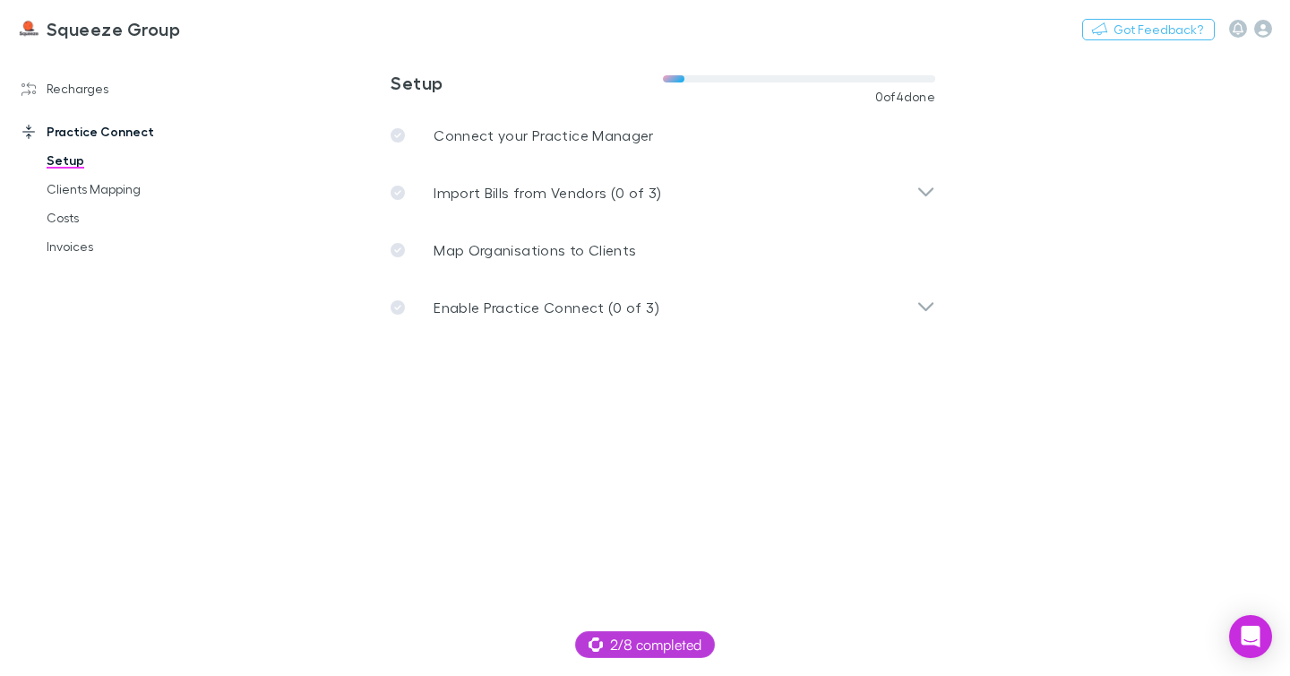
drag, startPoint x: 570, startPoint y: 23, endPoint x: 382, endPoint y: 69, distance: 193.6
click at [570, 23] on div "Squeeze Group Switch company Nothing Got Feedback?" at bounding box center [645, 28] width 1290 height 57
click at [1259, 24] on icon "button" at bounding box center [1263, 29] width 18 height 18
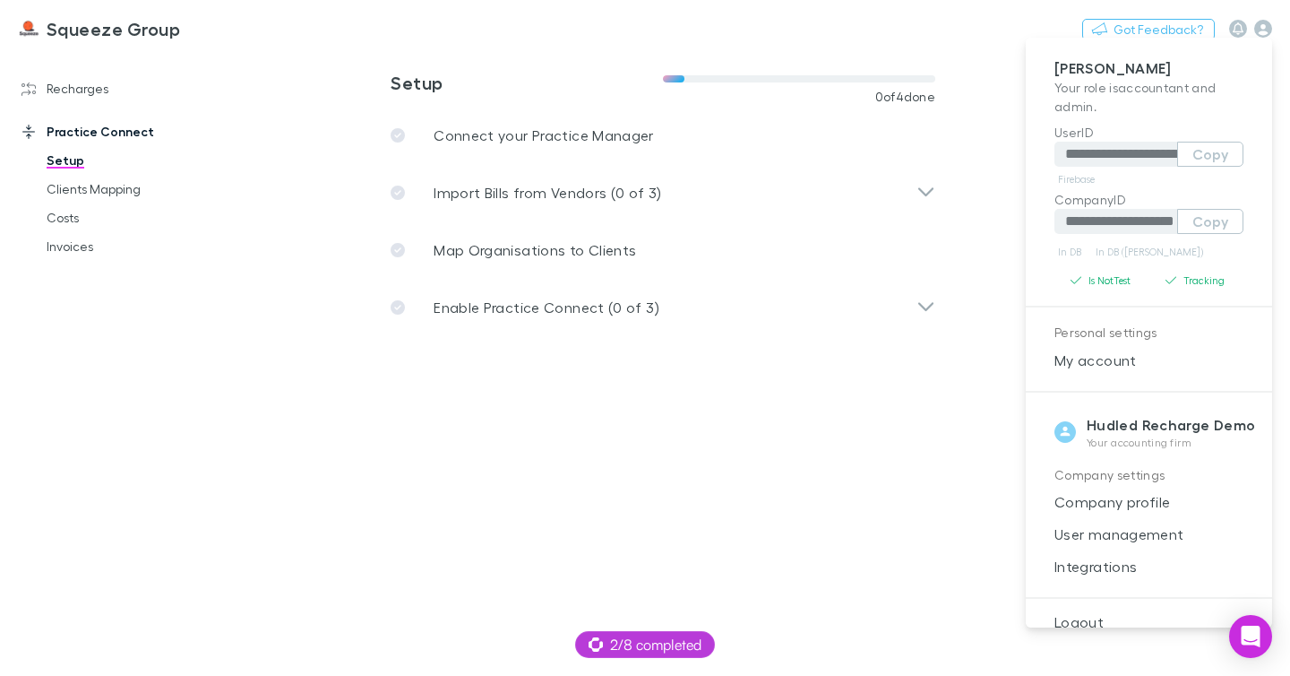
type input "**********"
drag, startPoint x: 80, startPoint y: 50, endPoint x: 78, endPoint y: 69, distance: 18.9
click at [79, 54] on div at bounding box center [645, 338] width 1290 height 676
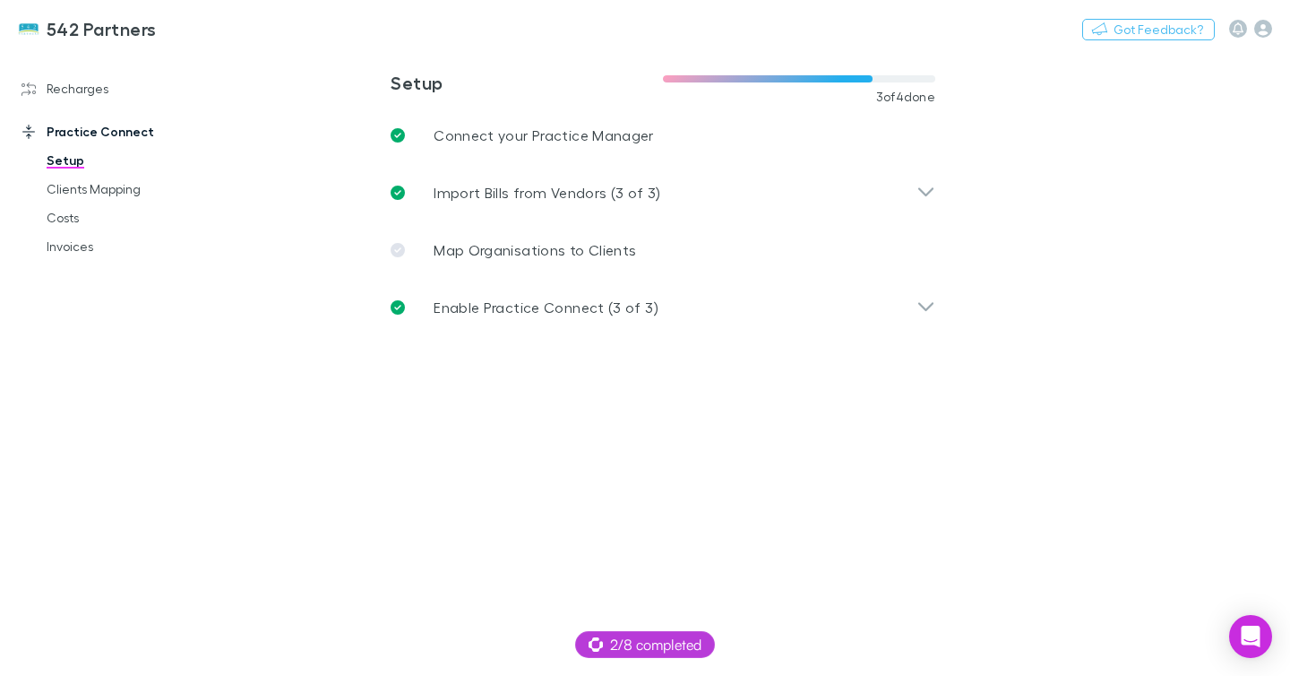
click at [77, 82] on div "**********" at bounding box center [645, 338] width 1290 height 676
click at [77, 87] on link "Recharges" at bounding box center [111, 88] width 215 height 29
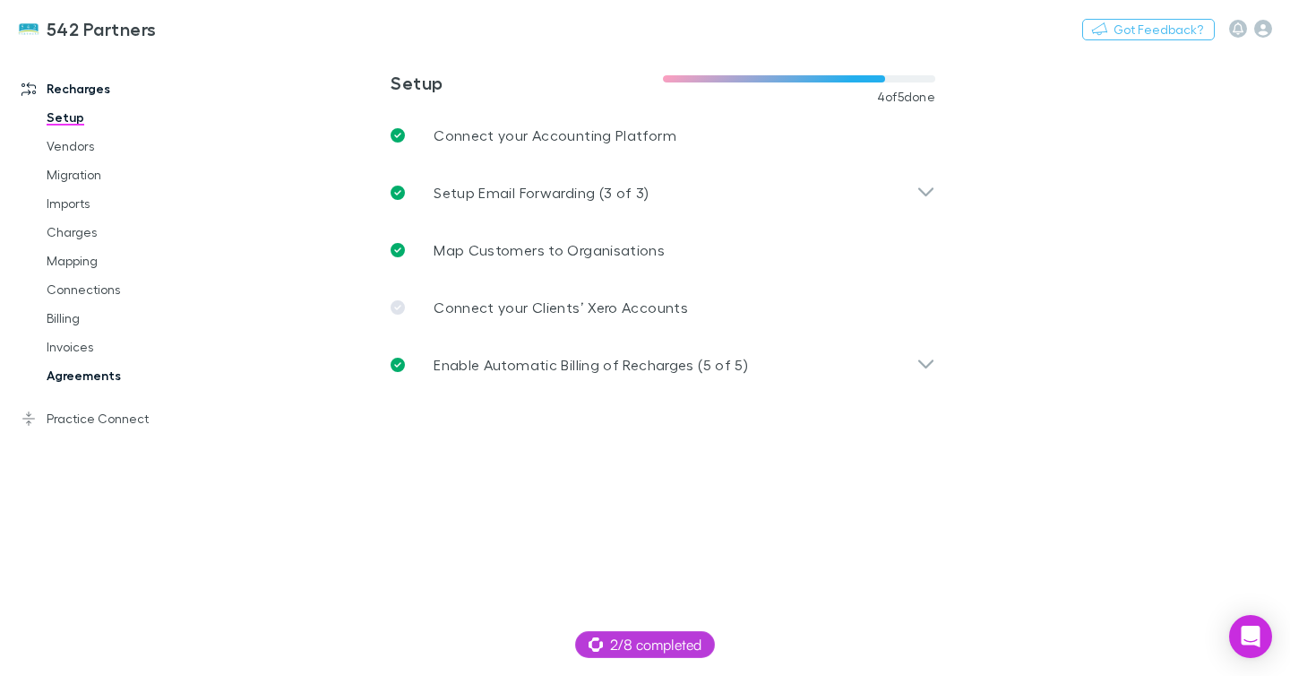
click at [90, 382] on link "Agreements" at bounding box center [124, 375] width 190 height 29
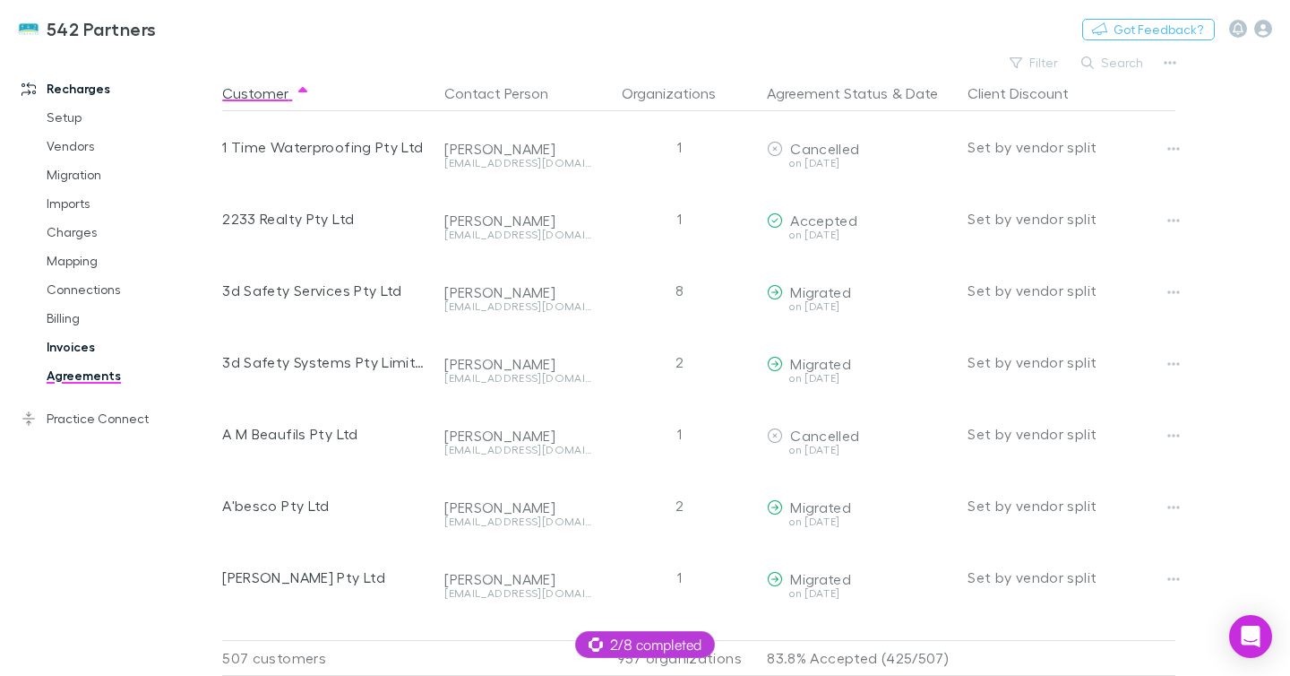
click at [60, 349] on link "Invoices" at bounding box center [124, 346] width 190 height 29
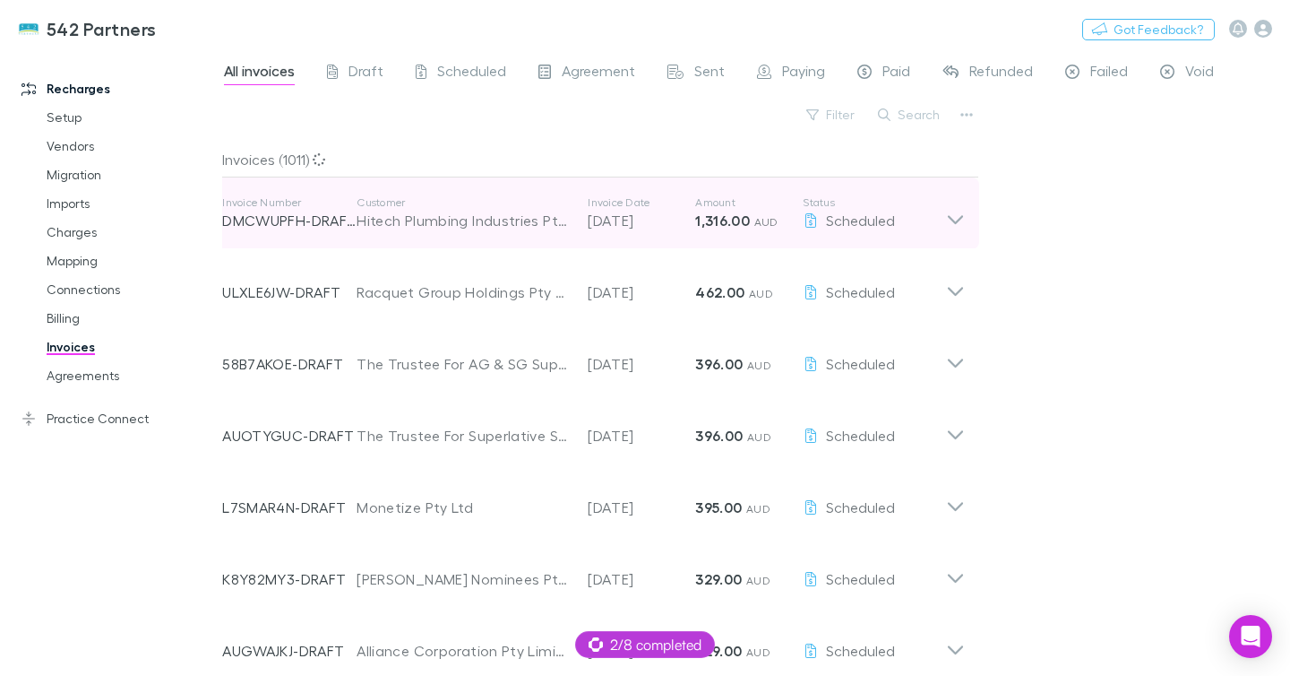
click at [570, 230] on div "Customer Hitech Plumbing Industries Pty Ltd" at bounding box center [472, 213] width 231 height 36
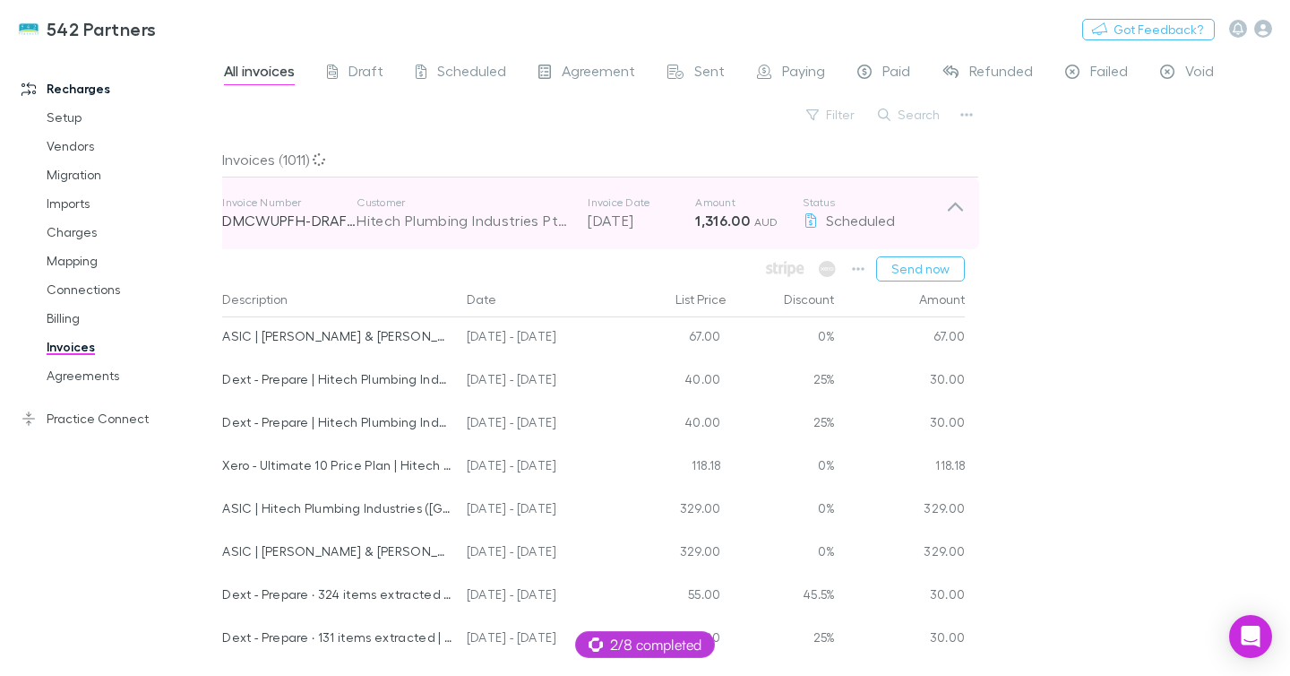
scroll to position [18, 0]
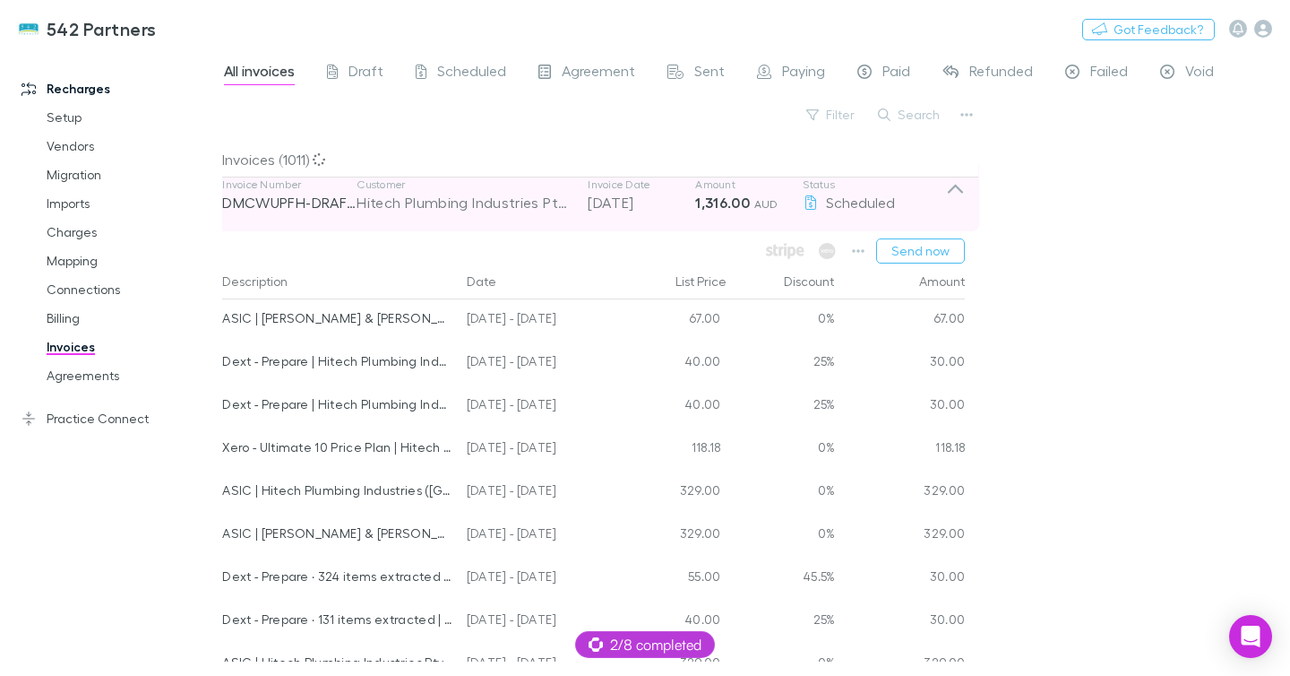
click at [576, 211] on div "Customer Hitech Plumbing Industries Pty Ltd" at bounding box center [472, 195] width 231 height 36
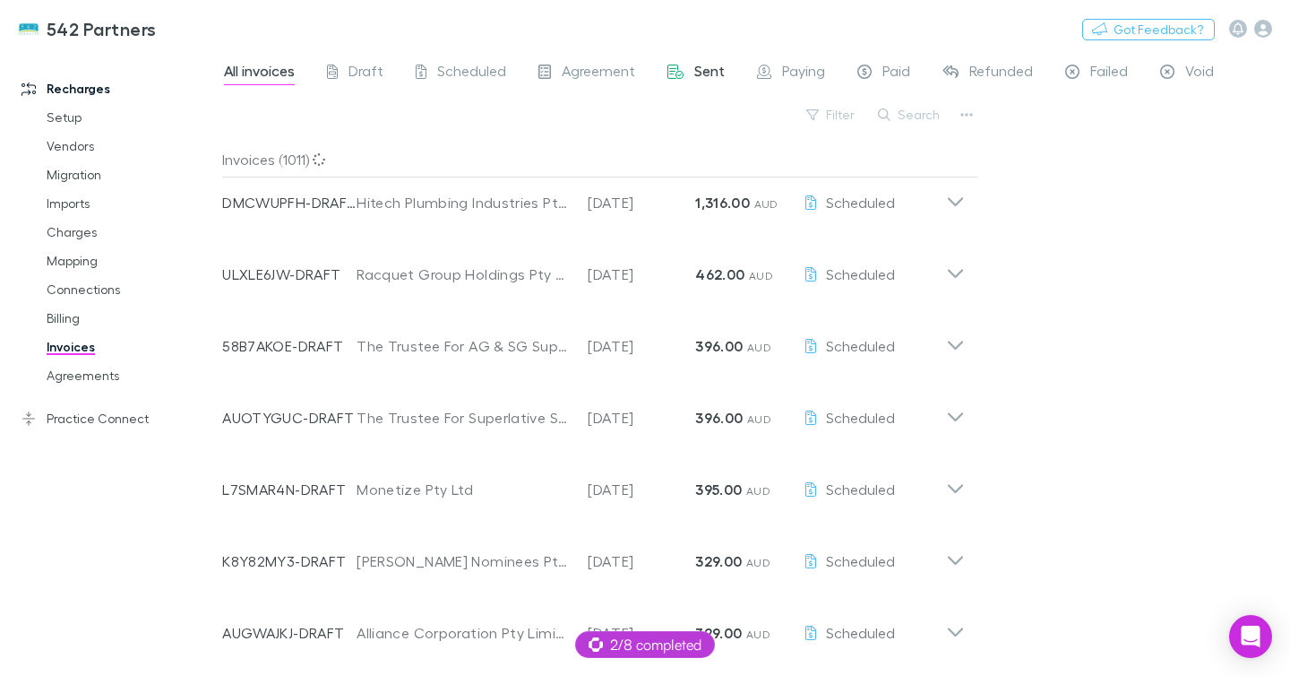
click at [710, 74] on span "Sent" at bounding box center [709, 73] width 30 height 23
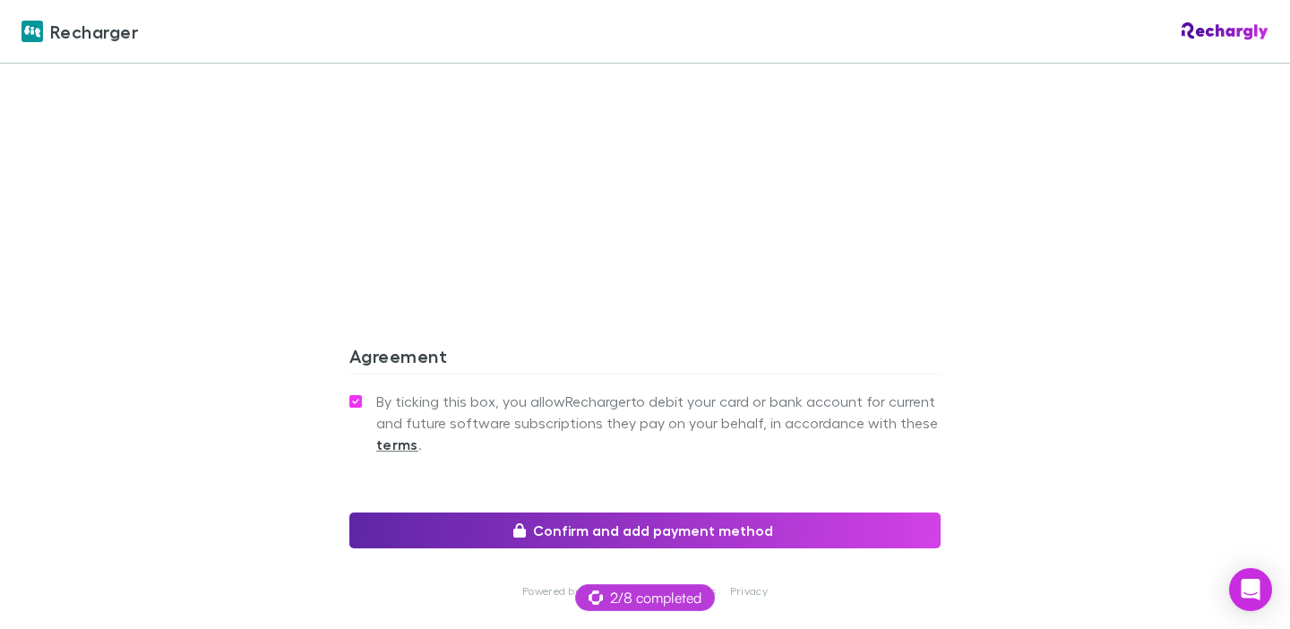
scroll to position [1817, 0]
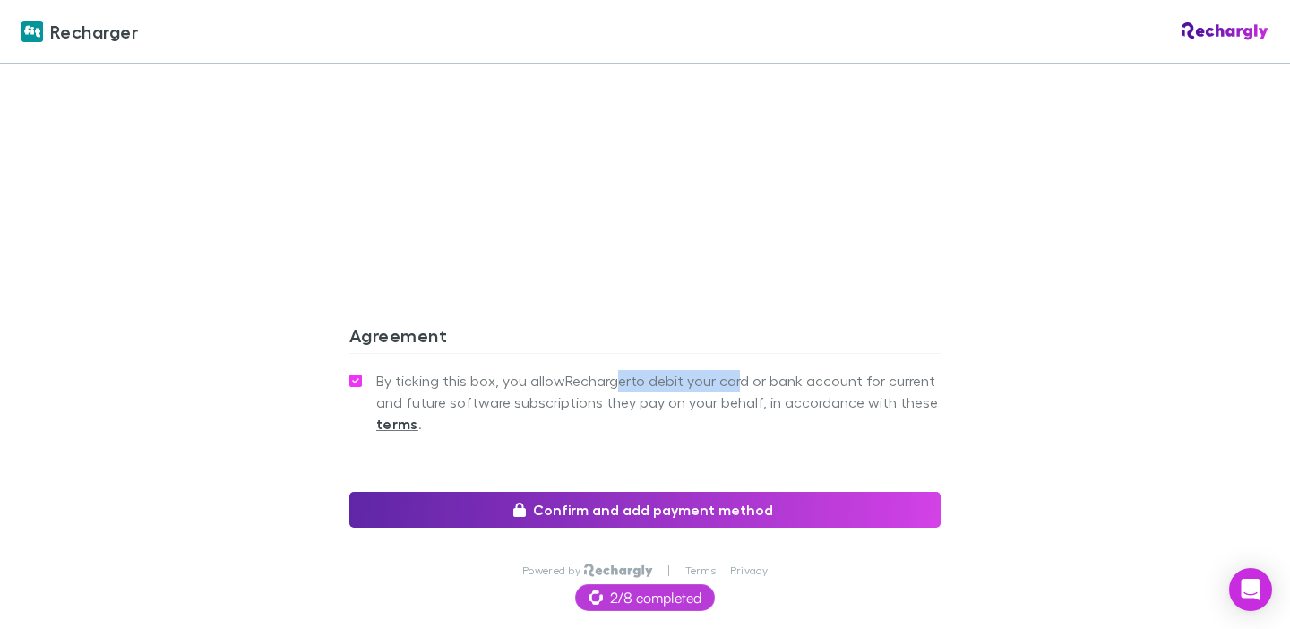
drag, startPoint x: 618, startPoint y: 339, endPoint x: 753, endPoint y: 437, distance: 167.4
click at [739, 370] on span "By ticking this box, you allow Recharger to debit your card or bank account for…" at bounding box center [658, 402] width 564 height 65
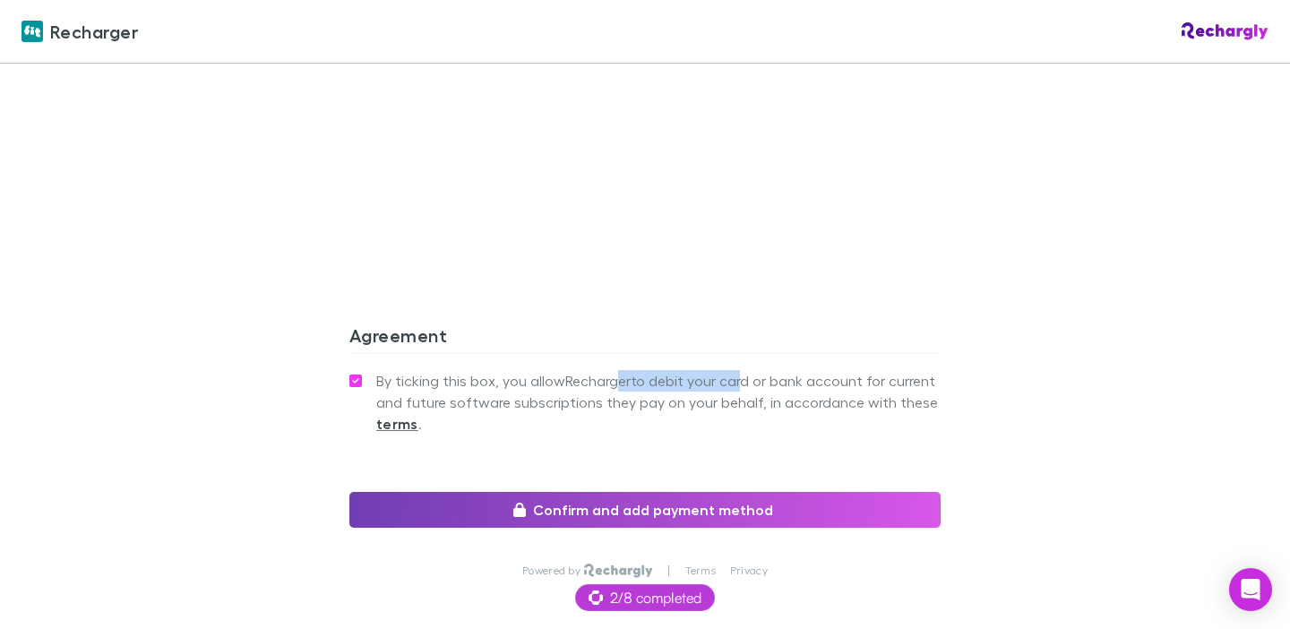
click at [744, 492] on button "Confirm and add payment method" at bounding box center [644, 510] width 591 height 36
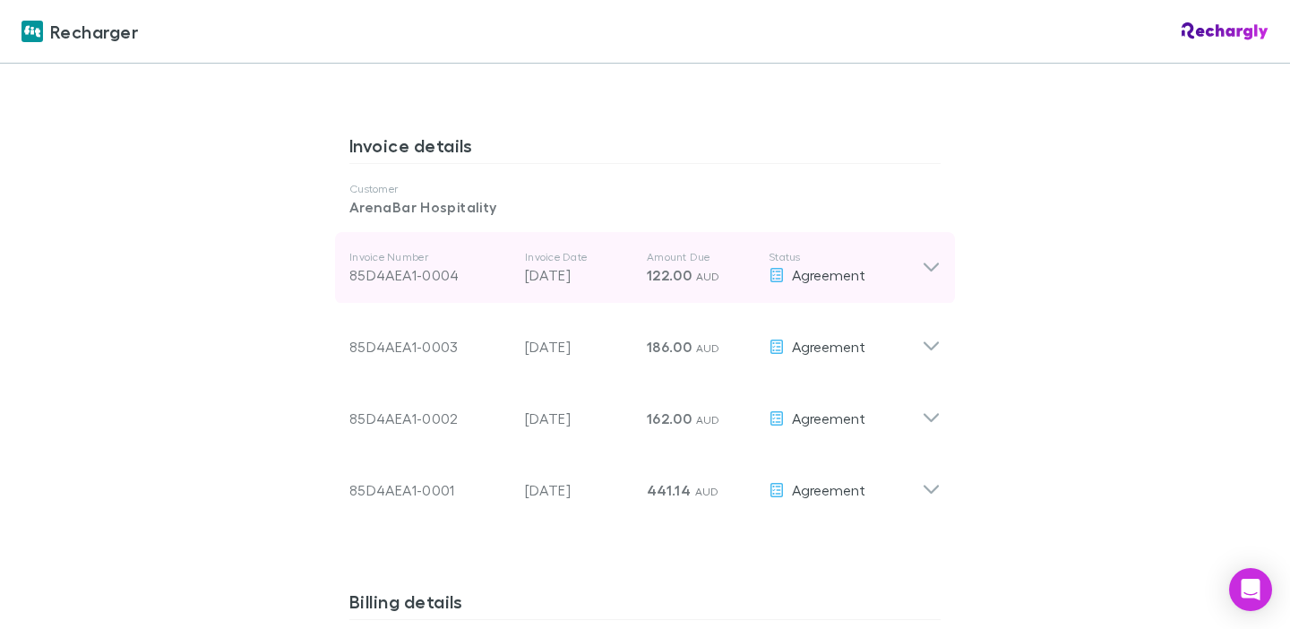
scroll to position [917, 0]
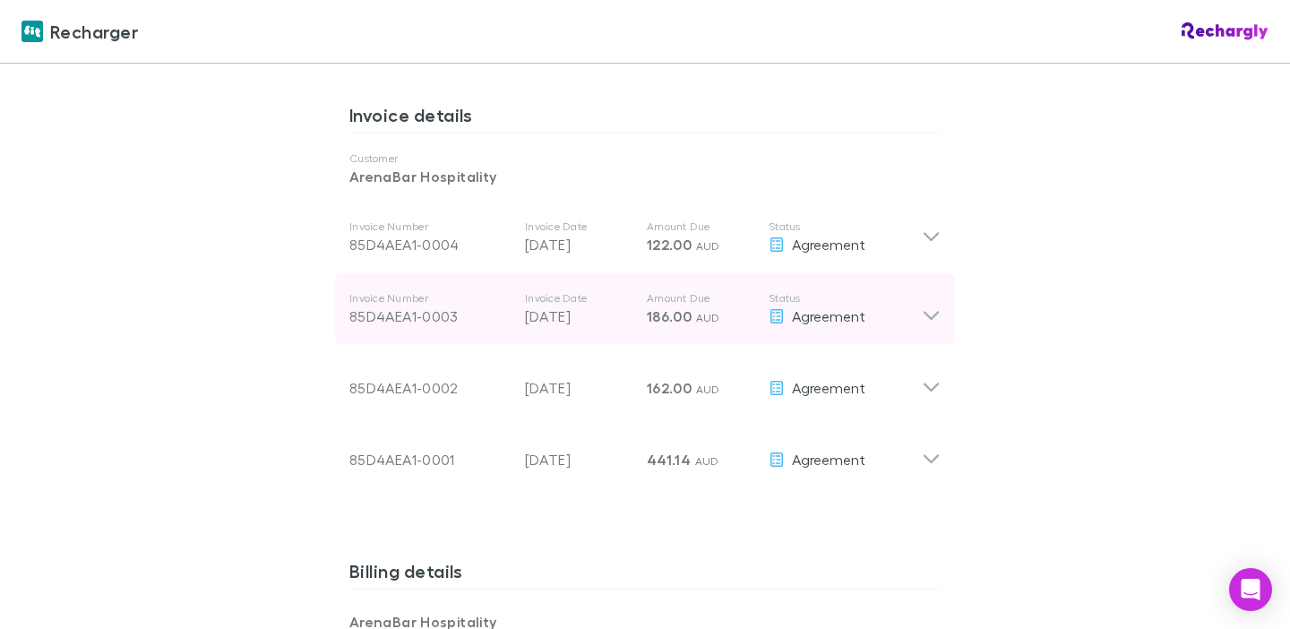
click at [647, 291] on p "Amount Due" at bounding box center [701, 298] width 108 height 14
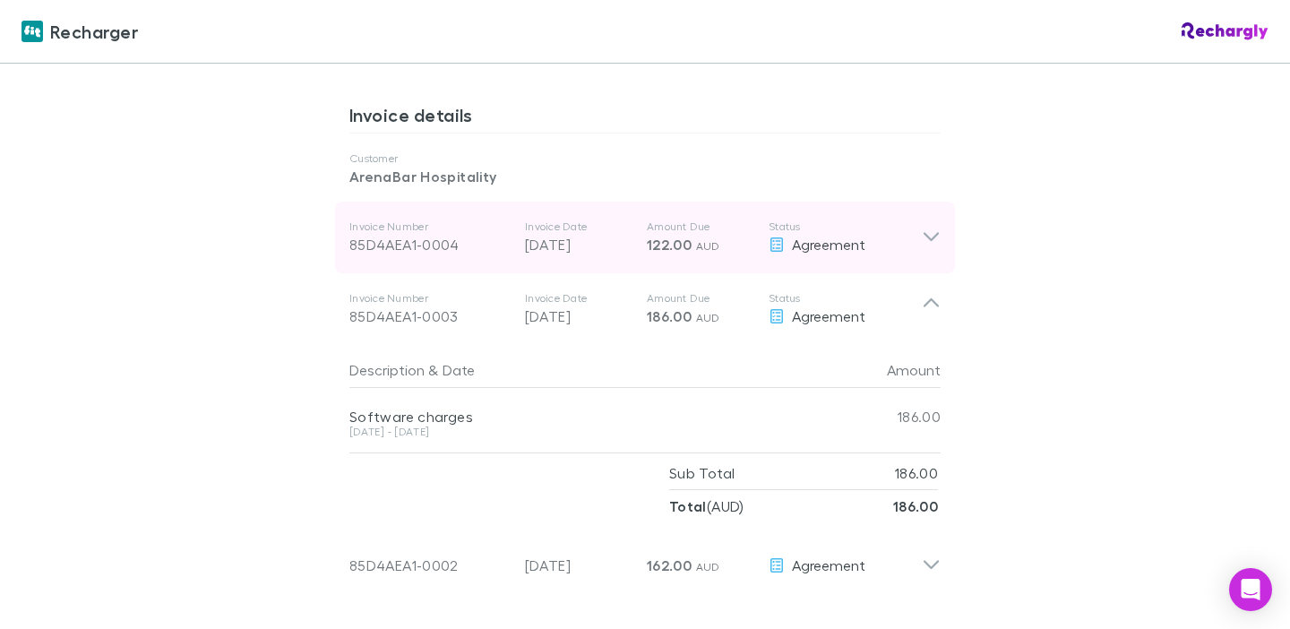
click at [574, 234] on p "[DATE]" at bounding box center [579, 245] width 108 height 22
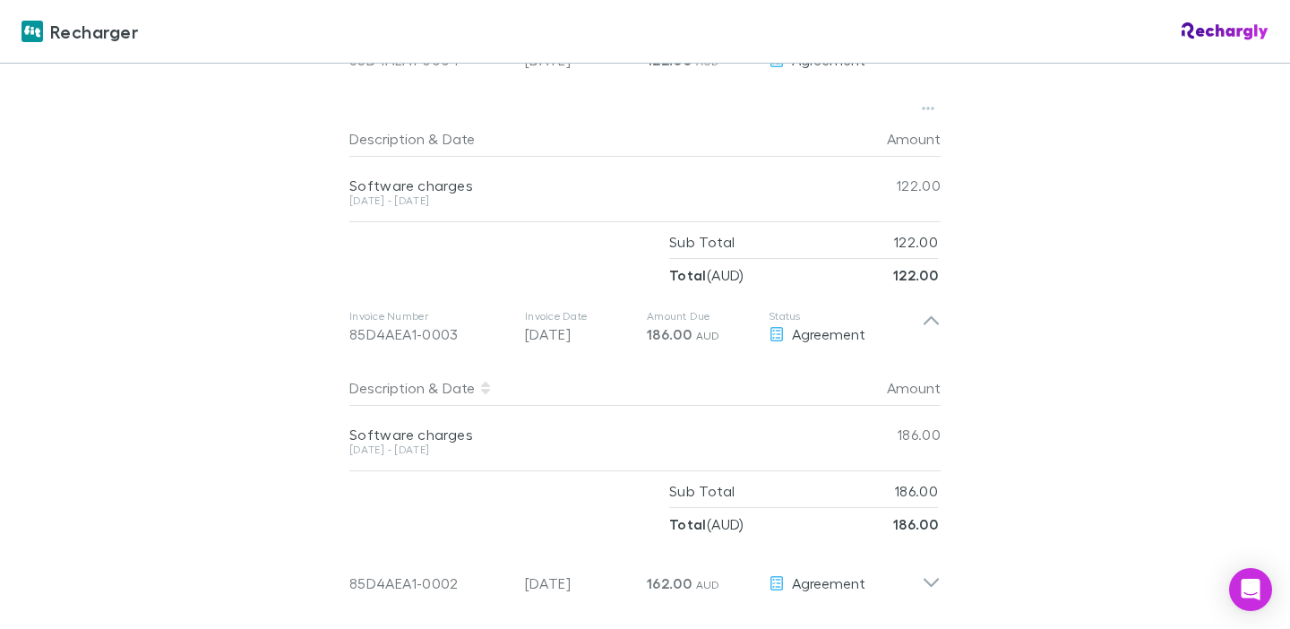
scroll to position [1116, 0]
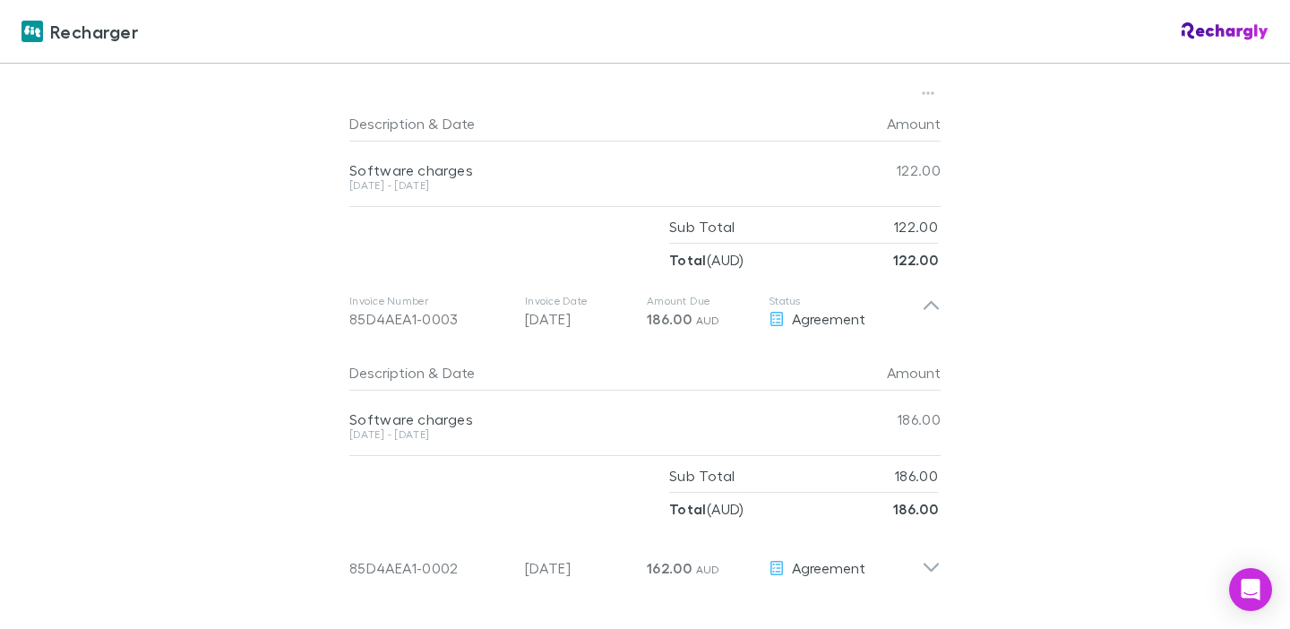
click at [527, 429] on div "[DATE] - [DATE]" at bounding box center [591, 438] width 484 height 19
click at [506, 391] on div "Software charges" at bounding box center [591, 410] width 484 height 39
click at [481, 410] on div "Software charges" at bounding box center [591, 419] width 484 height 18
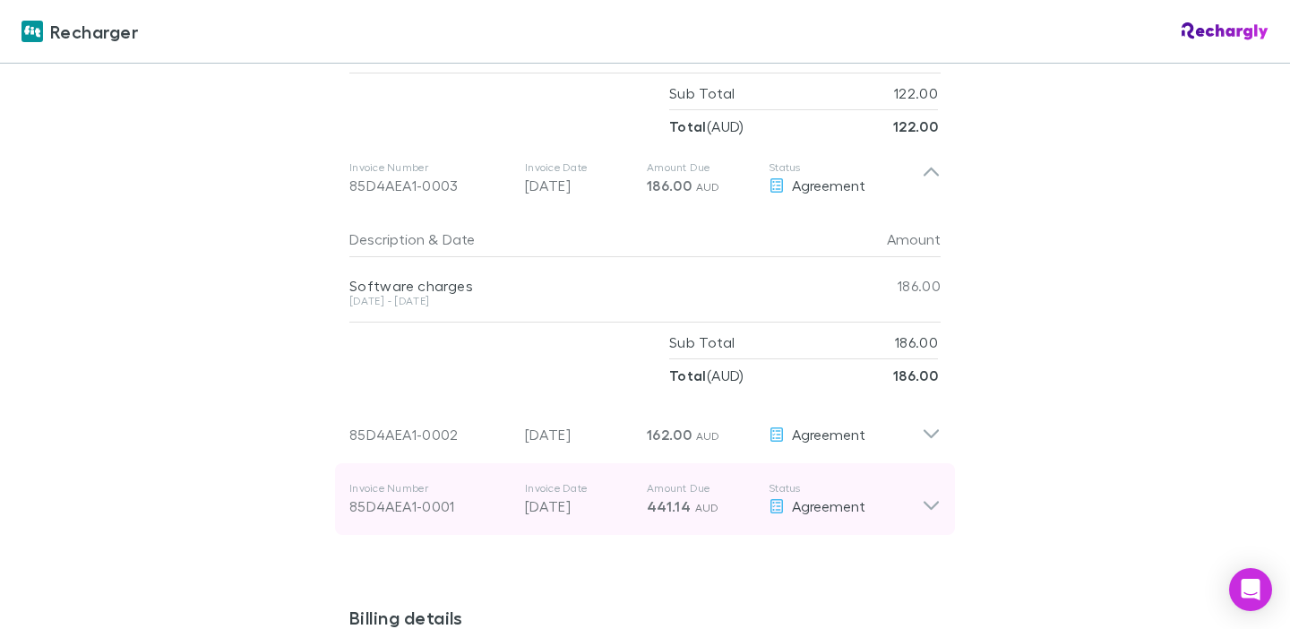
scroll to position [1268, 0]
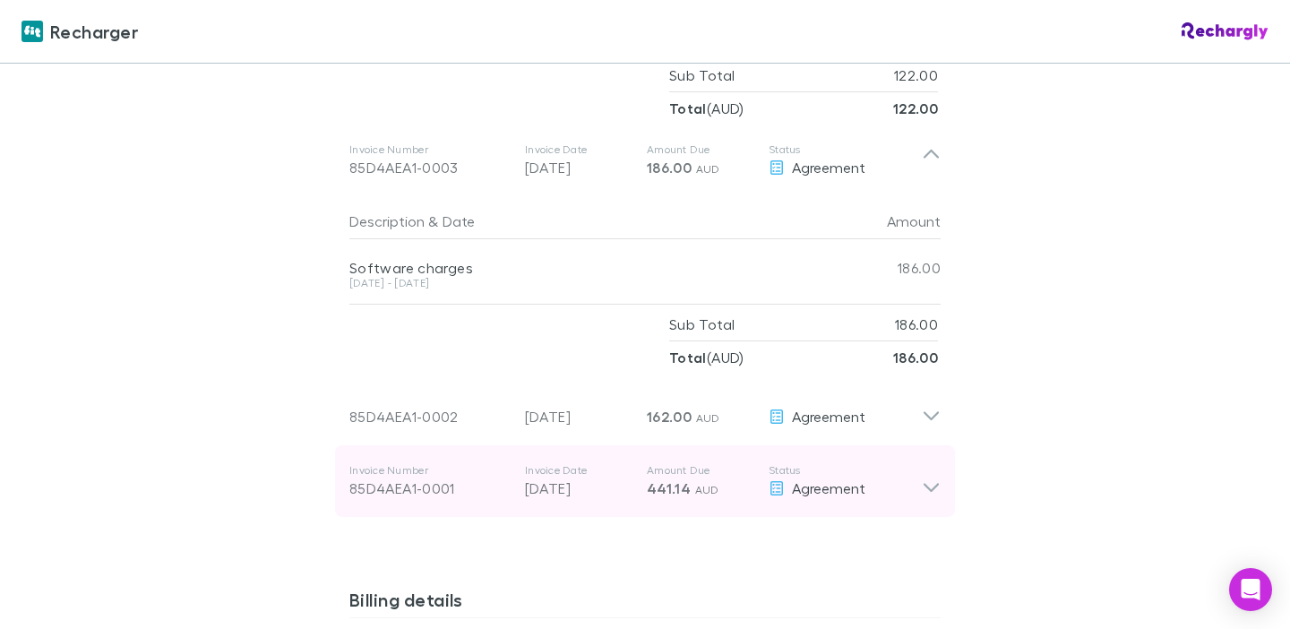
click at [474, 449] on div "Invoice Number 85D4AEA1-0001 Invoice Date [DATE] Amount Due 441.14 AUD Status A…" at bounding box center [635, 481] width 572 height 65
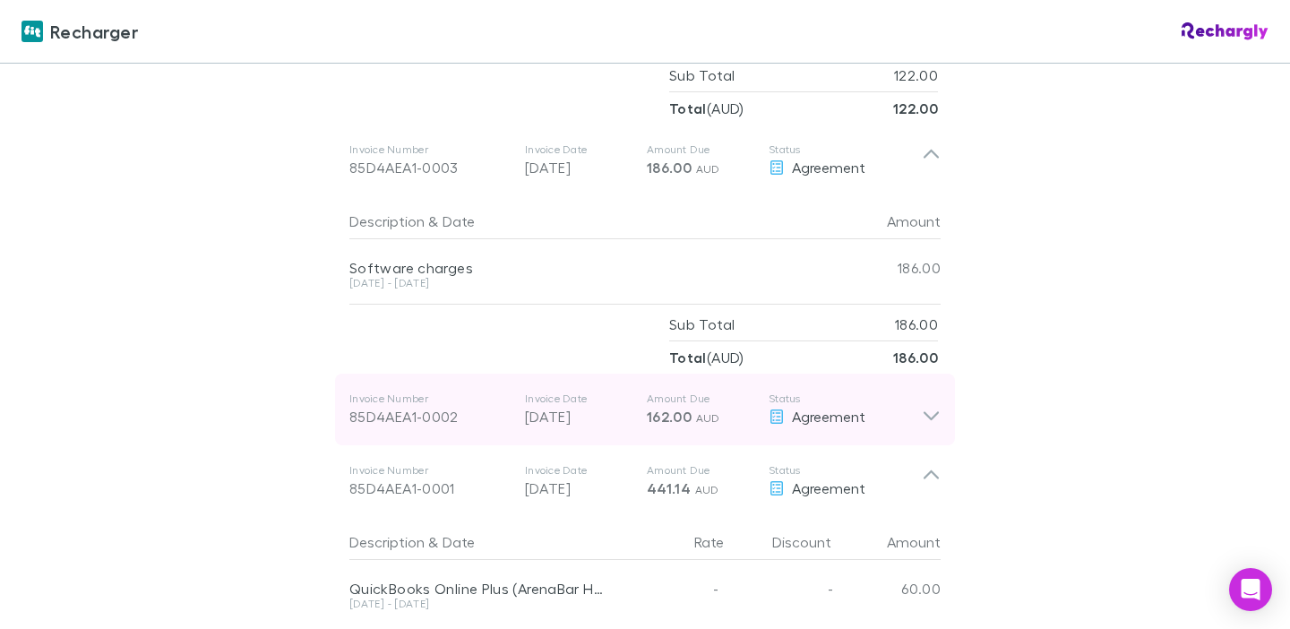
click at [477, 407] on div "Invoice Number 85D4AEA1-0002 Invoice Date 31 Dec 2024 Amount Due 162.00 AUD Sta…" at bounding box center [635, 409] width 572 height 65
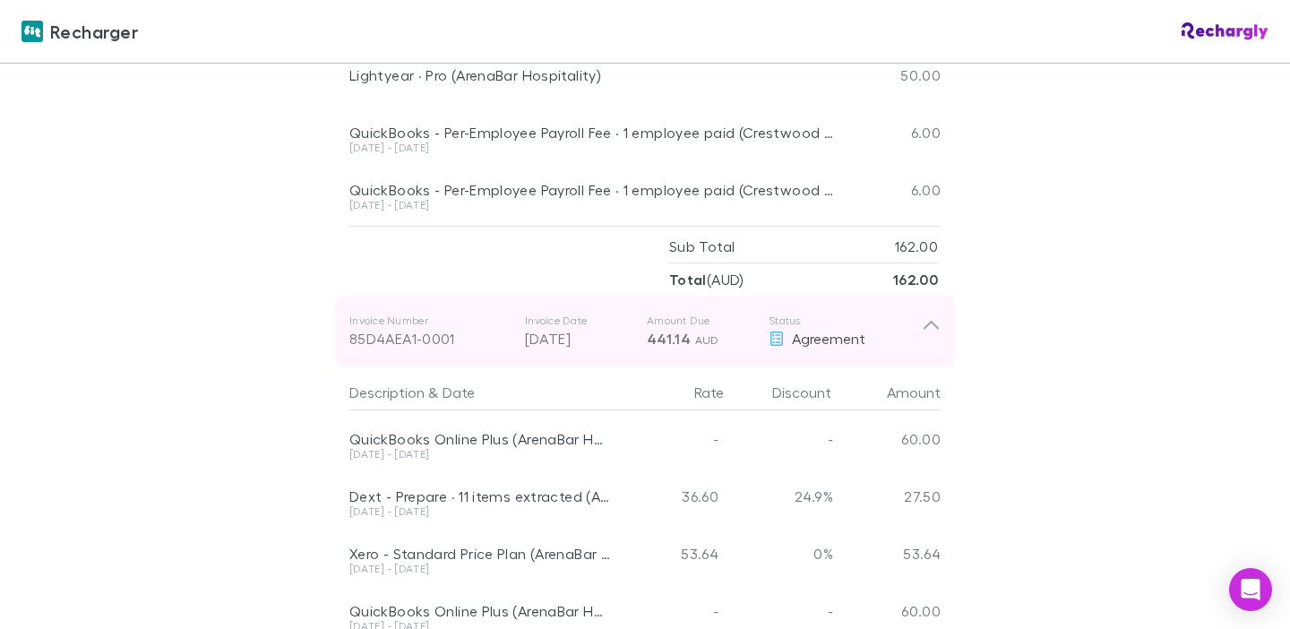
scroll to position [1698, 0]
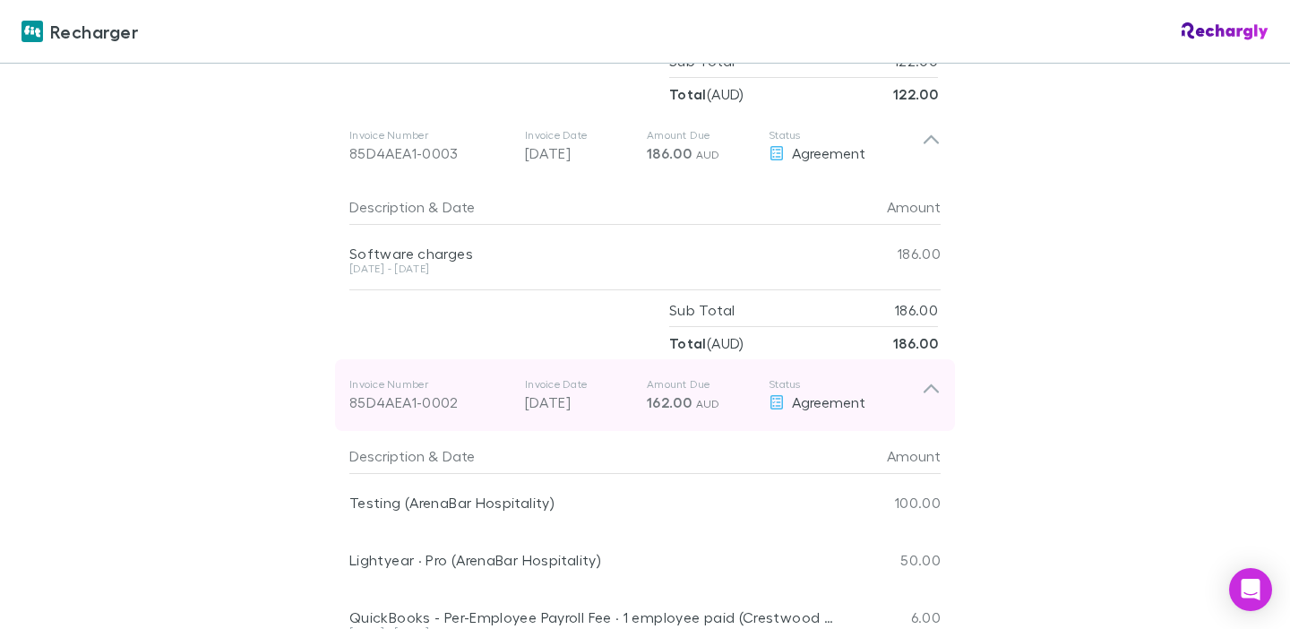
click at [767, 364] on div "Invoice Number 85D4AEA1-0002 Invoice Date 31 Dec 2024 Amount Due 162.00 AUD Sta…" at bounding box center [635, 395] width 572 height 65
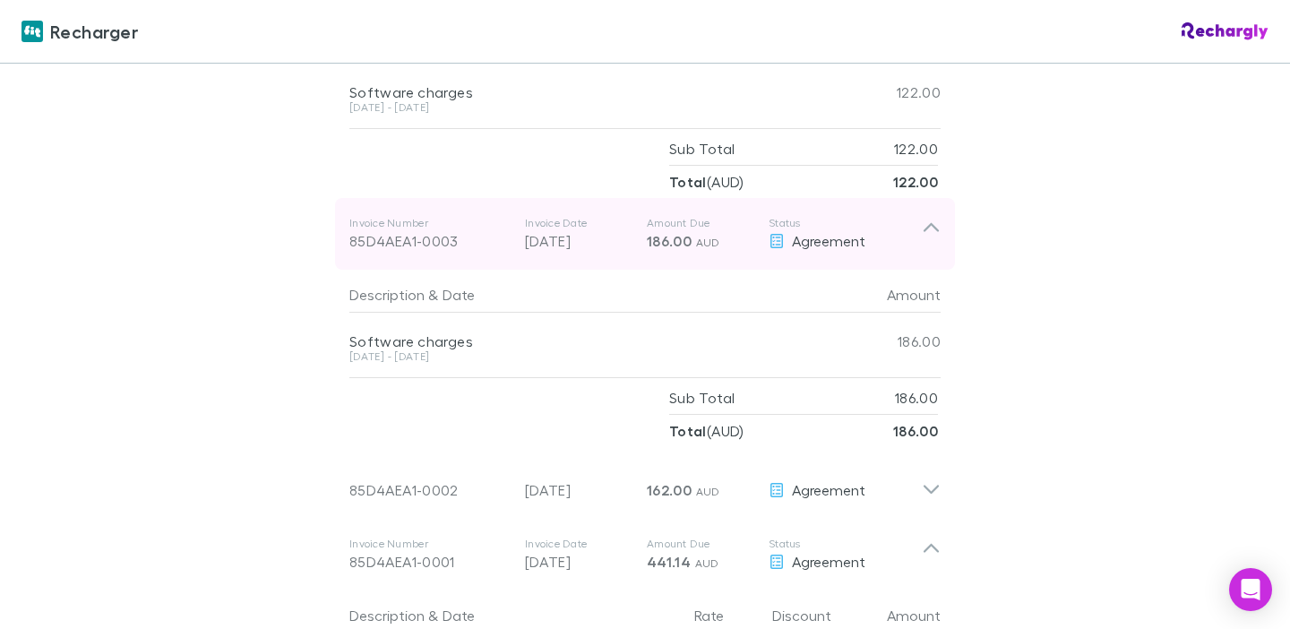
click at [838, 232] on span "Agreement" at bounding box center [828, 240] width 73 height 17
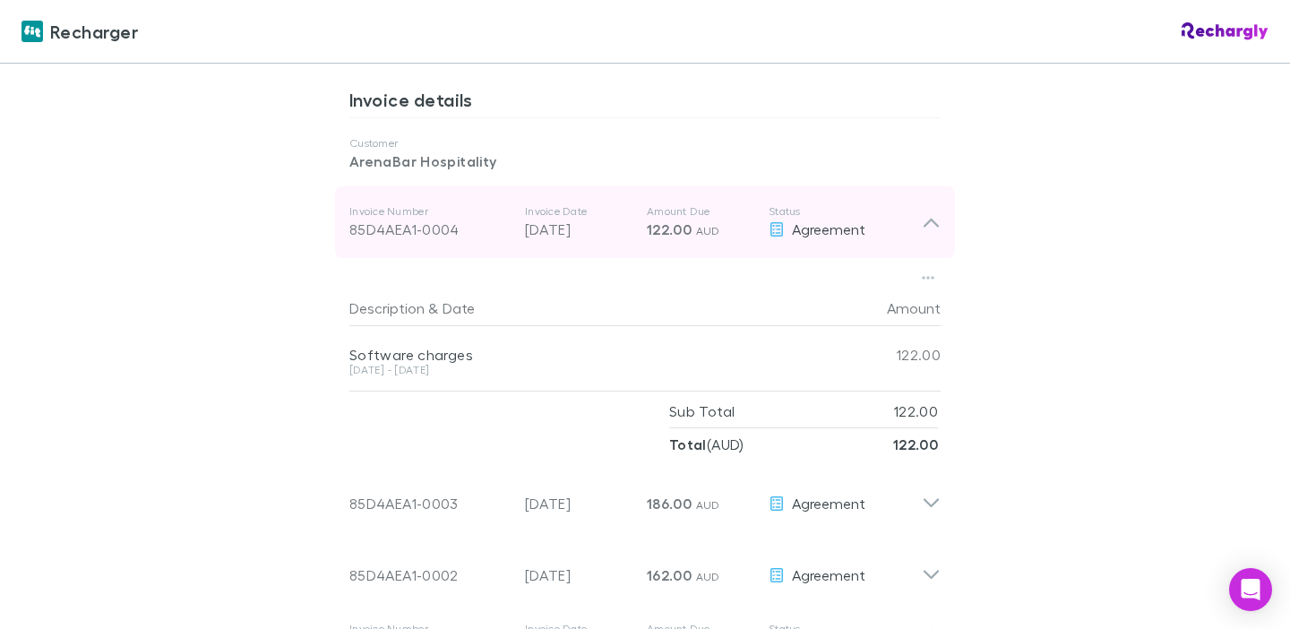
click at [836, 236] on div "Invoice Number 85D4AEA1-0004 Invoice Date 28 Aug 2025 Amount Due 122.00 AUD Sta…" at bounding box center [645, 222] width 620 height 72
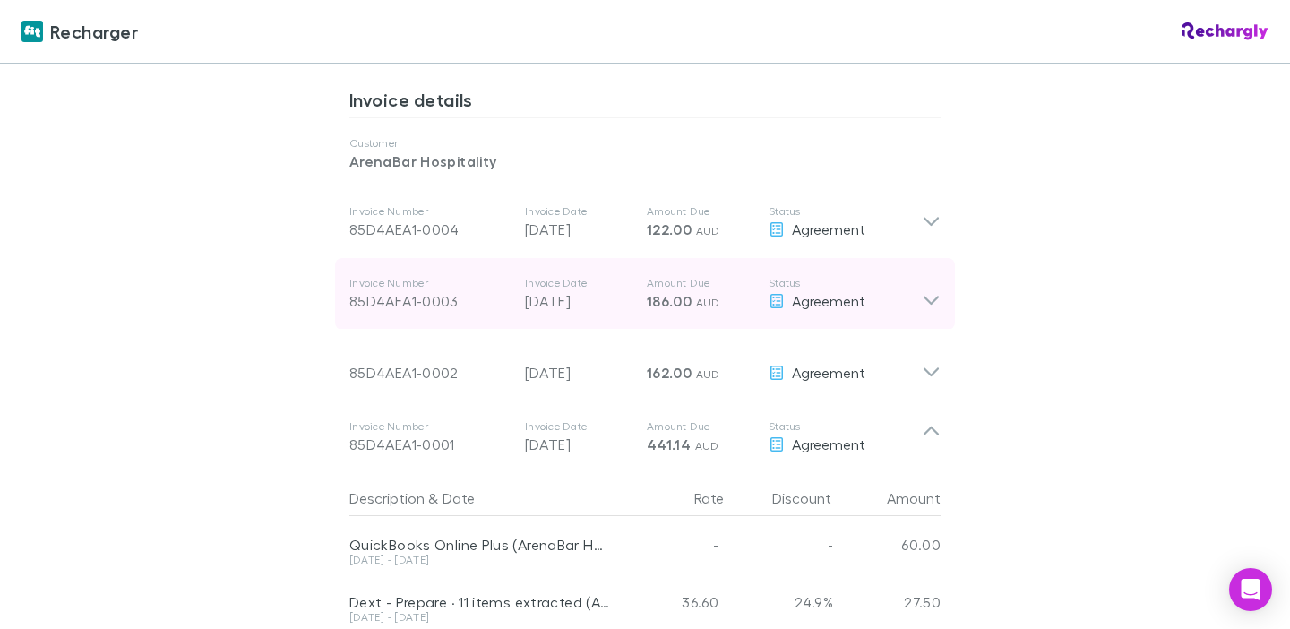
scroll to position [887, 0]
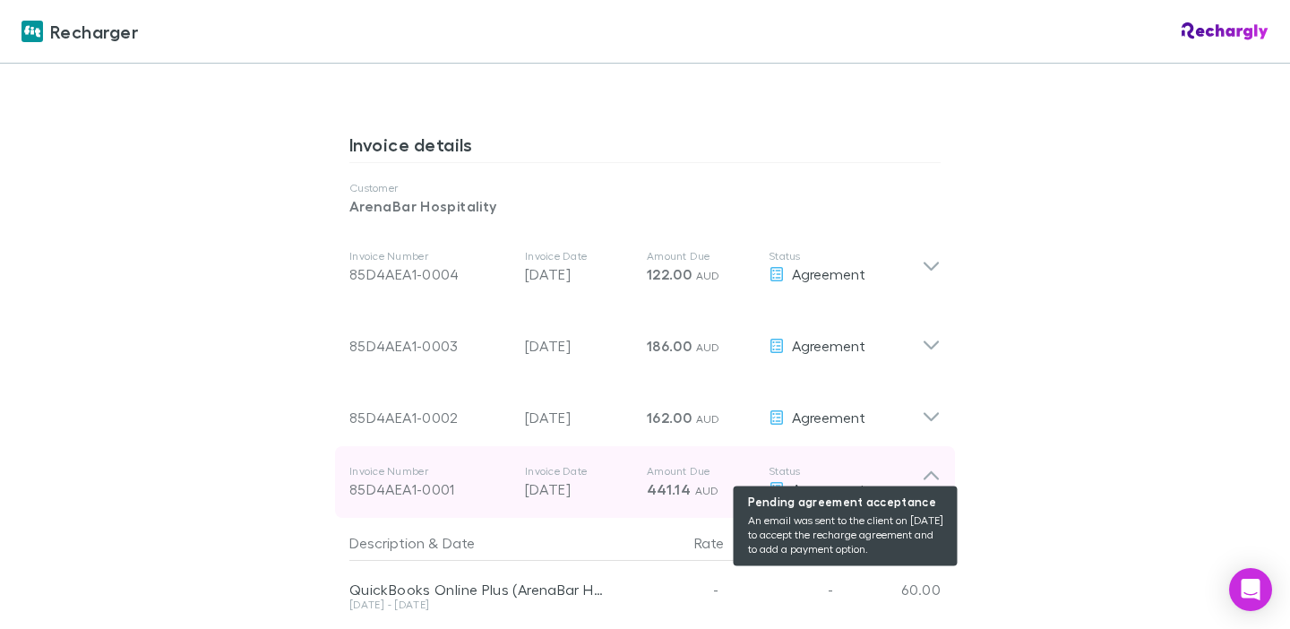
click at [838, 480] on span "Agreement" at bounding box center [828, 488] width 73 height 17
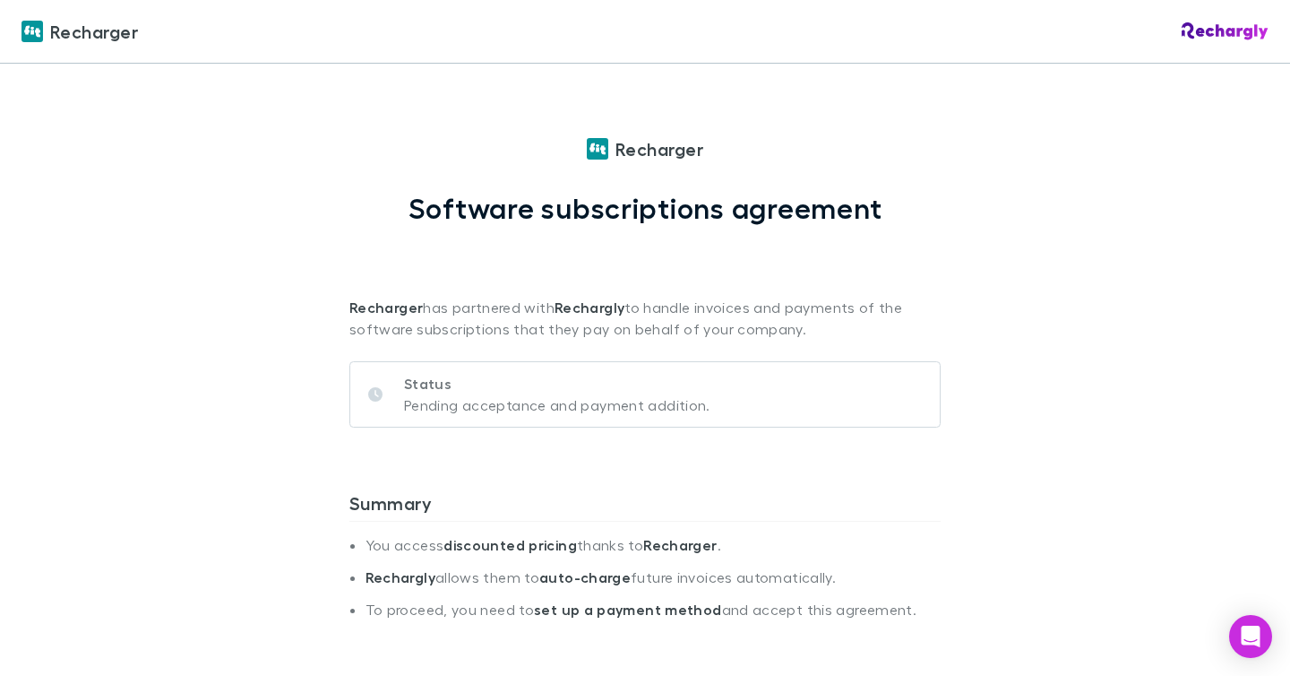
scroll to position [887, 0]
